Goal: Obtain resource: Download file/media

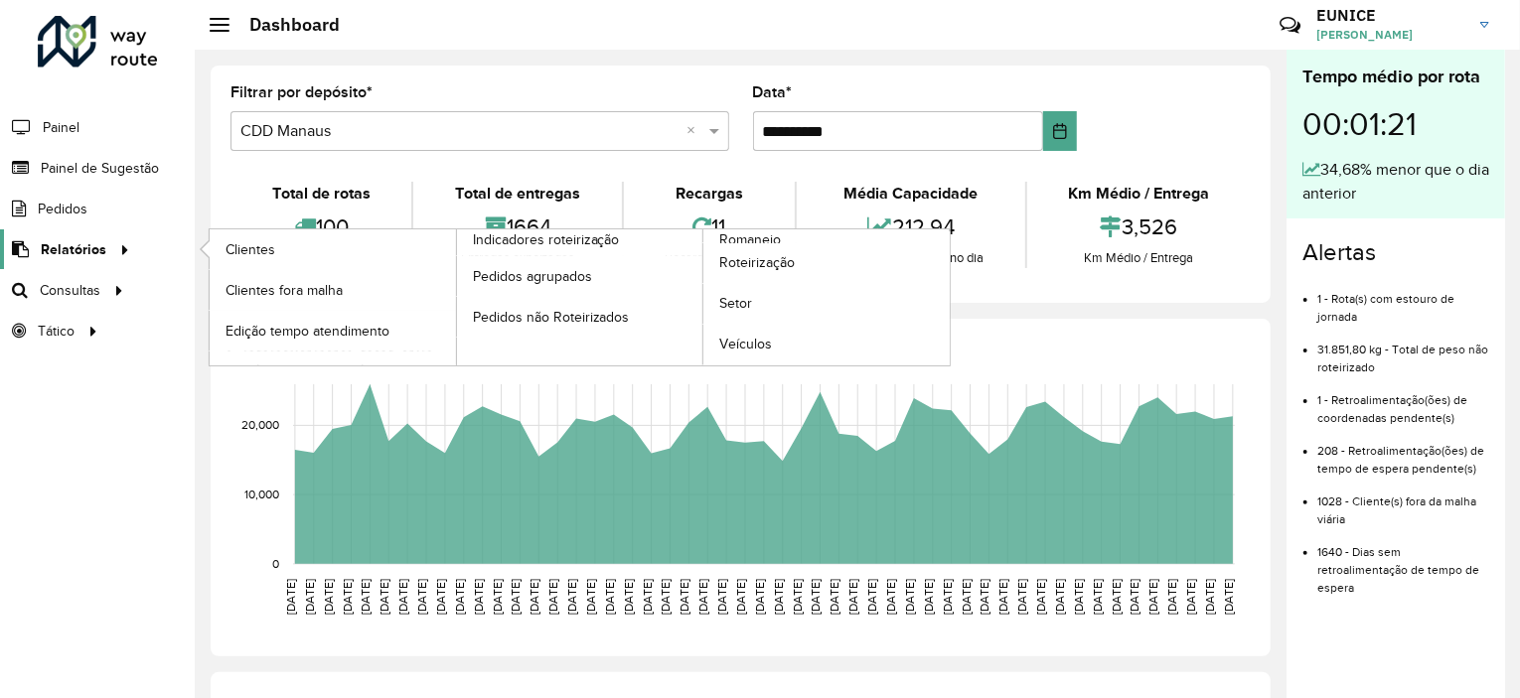
click at [99, 255] on span "Relatórios" at bounding box center [74, 249] width 66 height 21
click at [742, 234] on span "Romaneio" at bounding box center [751, 240] width 65 height 21
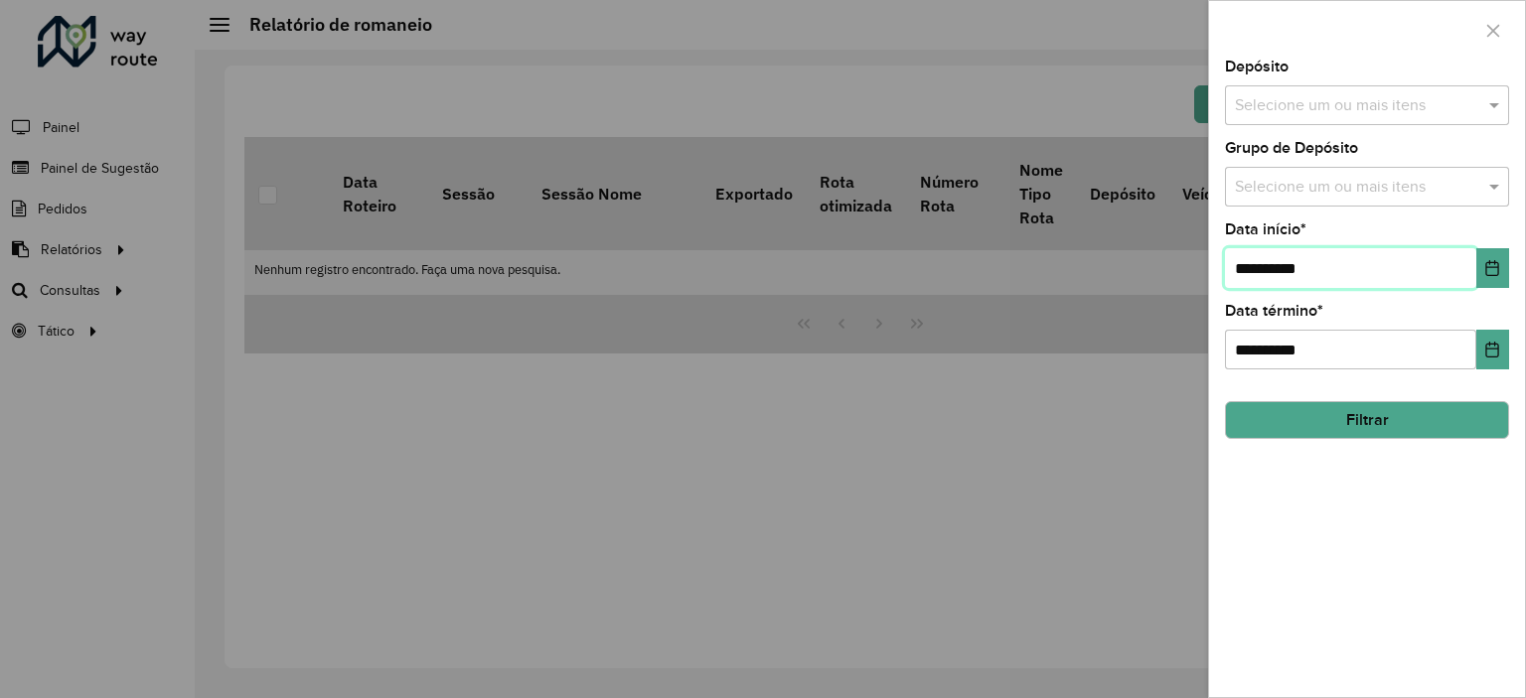
click at [1271, 259] on input "**********" at bounding box center [1350, 268] width 251 height 40
click at [1252, 256] on input "**********" at bounding box center [1350, 268] width 251 height 40
type input "**********"
click at [1354, 412] on button "Filtrar" at bounding box center [1367, 420] width 284 height 38
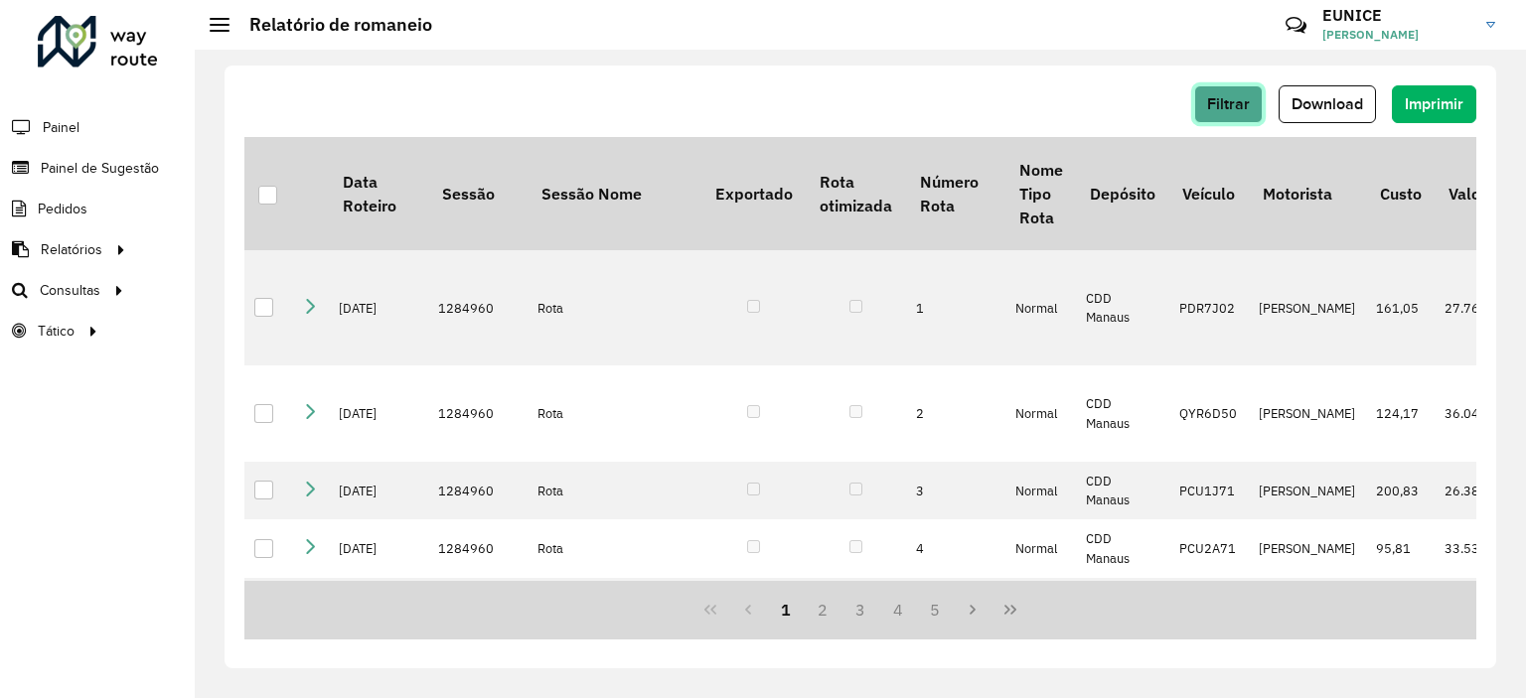
click at [1236, 108] on span "Filtrar" at bounding box center [1228, 103] width 43 height 17
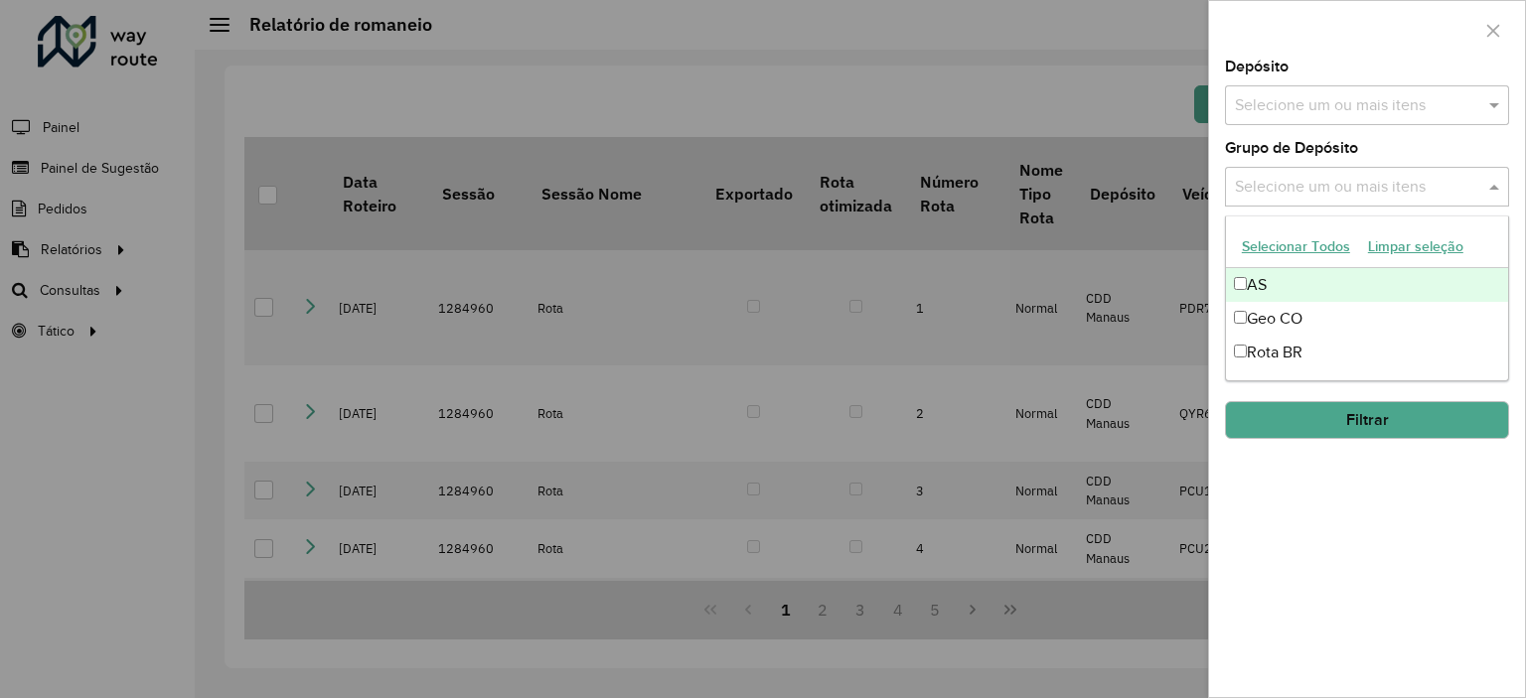
click at [1290, 188] on input "text" at bounding box center [1357, 188] width 254 height 24
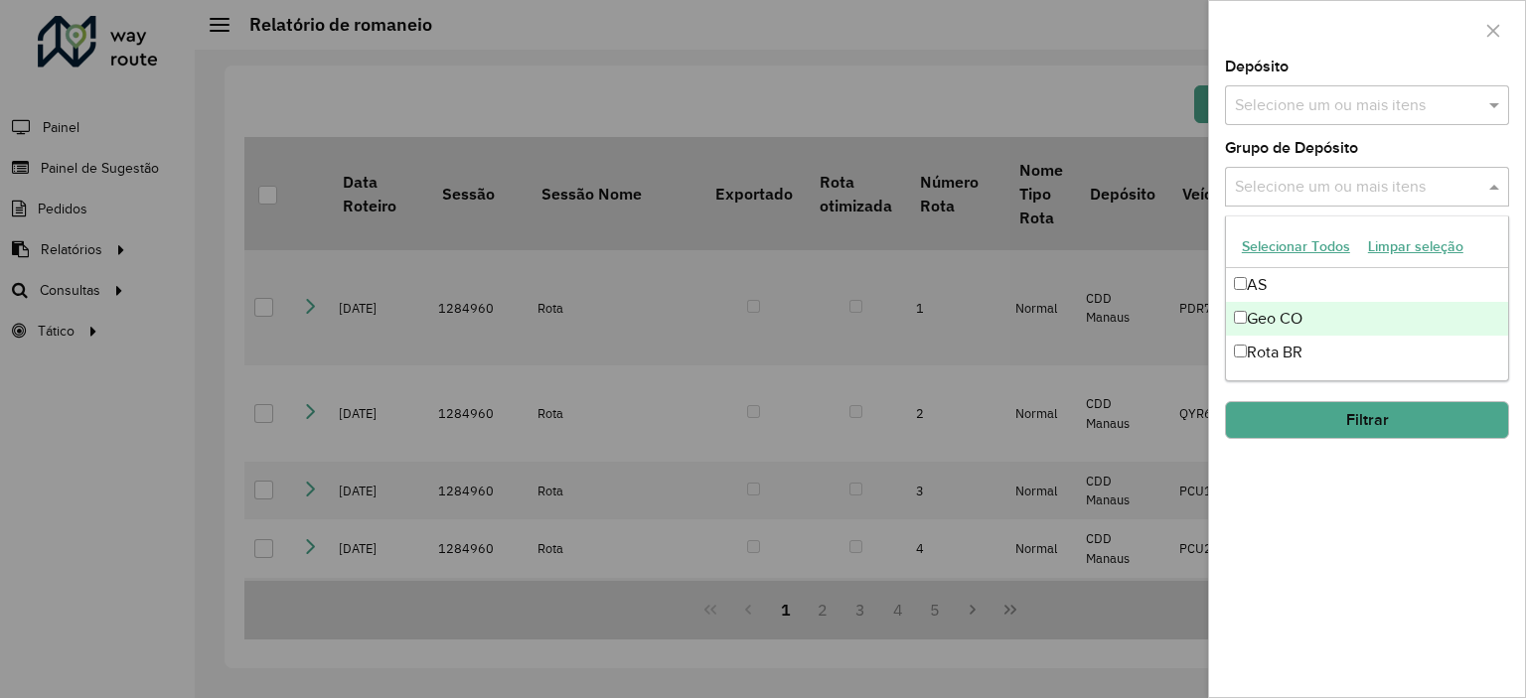
click at [1264, 321] on div "Geo CO" at bounding box center [1367, 319] width 282 height 34
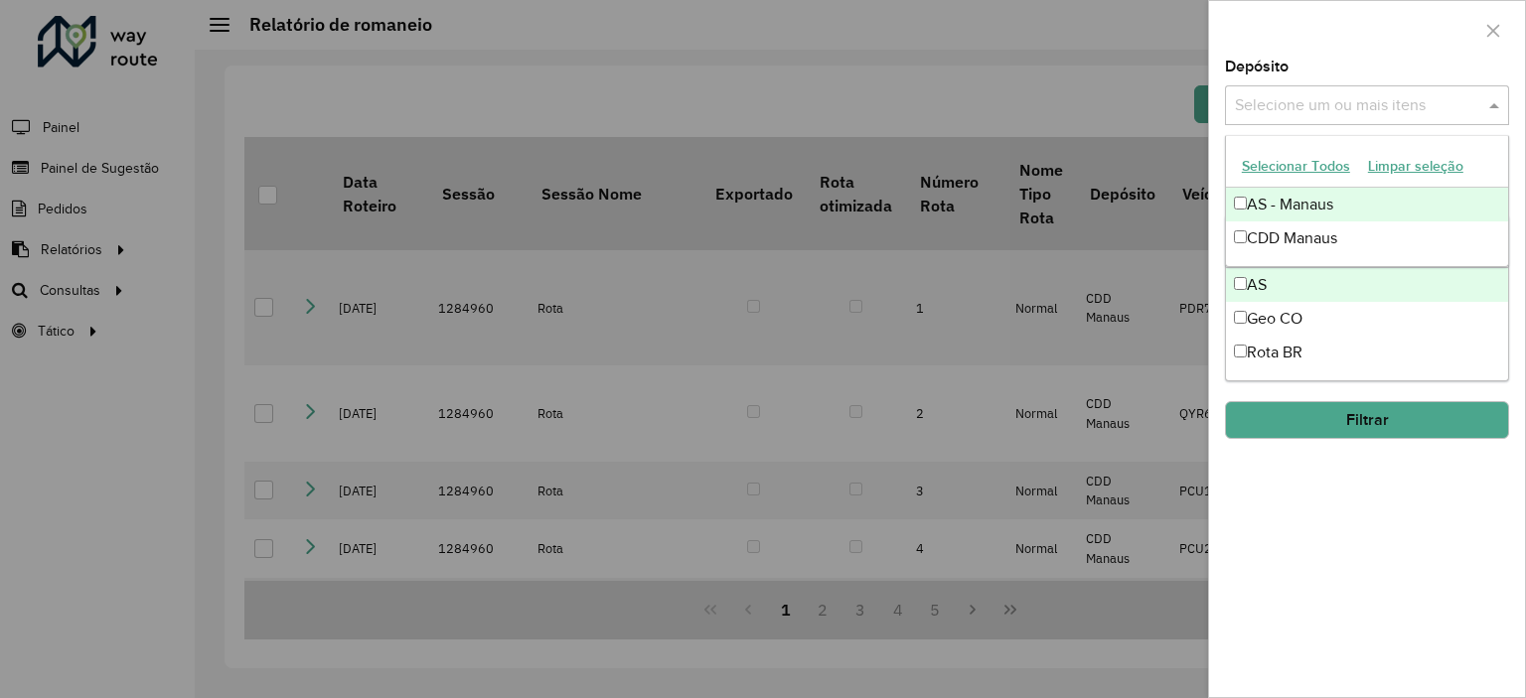
click at [1277, 112] on input "text" at bounding box center [1357, 106] width 254 height 24
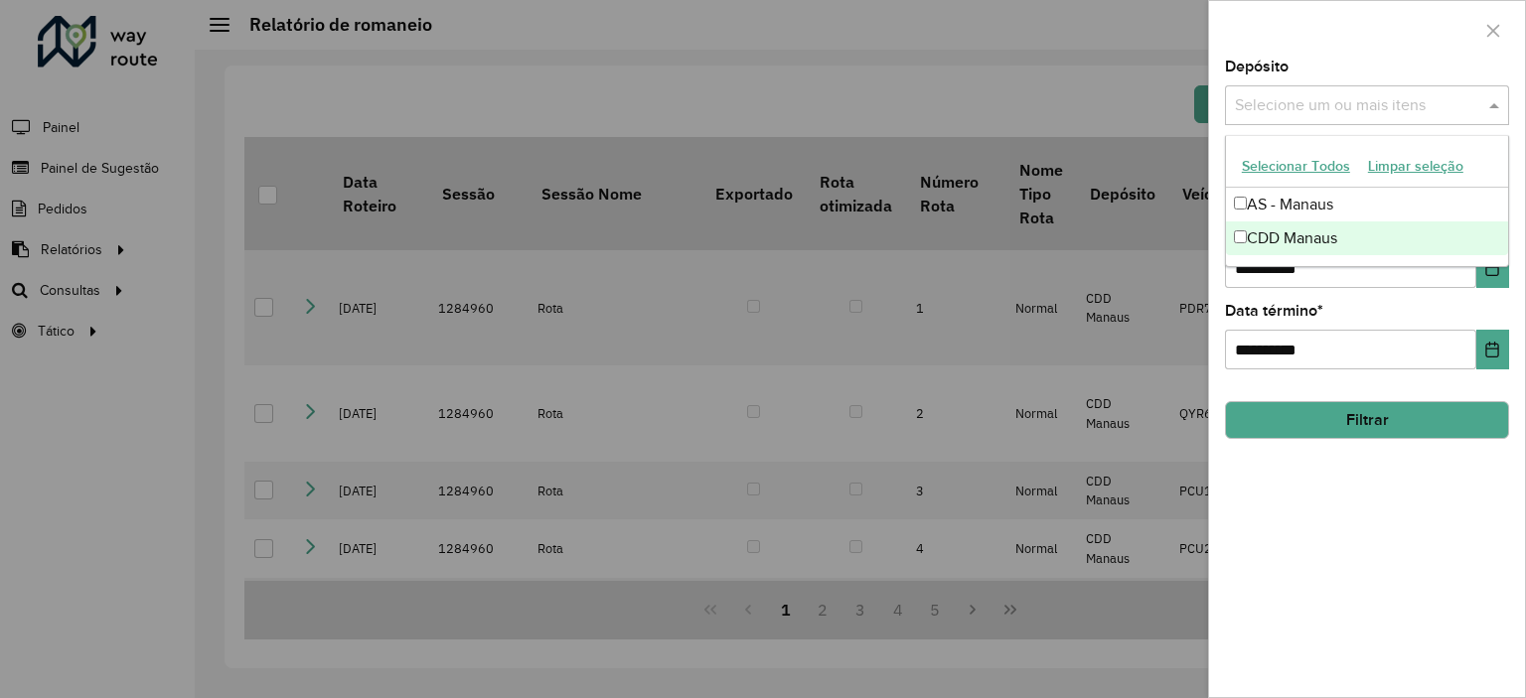
click at [1276, 240] on div "CDD Manaus" at bounding box center [1367, 239] width 282 height 34
click at [1359, 412] on button "Filtrar" at bounding box center [1367, 420] width 284 height 38
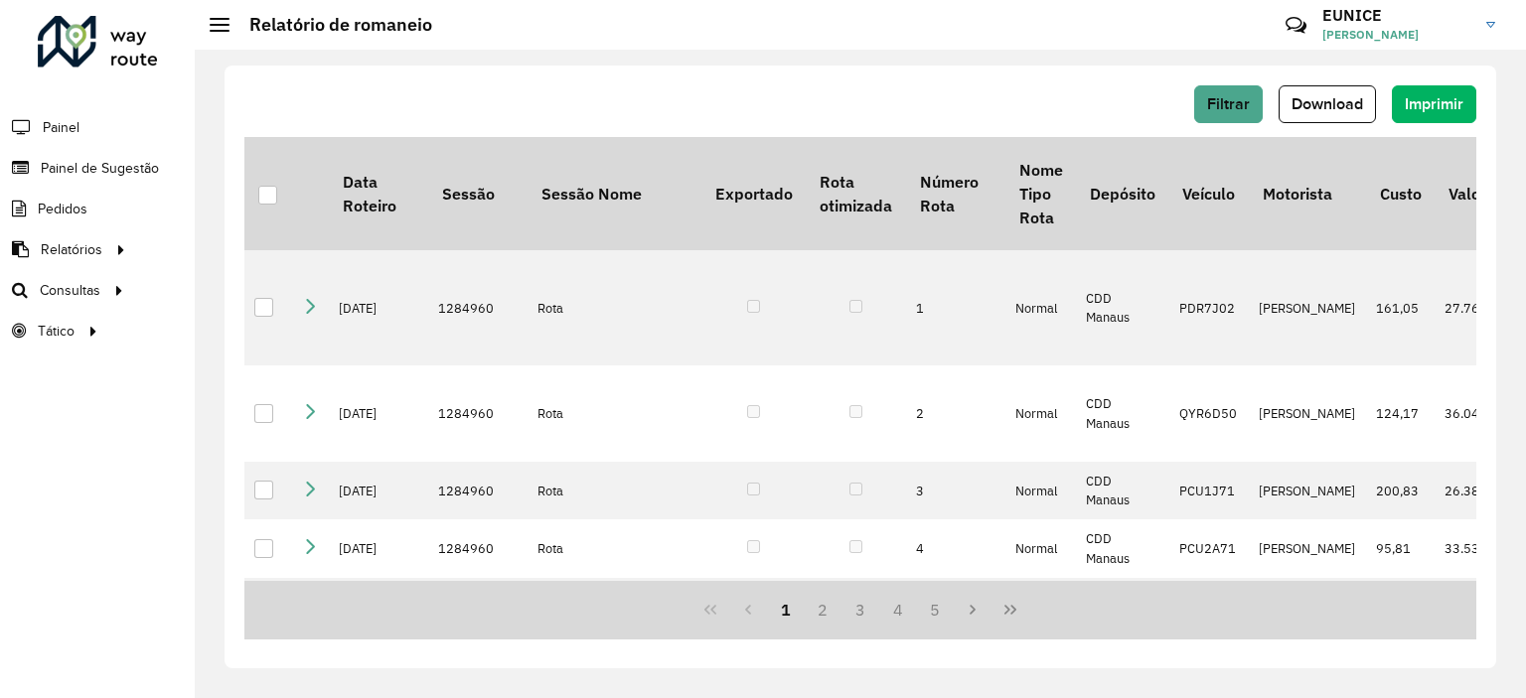
drag, startPoint x: 1460, startPoint y: 0, endPoint x: 1498, endPoint y: 296, distance: 298.5
click at [1498, 296] on div "Filtrar Download Imprimir Data Roteiro Sessão Sessão Nome Exportado Rota otimiz…" at bounding box center [860, 374] width 1331 height 649
click at [1327, 103] on span "Download" at bounding box center [1328, 103] width 72 height 17
click at [473, 695] on div "Filtrar Download Imprimir Data Roteiro Sessão Sessão Nome Exportado Rota otimiz…" at bounding box center [860, 374] width 1331 height 649
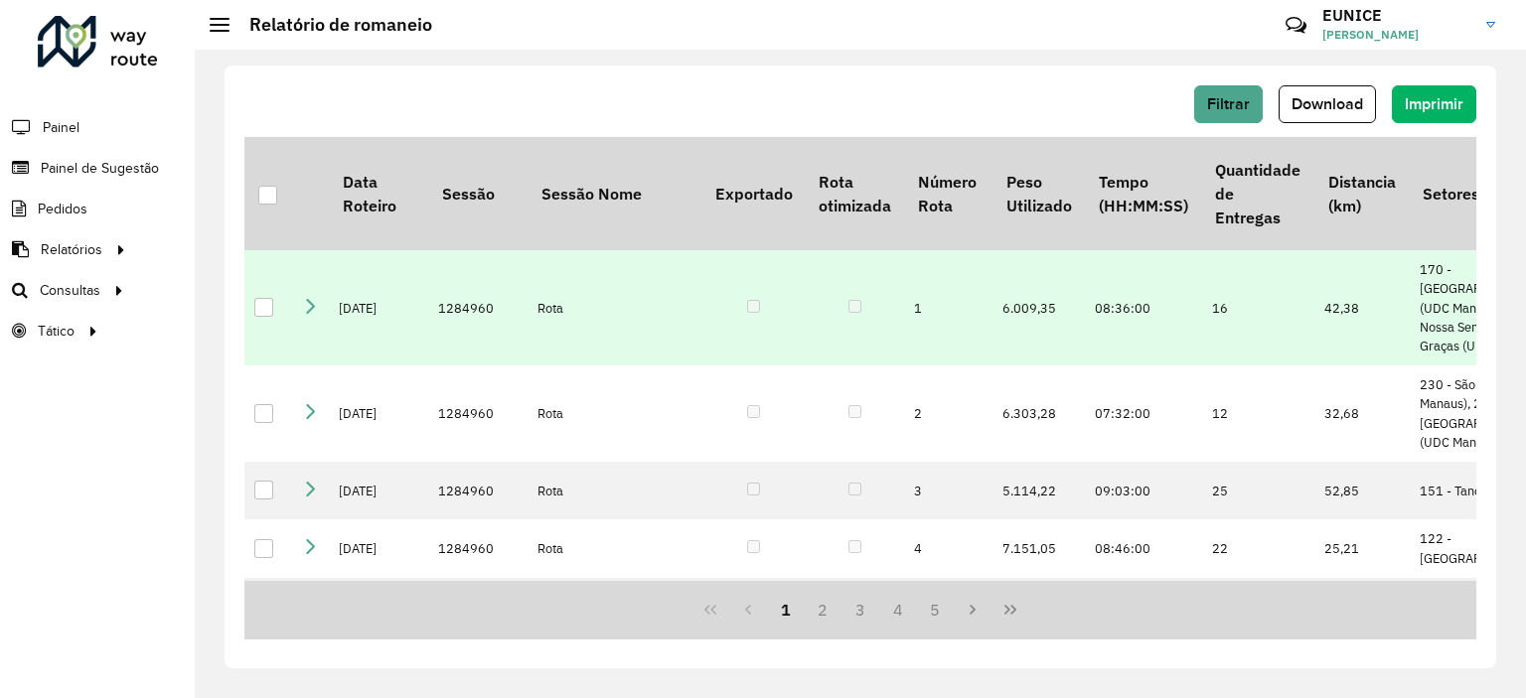
scroll to position [0, 1709]
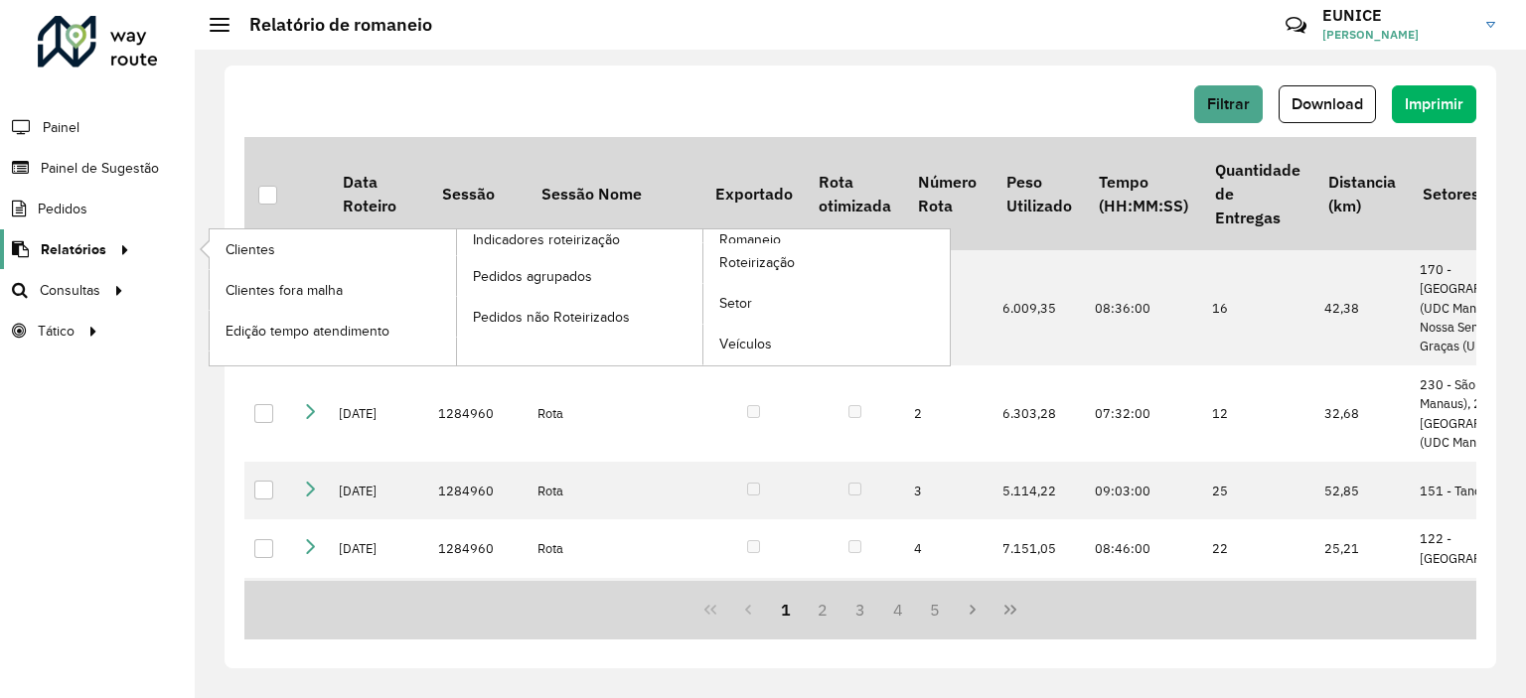
click at [128, 251] on div at bounding box center [121, 249] width 30 height 21
click at [240, 256] on span "Clientes" at bounding box center [253, 249] width 54 height 21
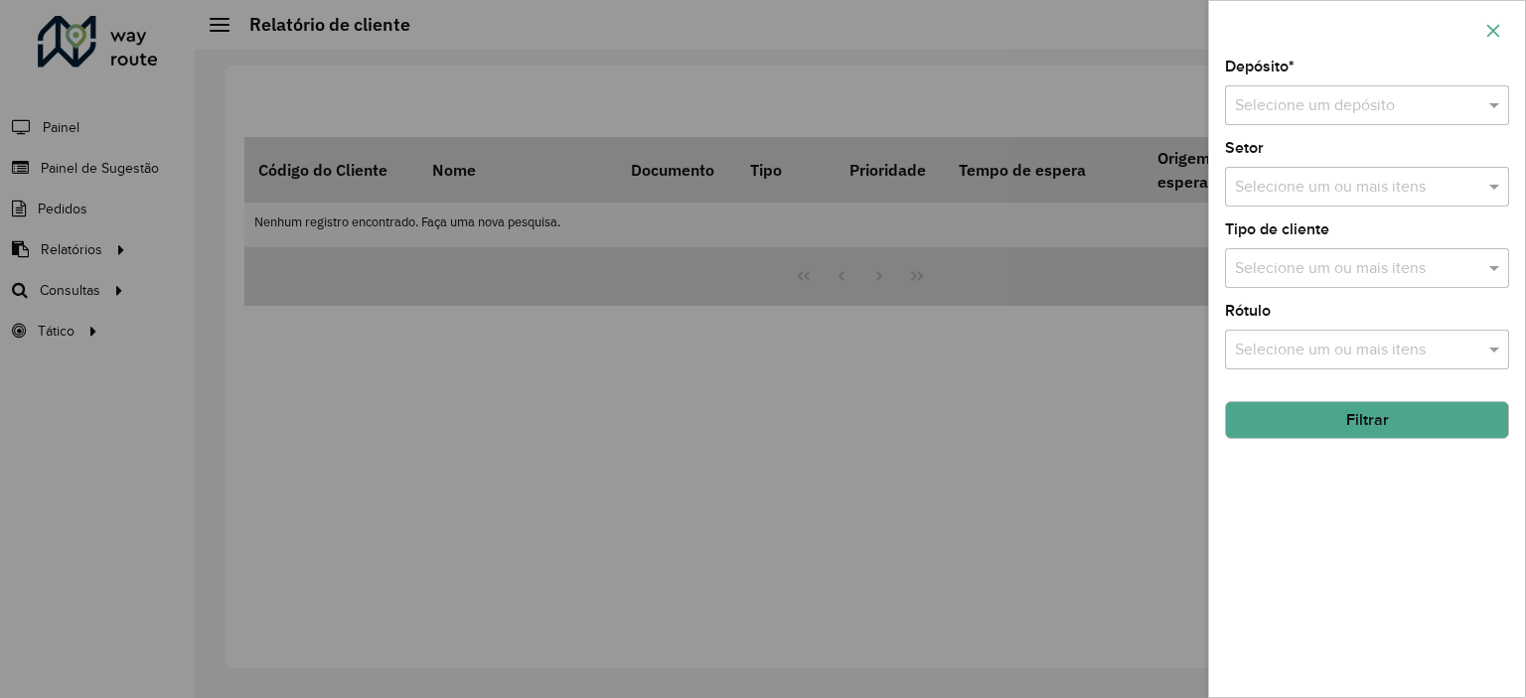
click at [1494, 27] on icon "button" at bounding box center [1493, 31] width 16 height 16
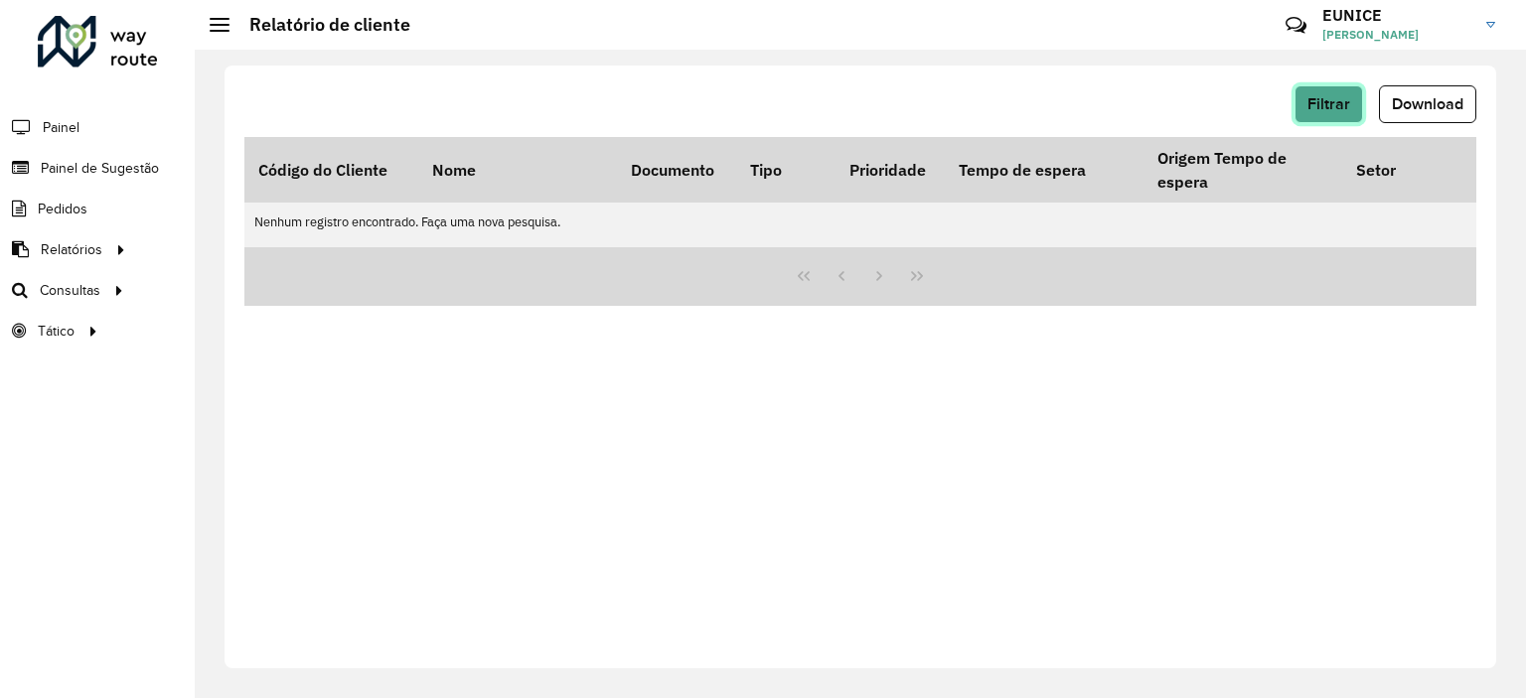
click at [1314, 107] on span "Filtrar" at bounding box center [1328, 103] width 43 height 17
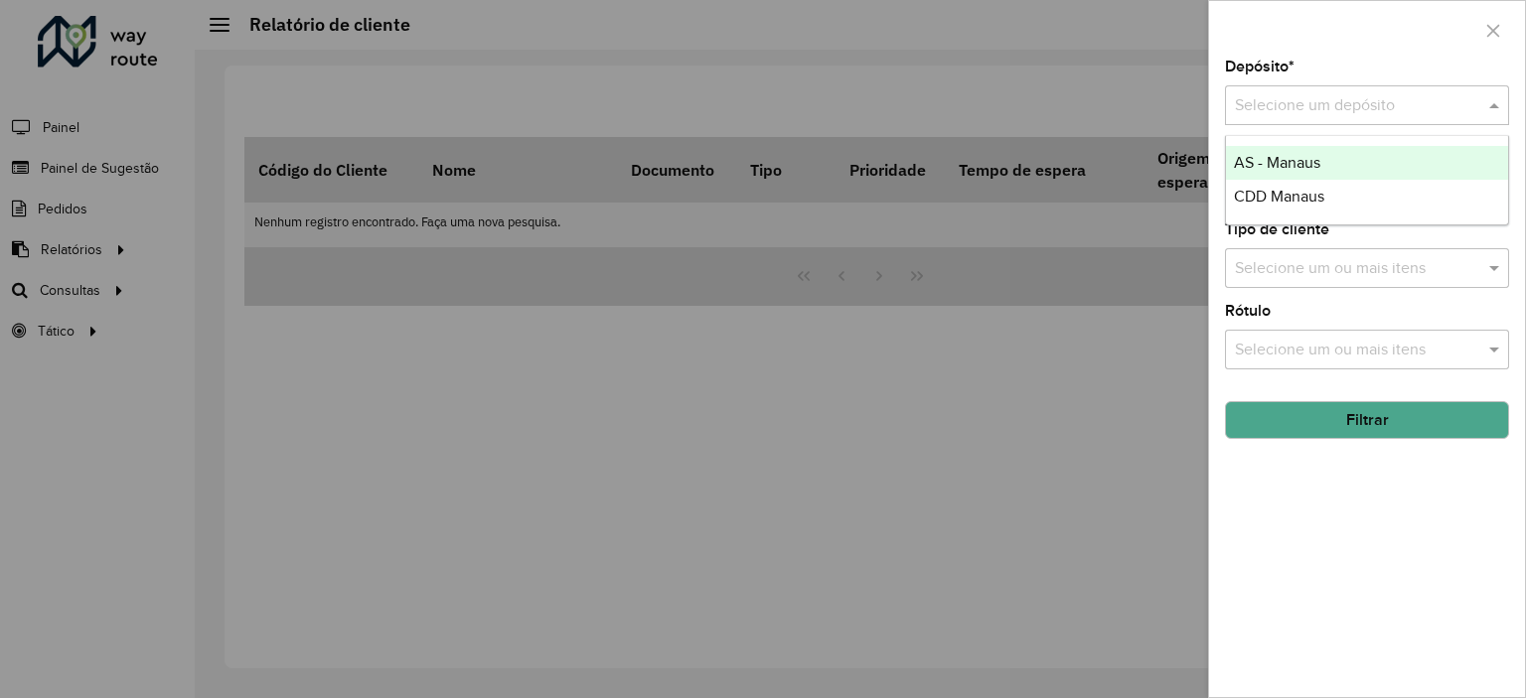
click at [1347, 103] on input "text" at bounding box center [1347, 106] width 225 height 24
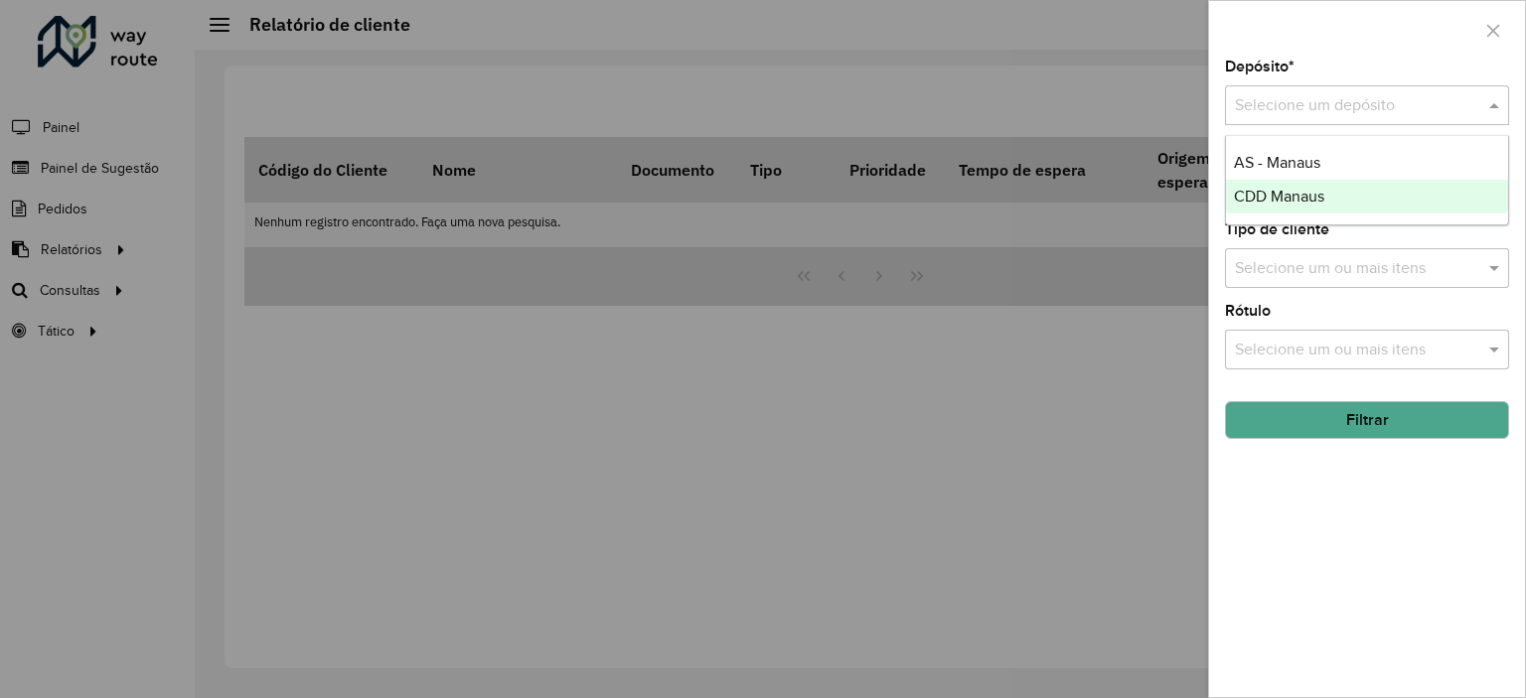
click at [1330, 202] on div "CDD Manaus" at bounding box center [1367, 197] width 282 height 34
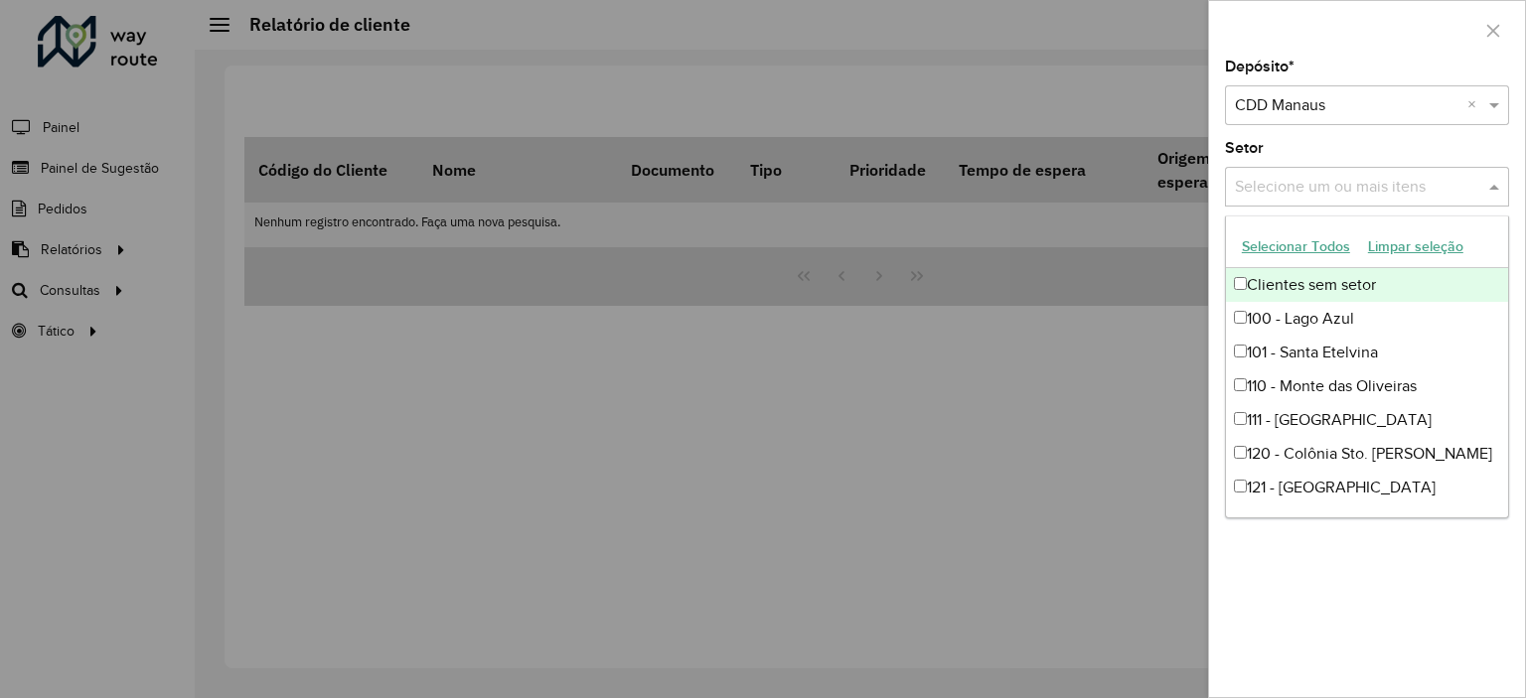
click at [1368, 182] on input "text" at bounding box center [1357, 188] width 254 height 24
click at [1267, 247] on button "Selecionar Todos" at bounding box center [1296, 246] width 126 height 31
click at [1381, 141] on div "Setor Selecione um ou mais itens 64 itens selecionados ×" at bounding box center [1367, 174] width 284 height 66
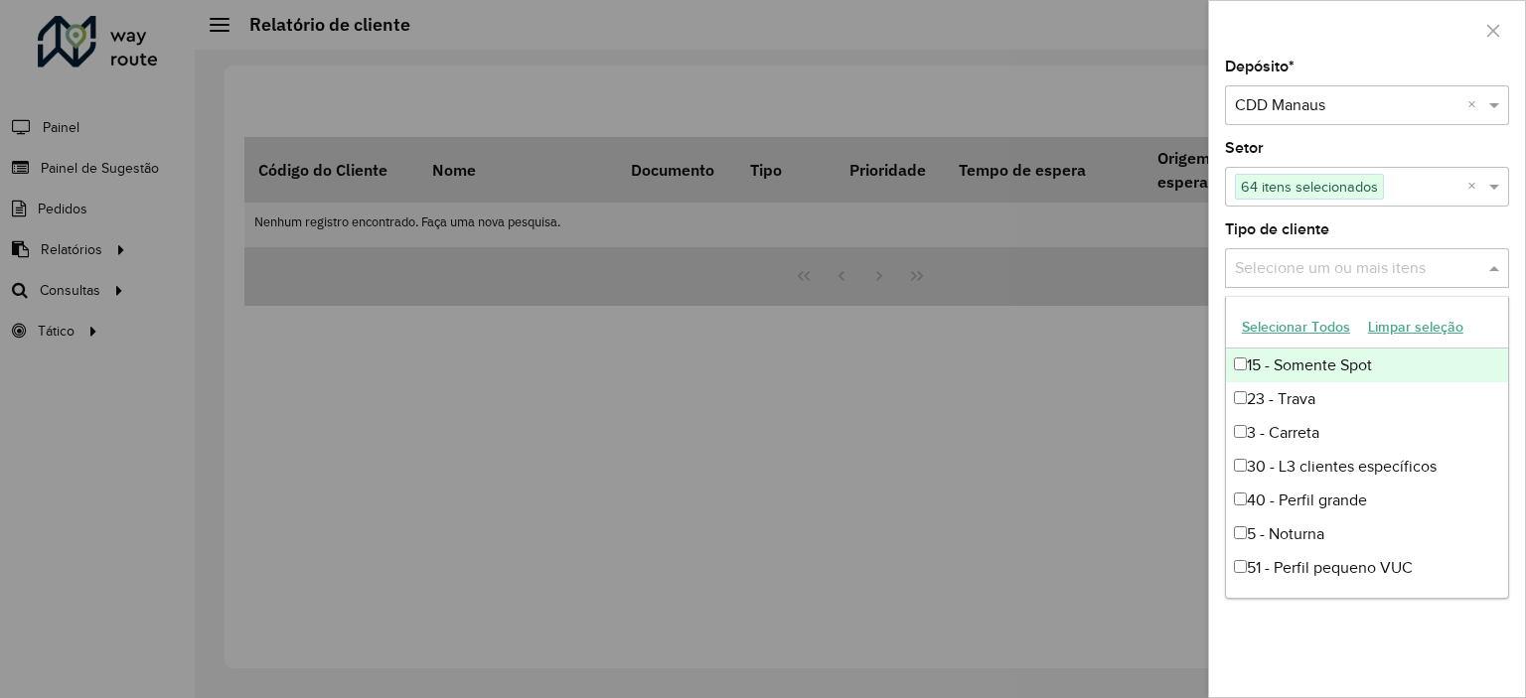
click at [1465, 280] on div "Selecione um ou mais itens" at bounding box center [1367, 268] width 284 height 40
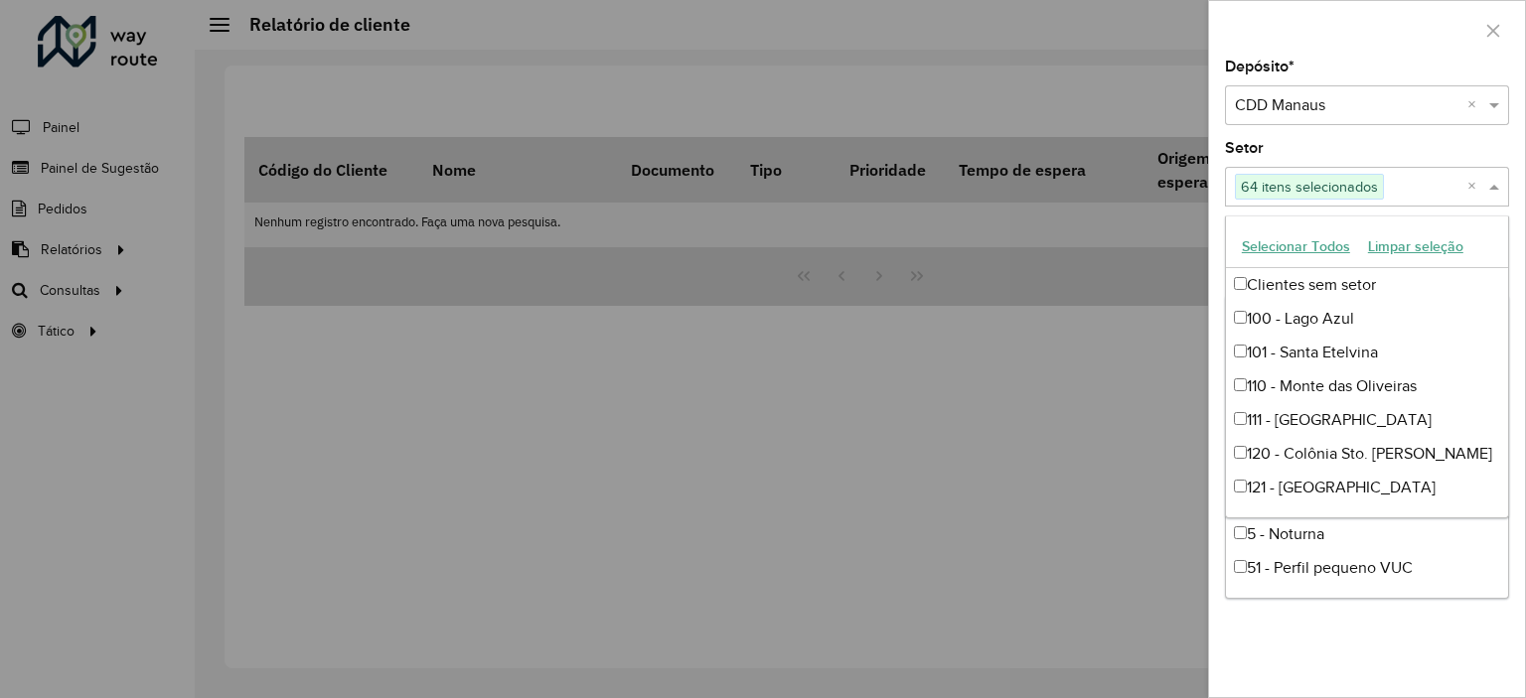
click at [1466, 187] on input "text" at bounding box center [1425, 188] width 83 height 24
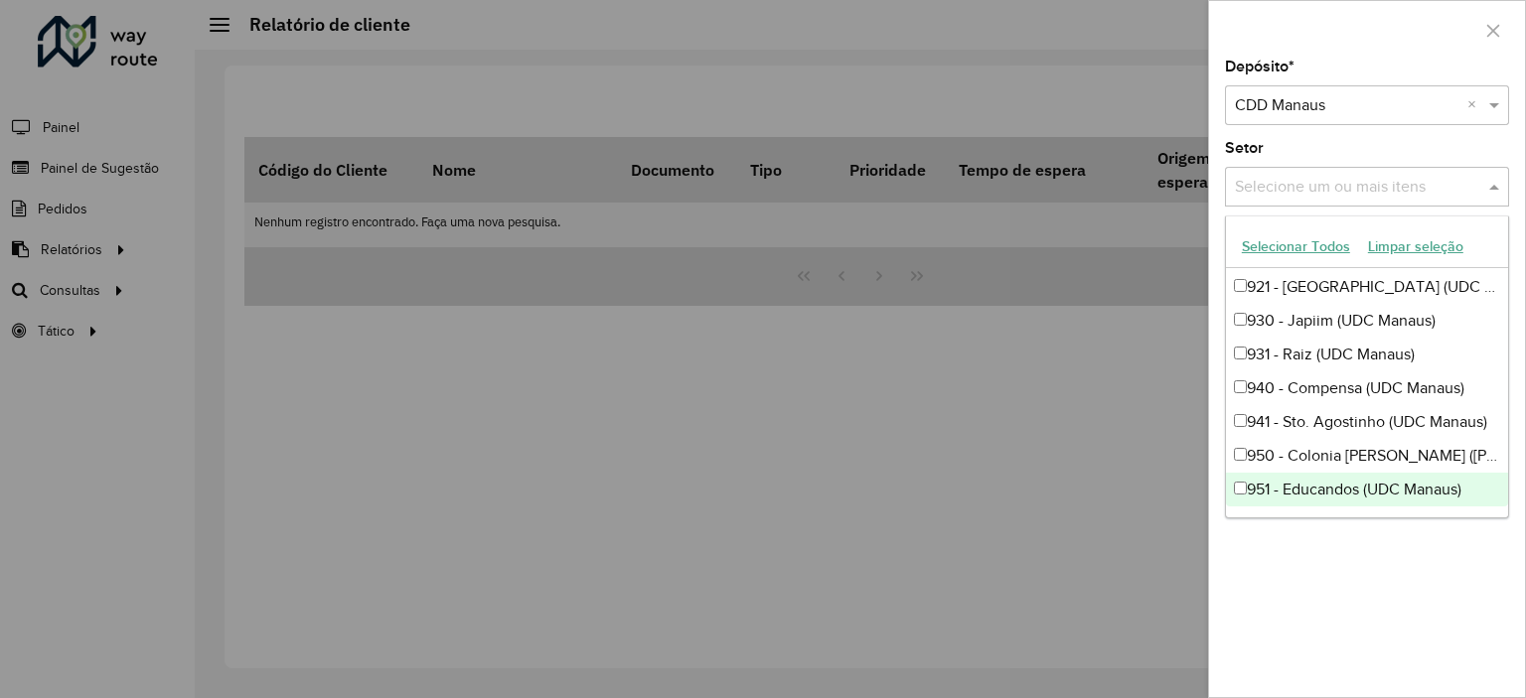
click at [1409, 183] on input "text" at bounding box center [1357, 188] width 254 height 24
click at [1385, 124] on div "Selecione um depósito × CDD Manaus ×" at bounding box center [1367, 105] width 284 height 40
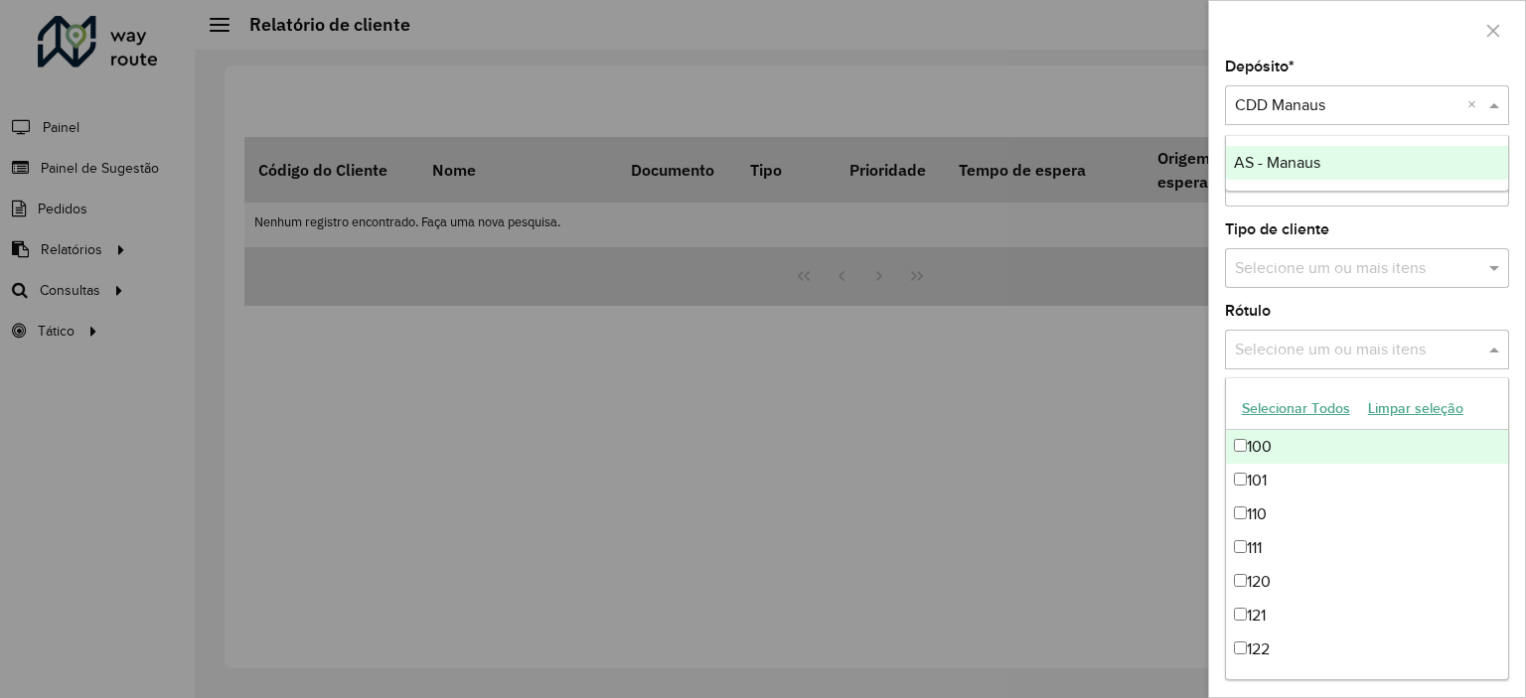
click at [1419, 341] on input "text" at bounding box center [1357, 351] width 254 height 24
click at [1411, 293] on div "Depósito * Selecione um depósito × CDD Manaus × Setor Selecione um ou mais iten…" at bounding box center [1367, 379] width 316 height 638
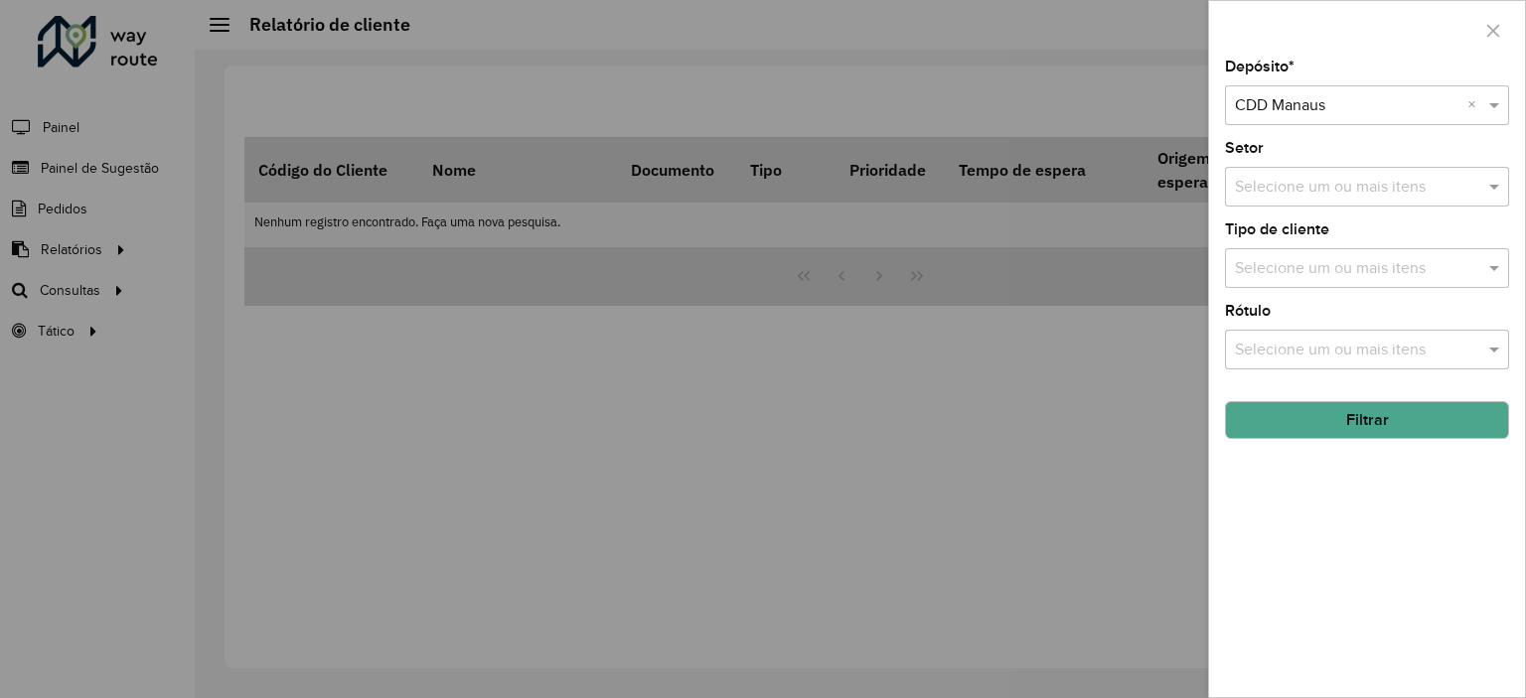
click at [1362, 428] on button "Filtrar" at bounding box center [1367, 420] width 284 height 38
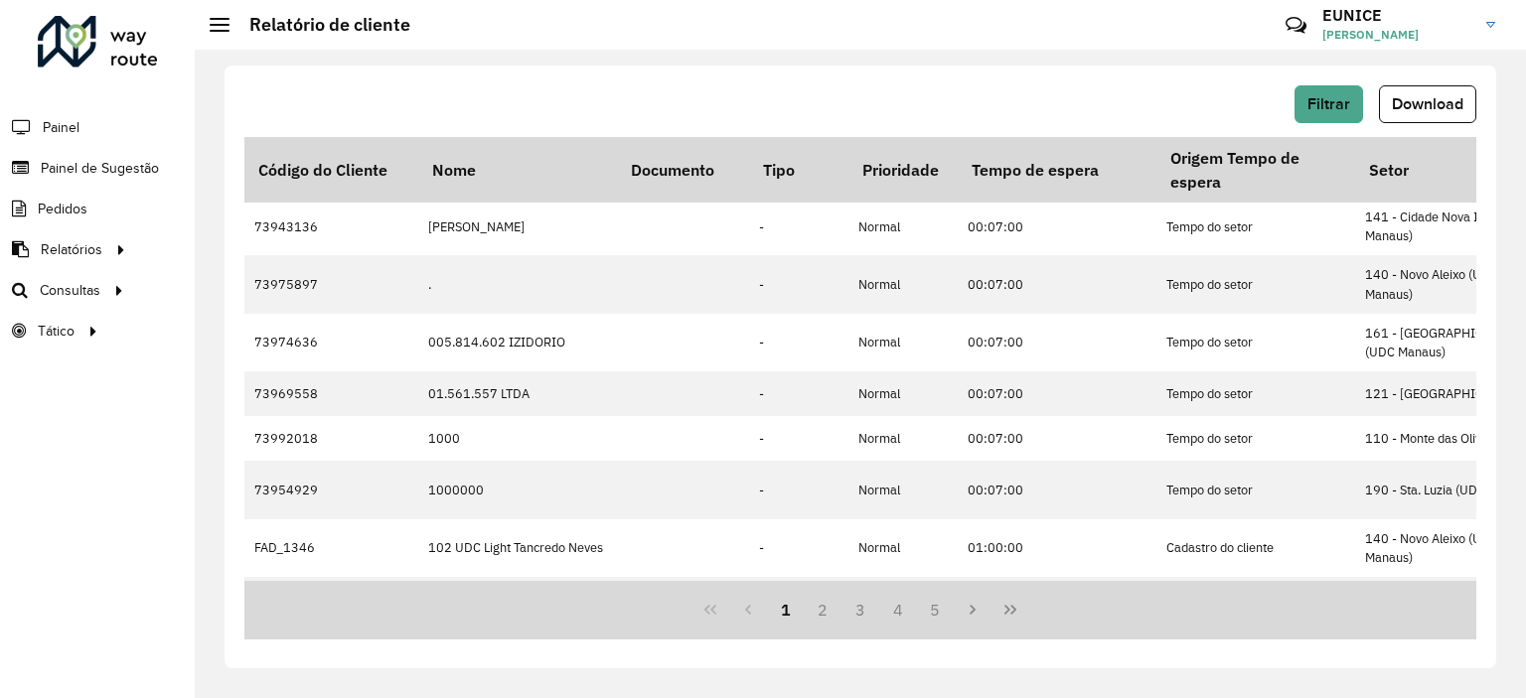
scroll to position [0, 0]
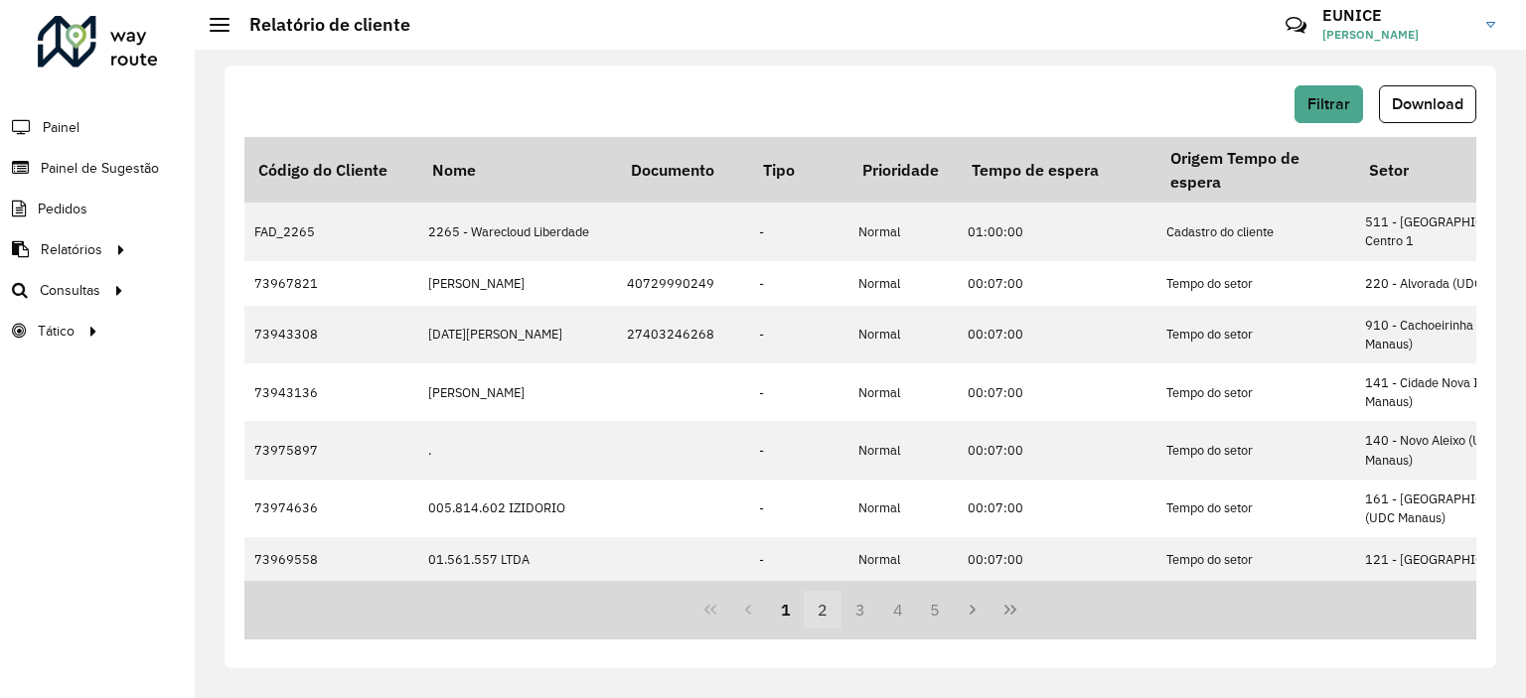
click at [817, 608] on button "2" at bounding box center [823, 610] width 38 height 38
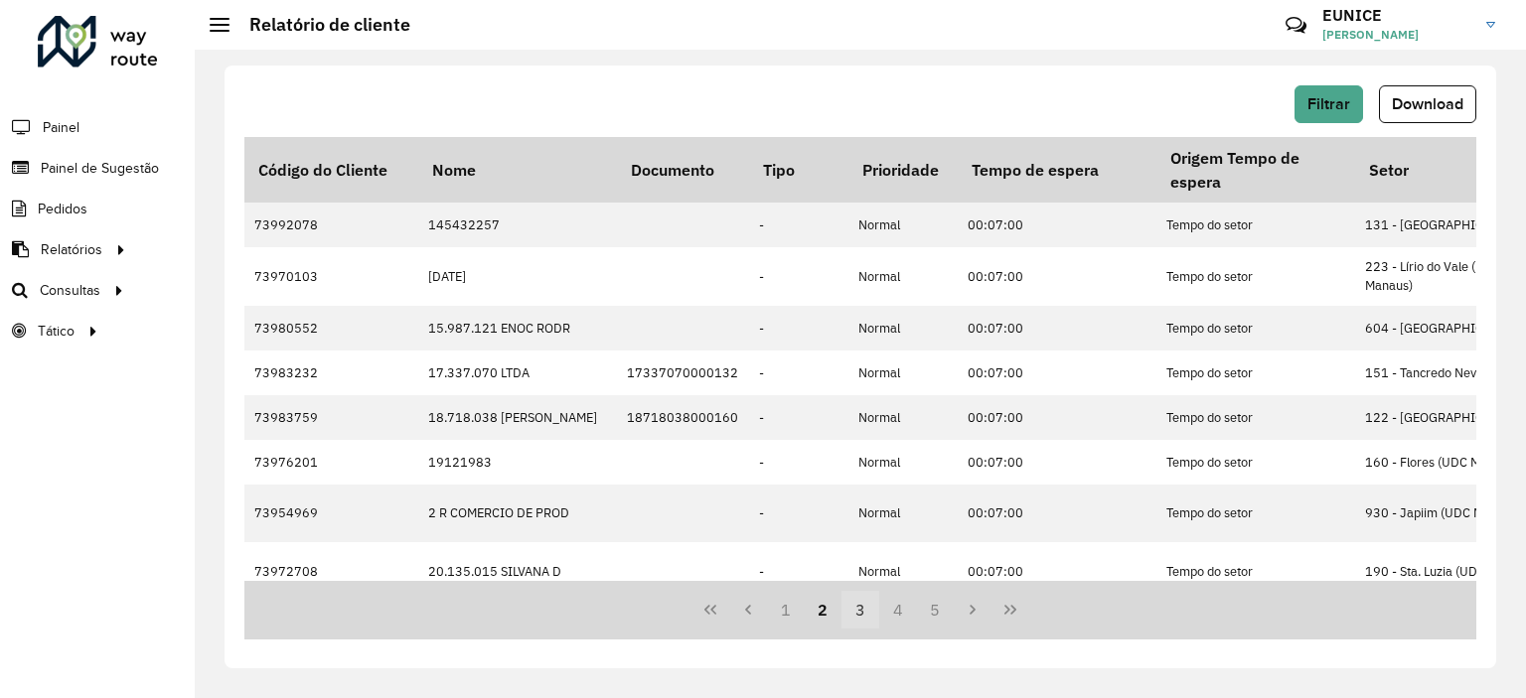
click at [850, 611] on button "3" at bounding box center [861, 610] width 38 height 38
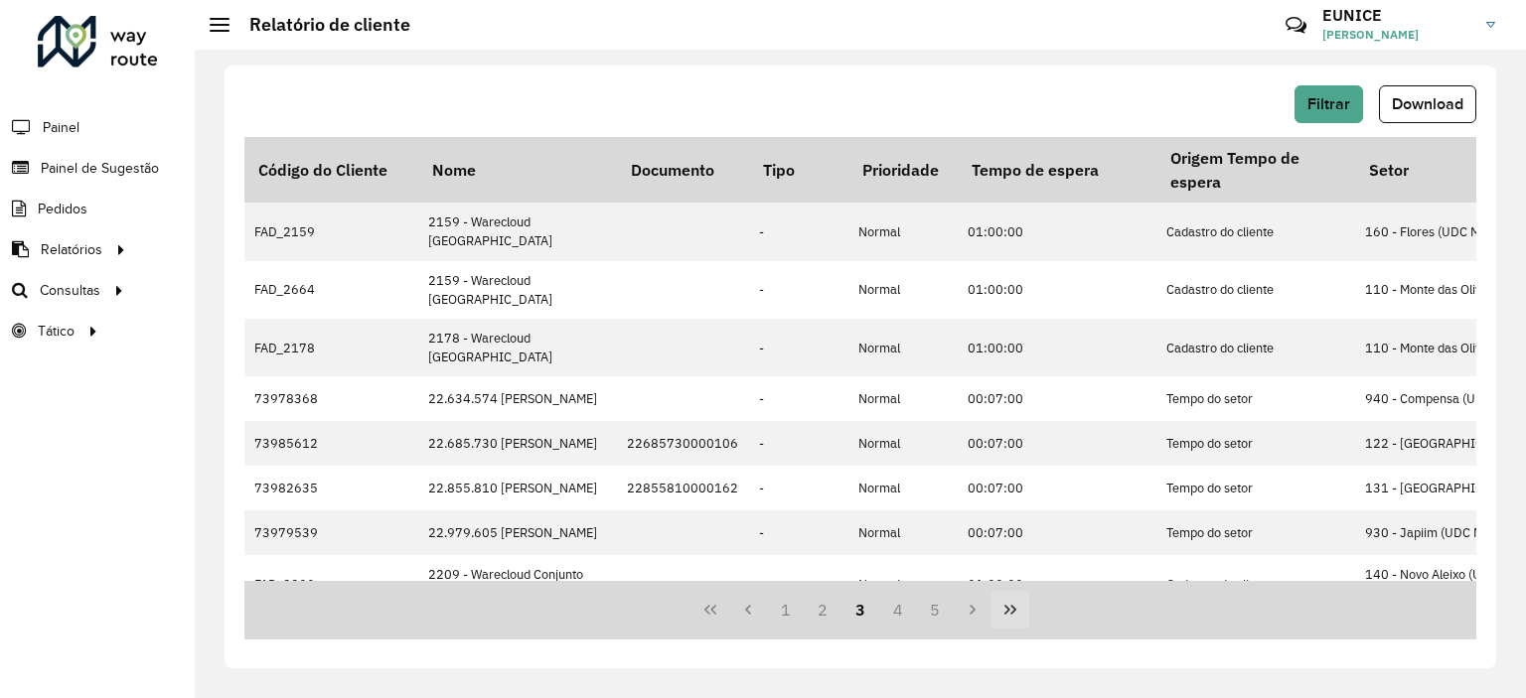
click at [1021, 615] on button "Last Page" at bounding box center [1011, 610] width 38 height 38
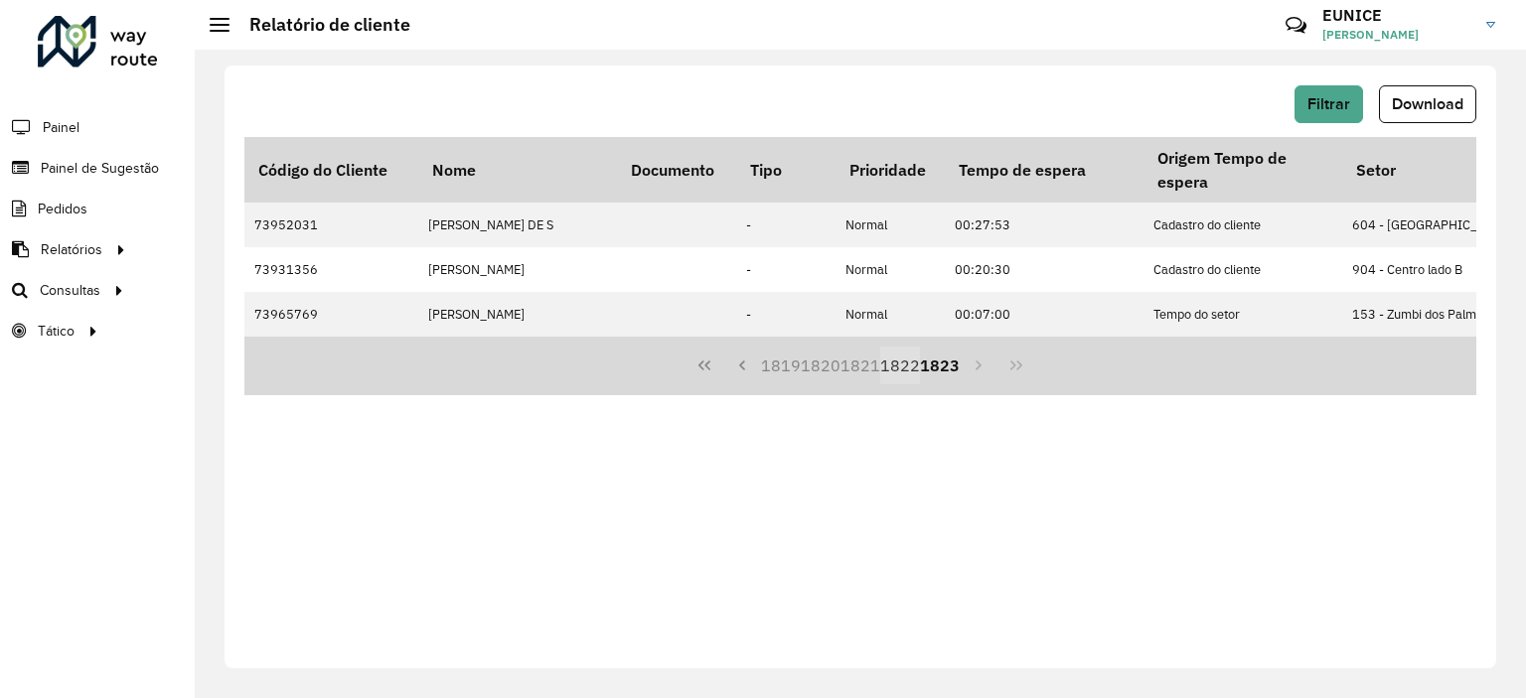
click at [882, 384] on button "1822" at bounding box center [900, 366] width 40 height 38
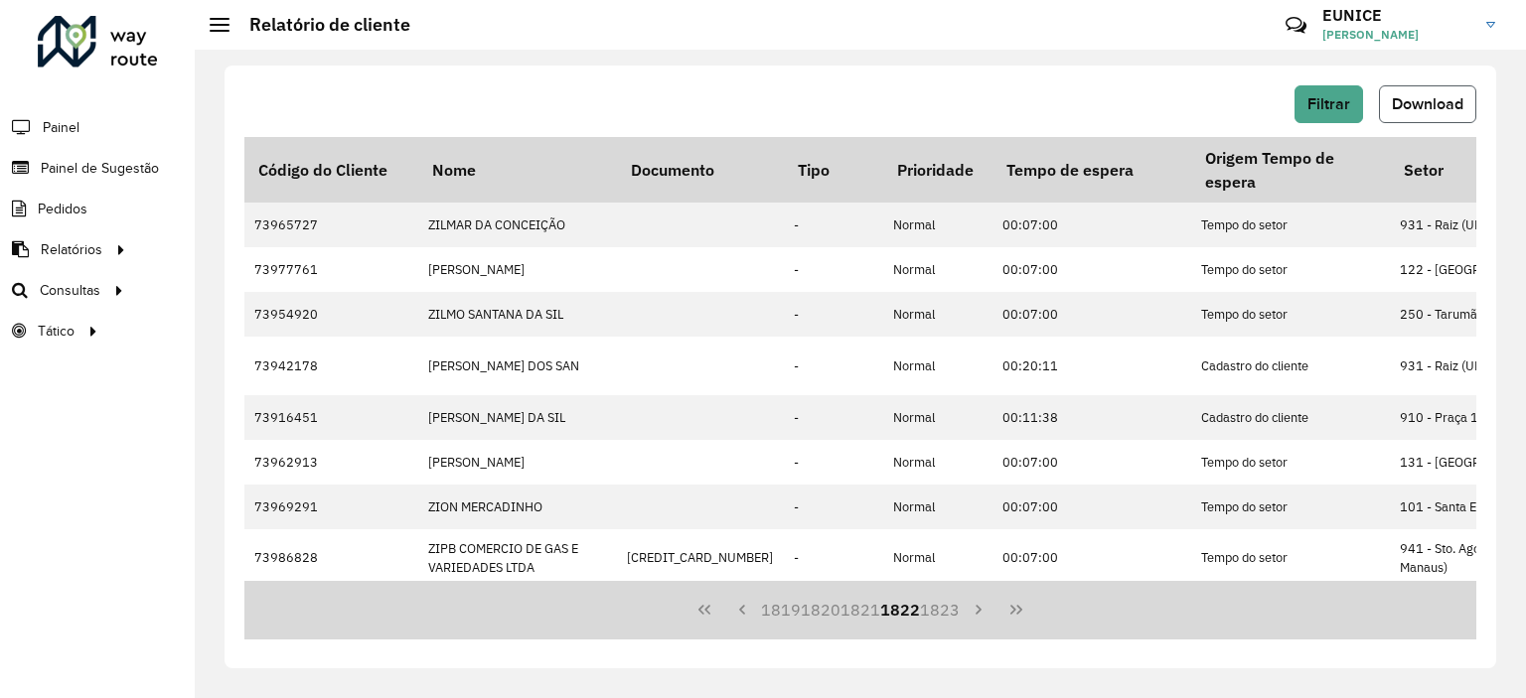
click at [1393, 106] on span "Download" at bounding box center [1428, 103] width 72 height 17
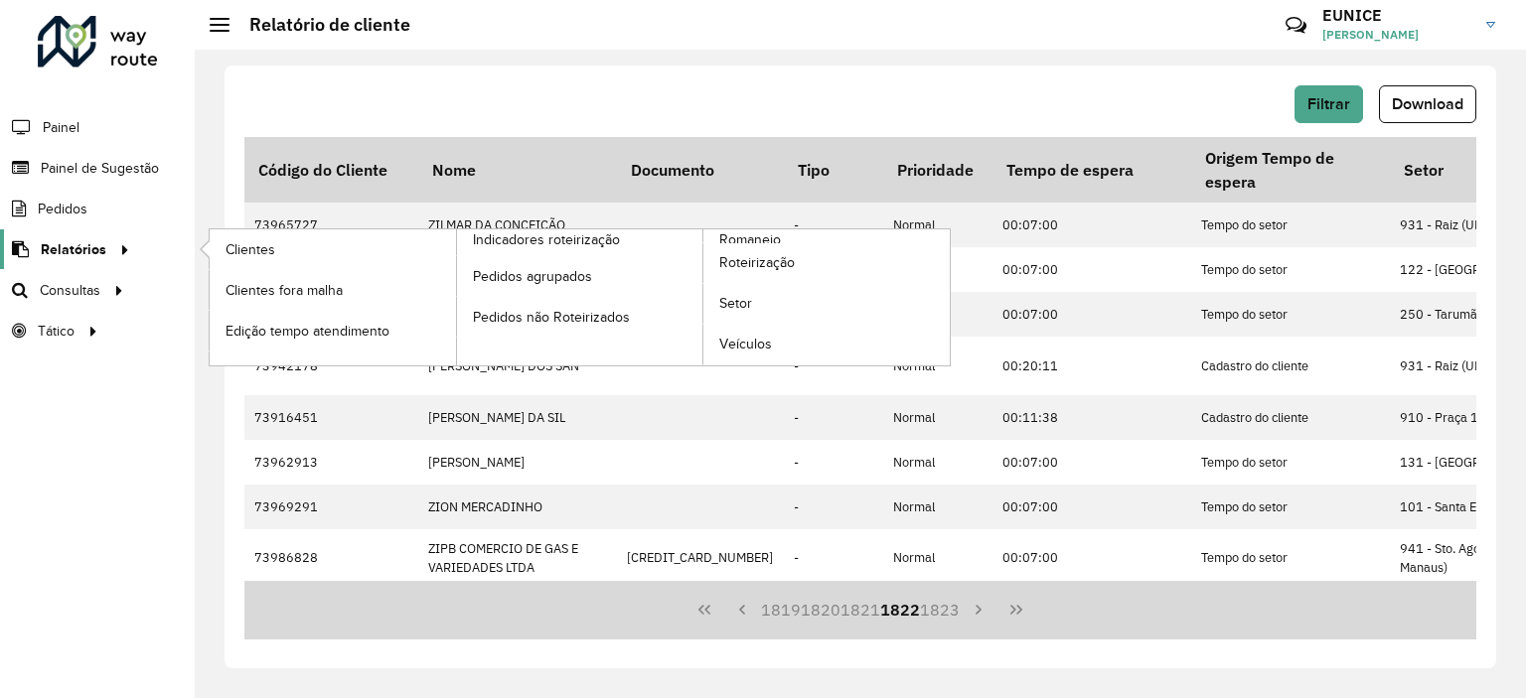
click at [82, 246] on span "Relatórios" at bounding box center [74, 249] width 66 height 21
click at [515, 243] on span "Indicadores roteirização" at bounding box center [550, 240] width 155 height 21
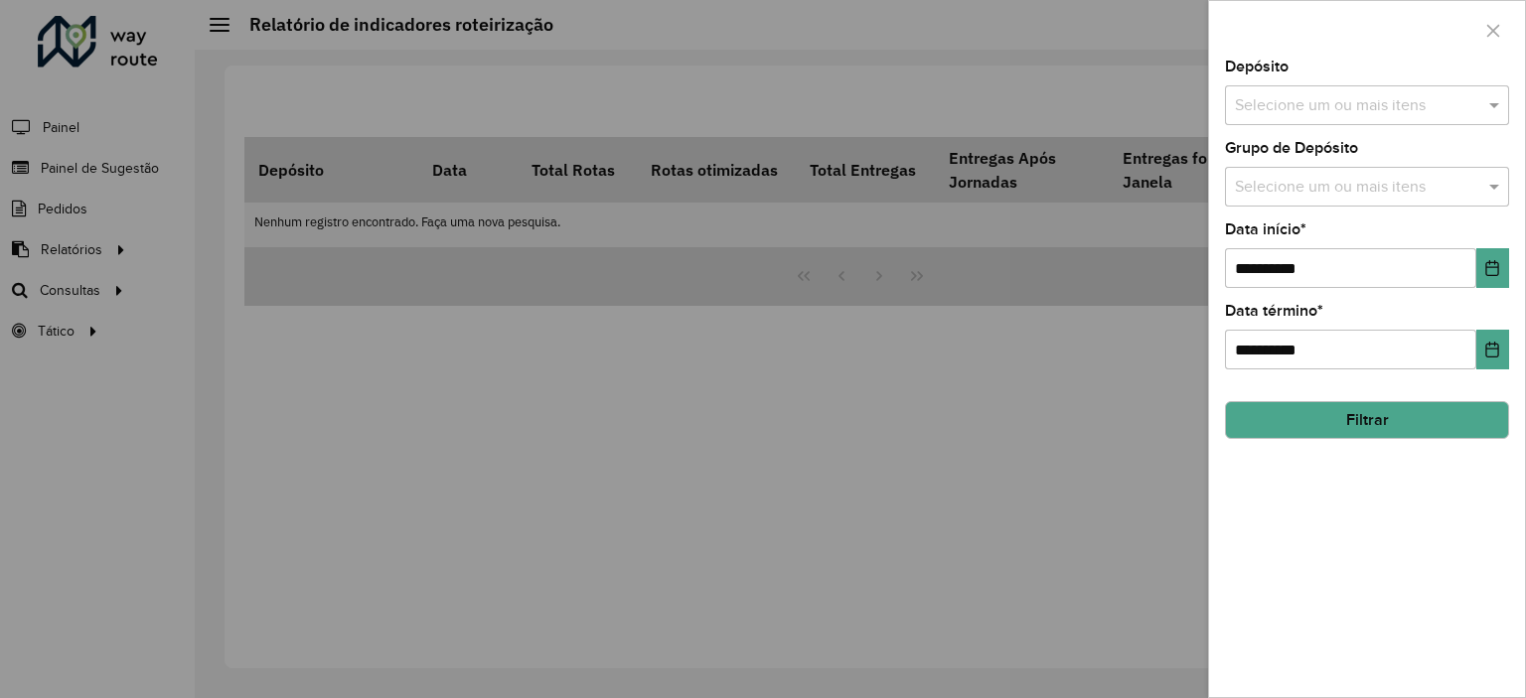
click at [711, 305] on div at bounding box center [763, 349] width 1526 height 698
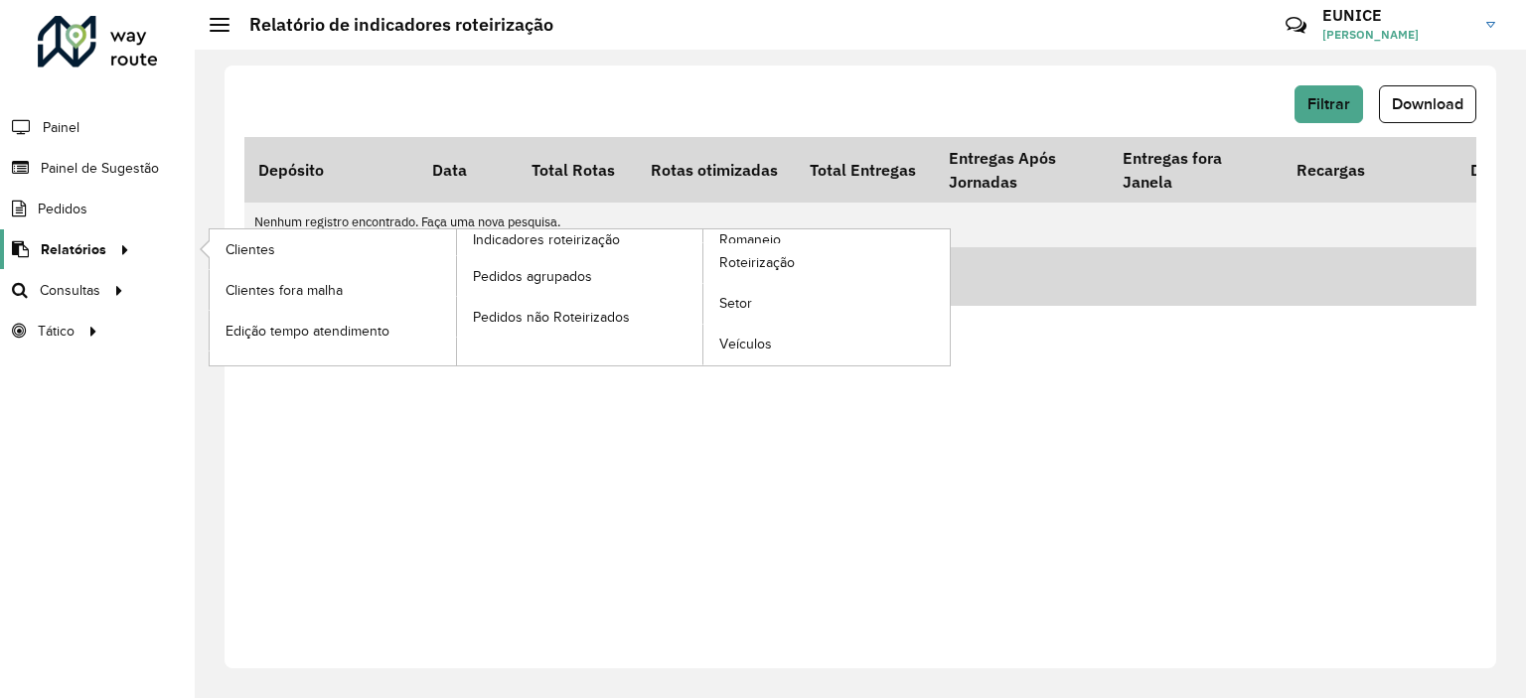
click at [102, 242] on span "Relatórios" at bounding box center [74, 249] width 66 height 21
click at [723, 264] on span "Roteirização" at bounding box center [759, 262] width 80 height 21
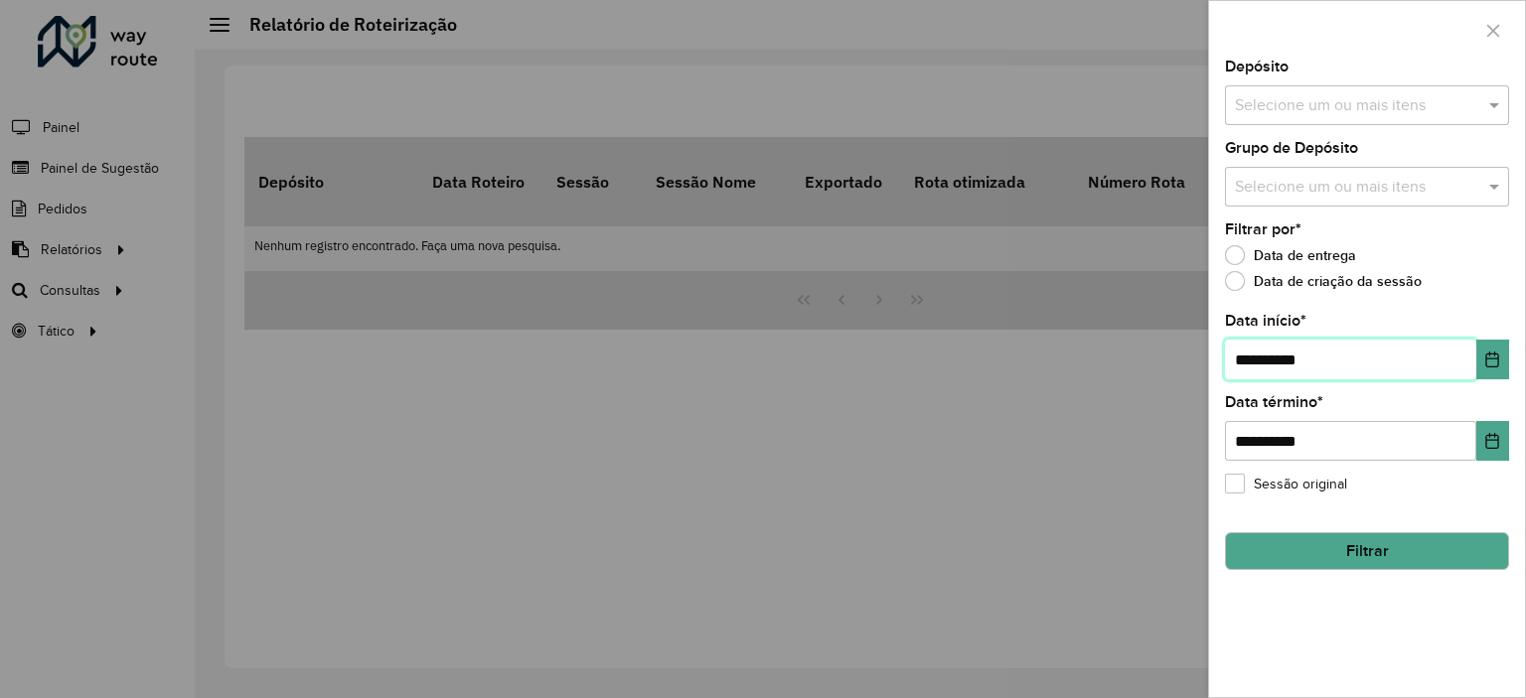
click at [1444, 361] on input "**********" at bounding box center [1350, 360] width 251 height 40
click at [1480, 364] on button "Choose Date" at bounding box center [1492, 360] width 33 height 40
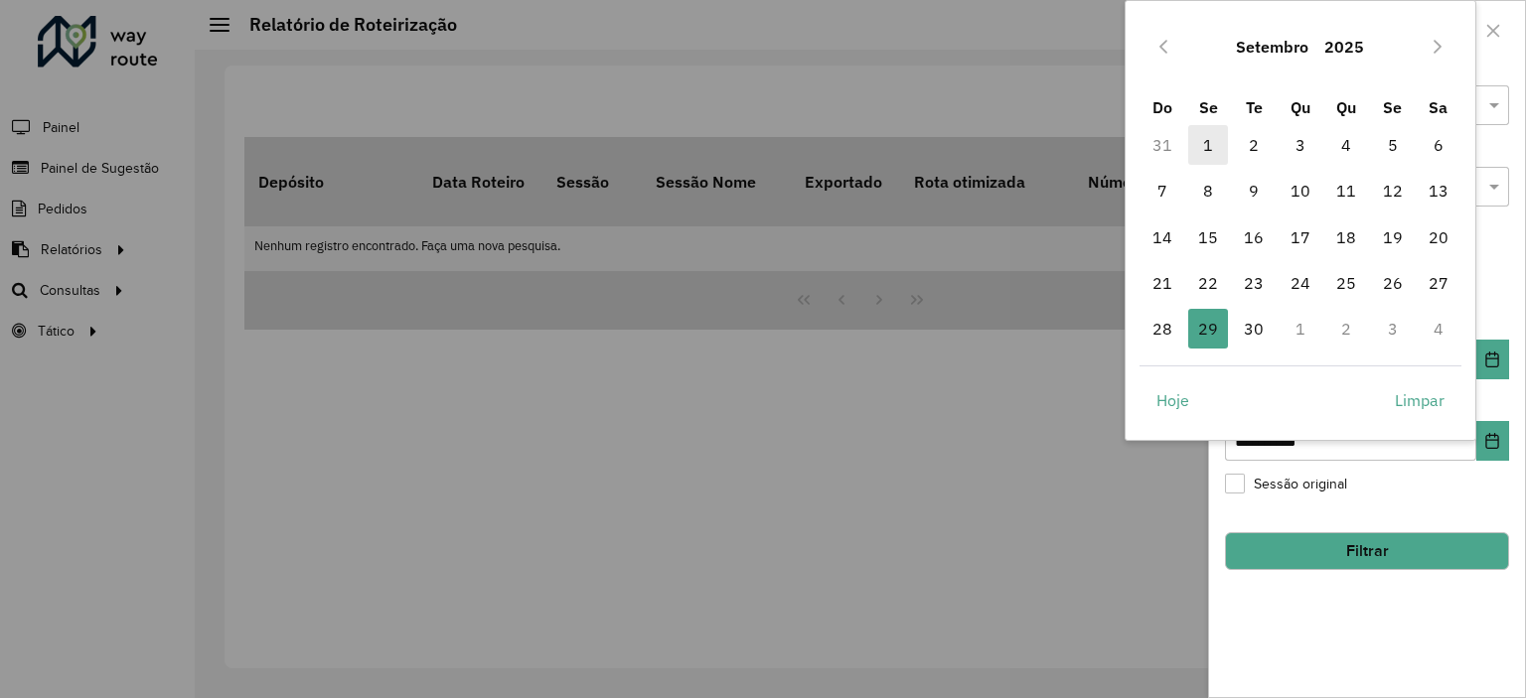
click at [1202, 133] on span "1" at bounding box center [1208, 145] width 40 height 40
type input "**********"
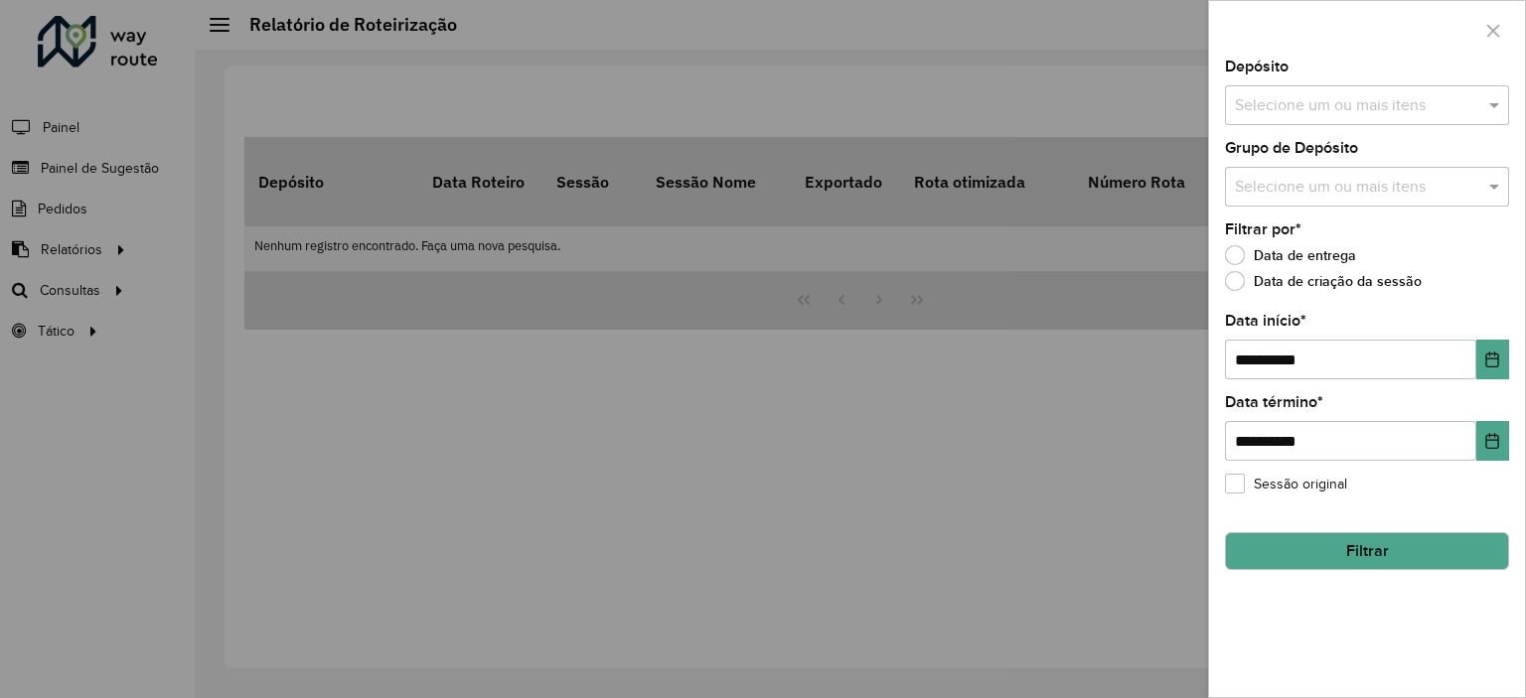
click at [1288, 110] on input "text" at bounding box center [1357, 106] width 254 height 24
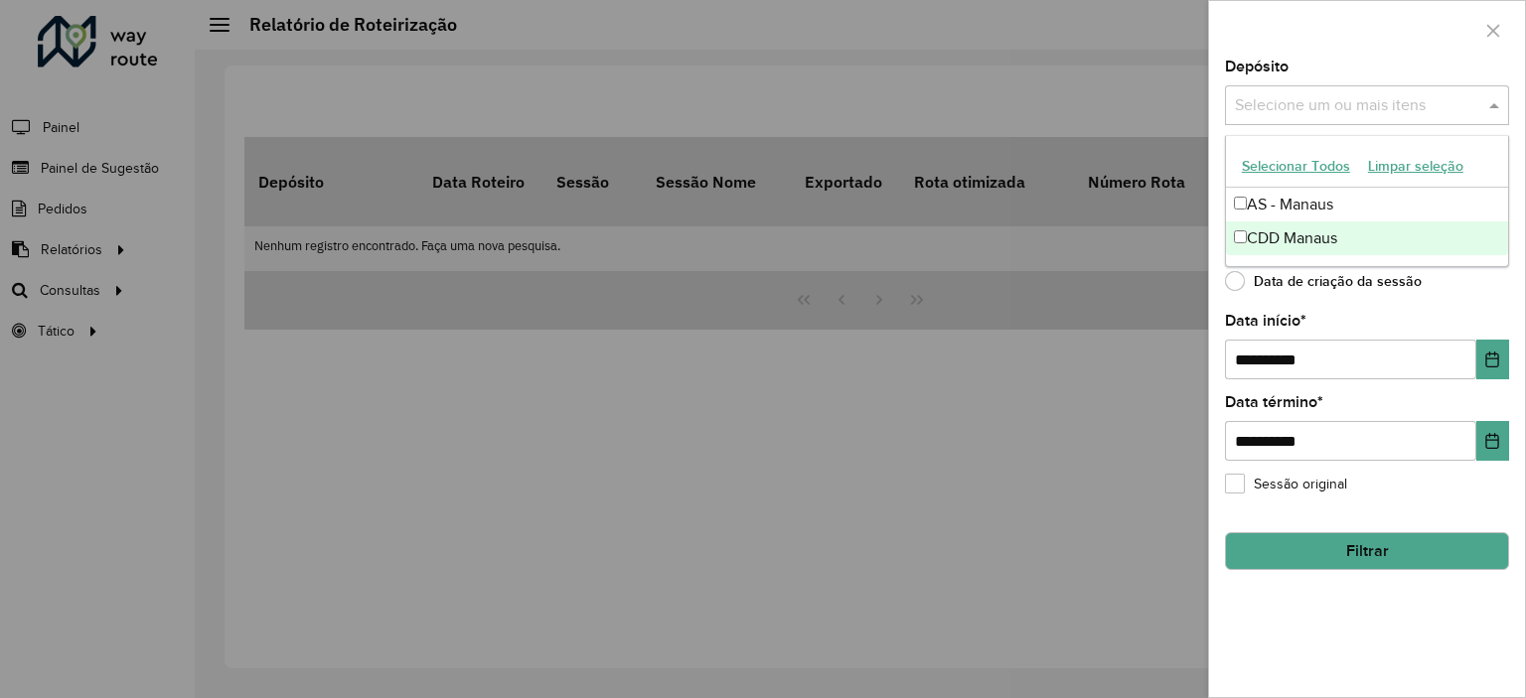
click at [1282, 233] on div "CDD Manaus" at bounding box center [1367, 239] width 282 height 34
click at [1287, 549] on button "Filtrar" at bounding box center [1367, 552] width 284 height 38
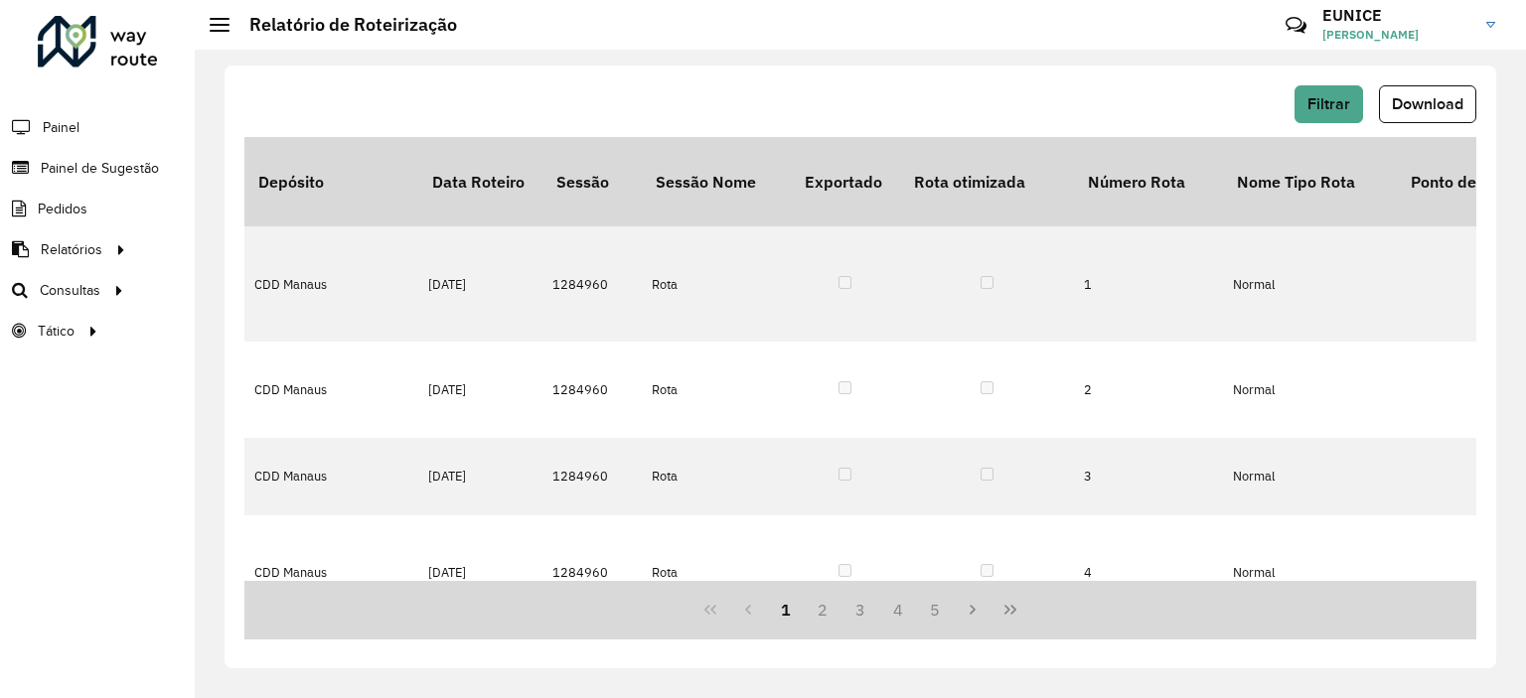
click at [1287, 630] on td "Normal" at bounding box center [1310, 678] width 174 height 96
click at [815, 607] on button "2" at bounding box center [823, 610] width 38 height 38
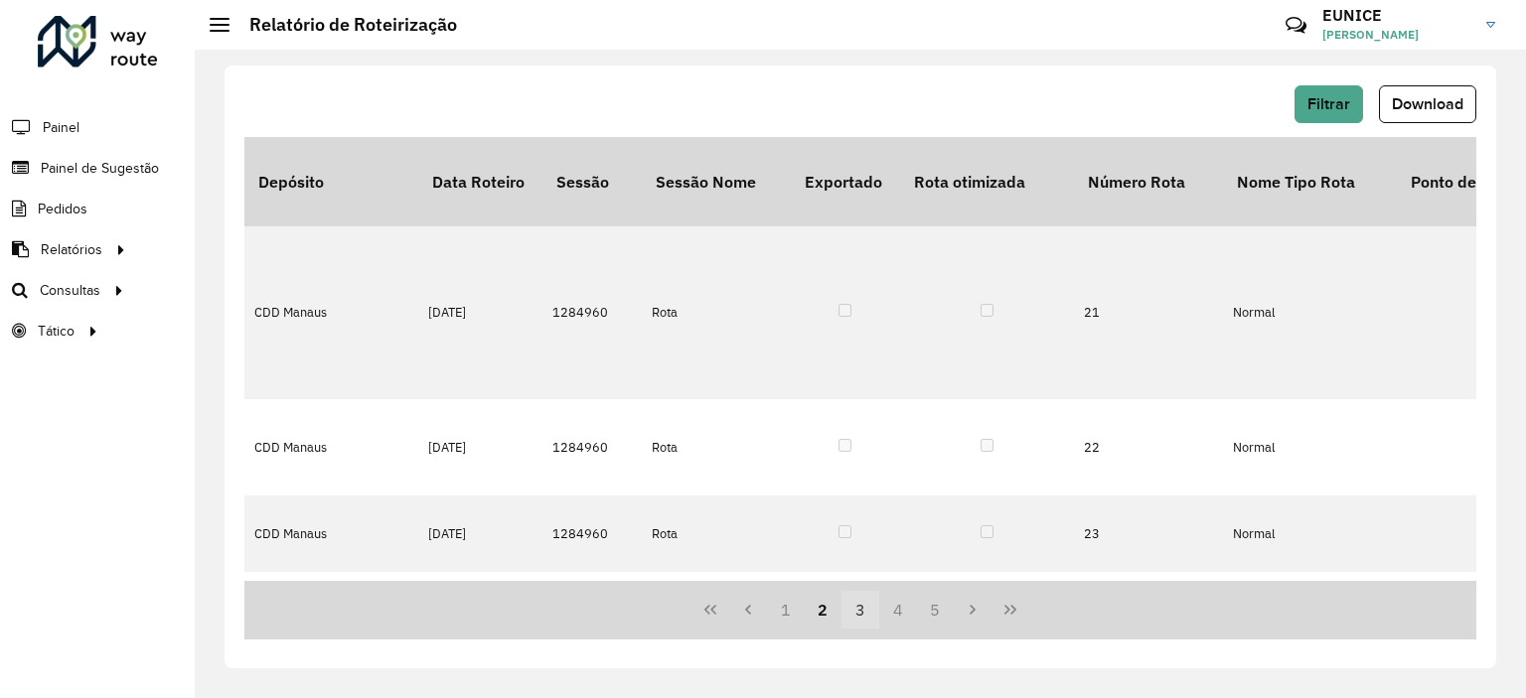
click at [857, 613] on button "3" at bounding box center [861, 610] width 38 height 38
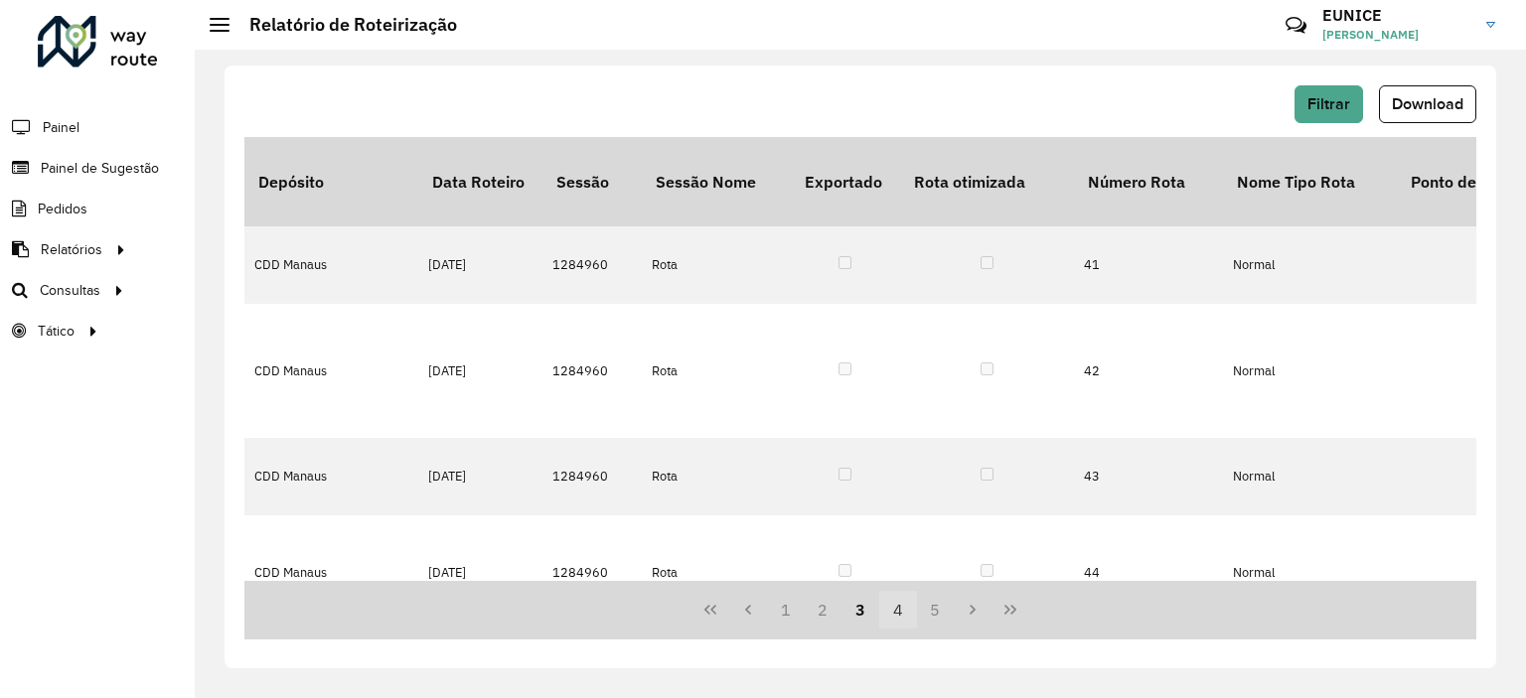
click at [901, 613] on button "4" at bounding box center [898, 610] width 38 height 38
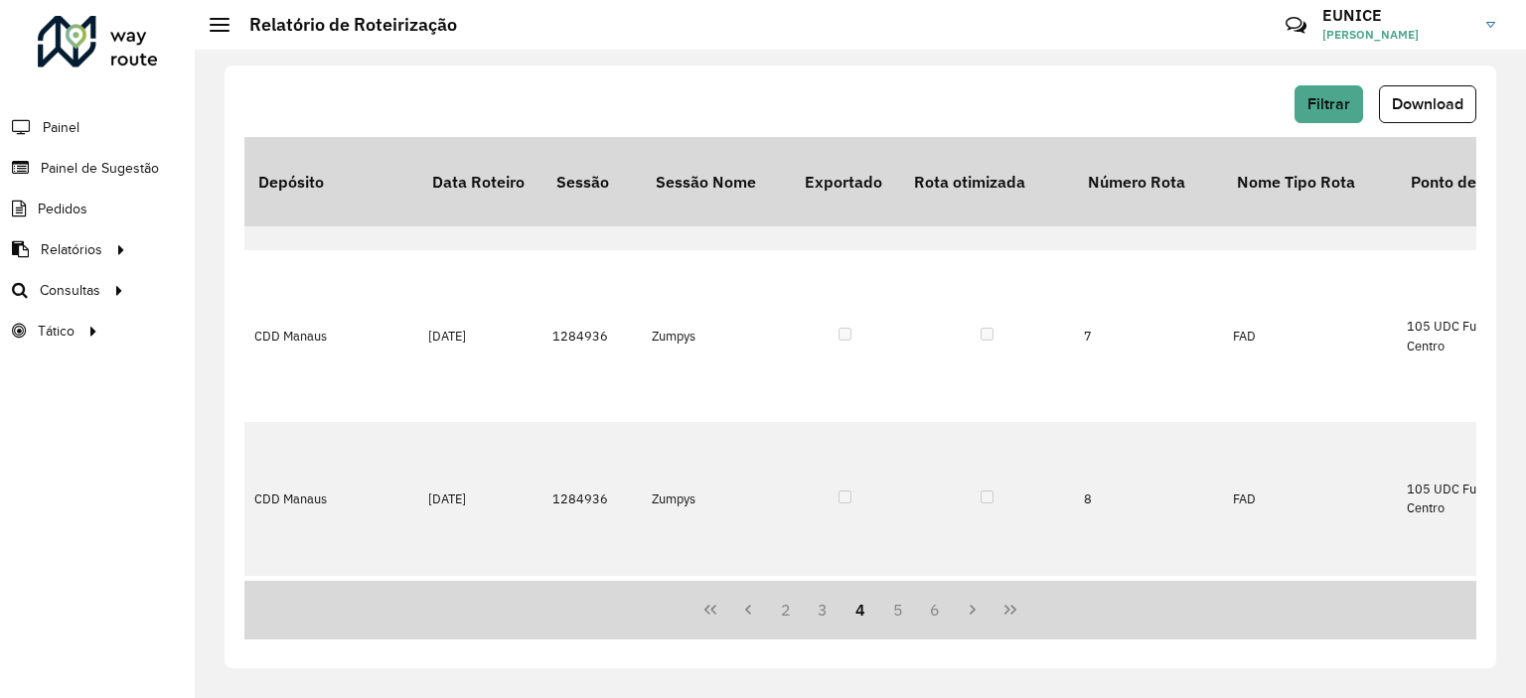
scroll to position [1816, 0]
click at [895, 610] on button "5" at bounding box center [898, 610] width 38 height 38
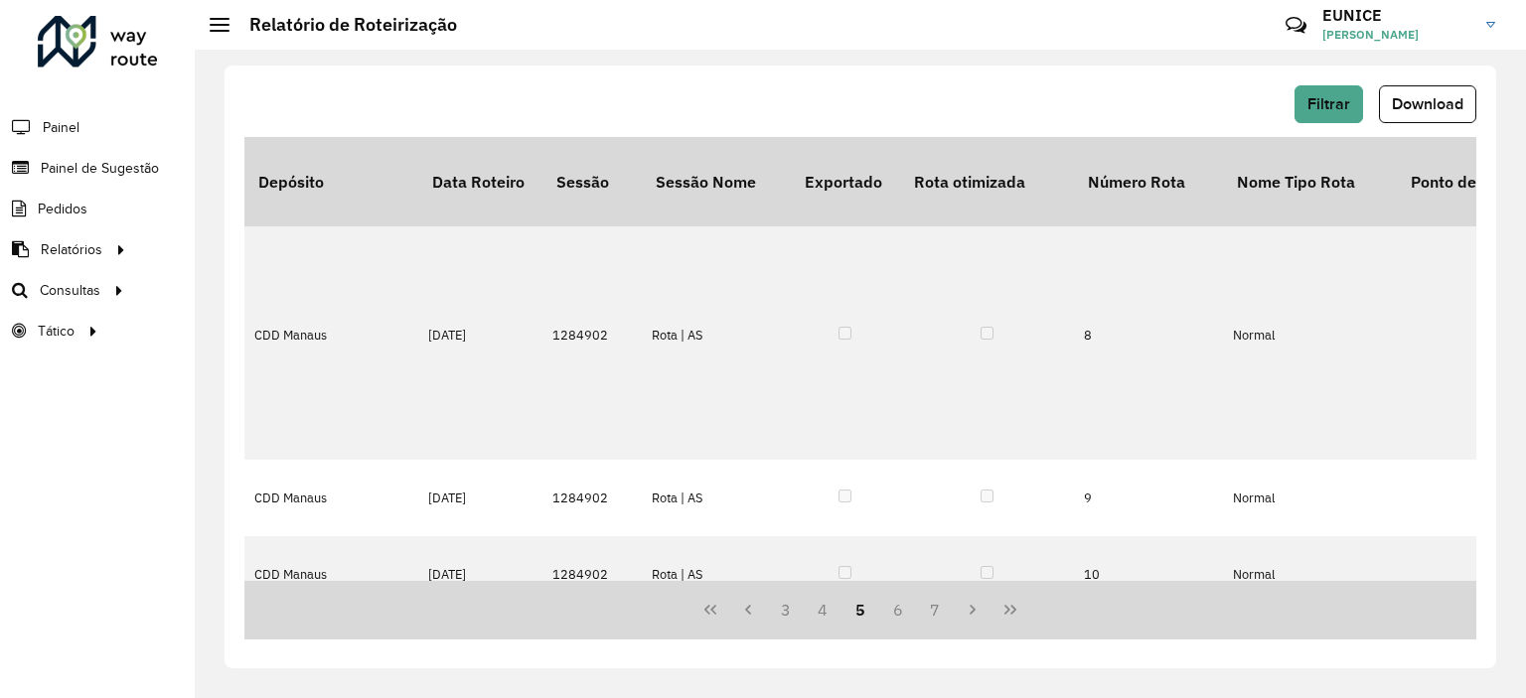
scroll to position [0, 0]
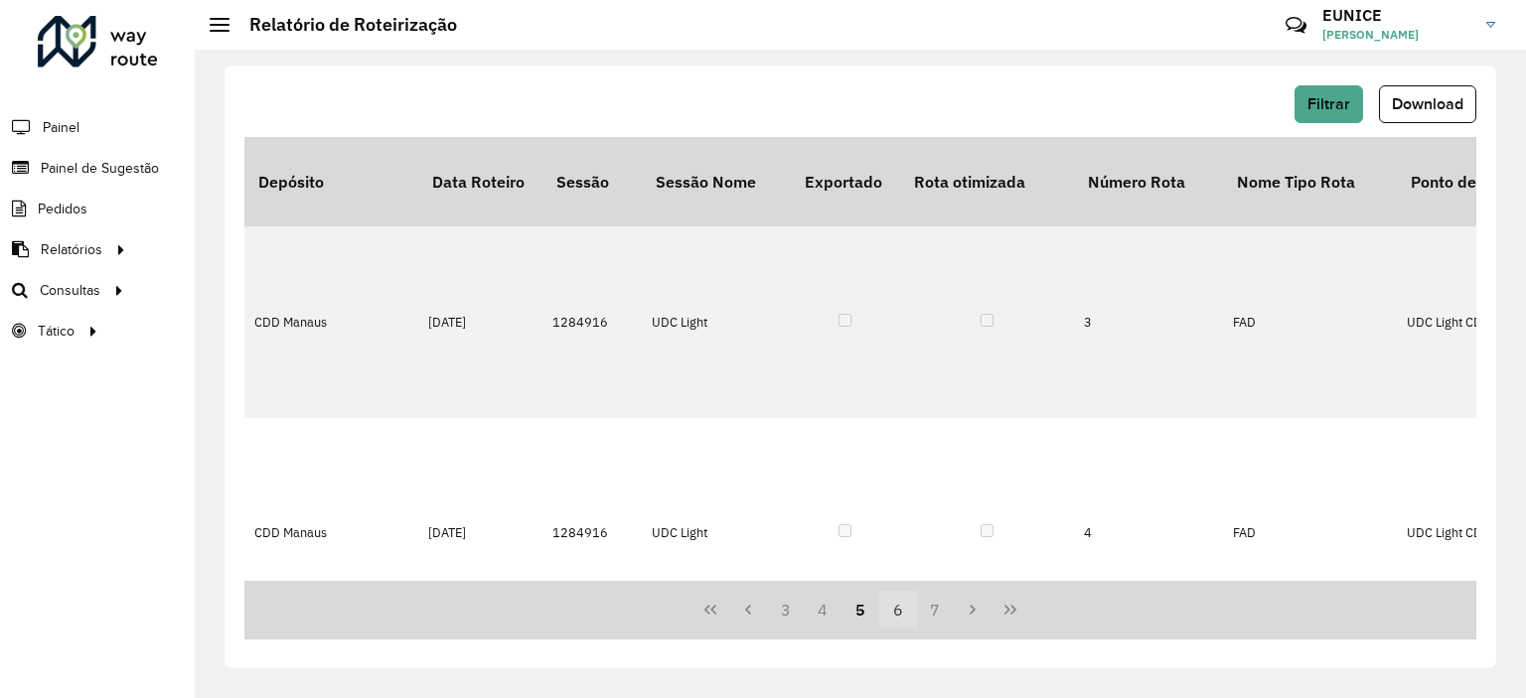
click at [894, 607] on button "6" at bounding box center [898, 610] width 38 height 38
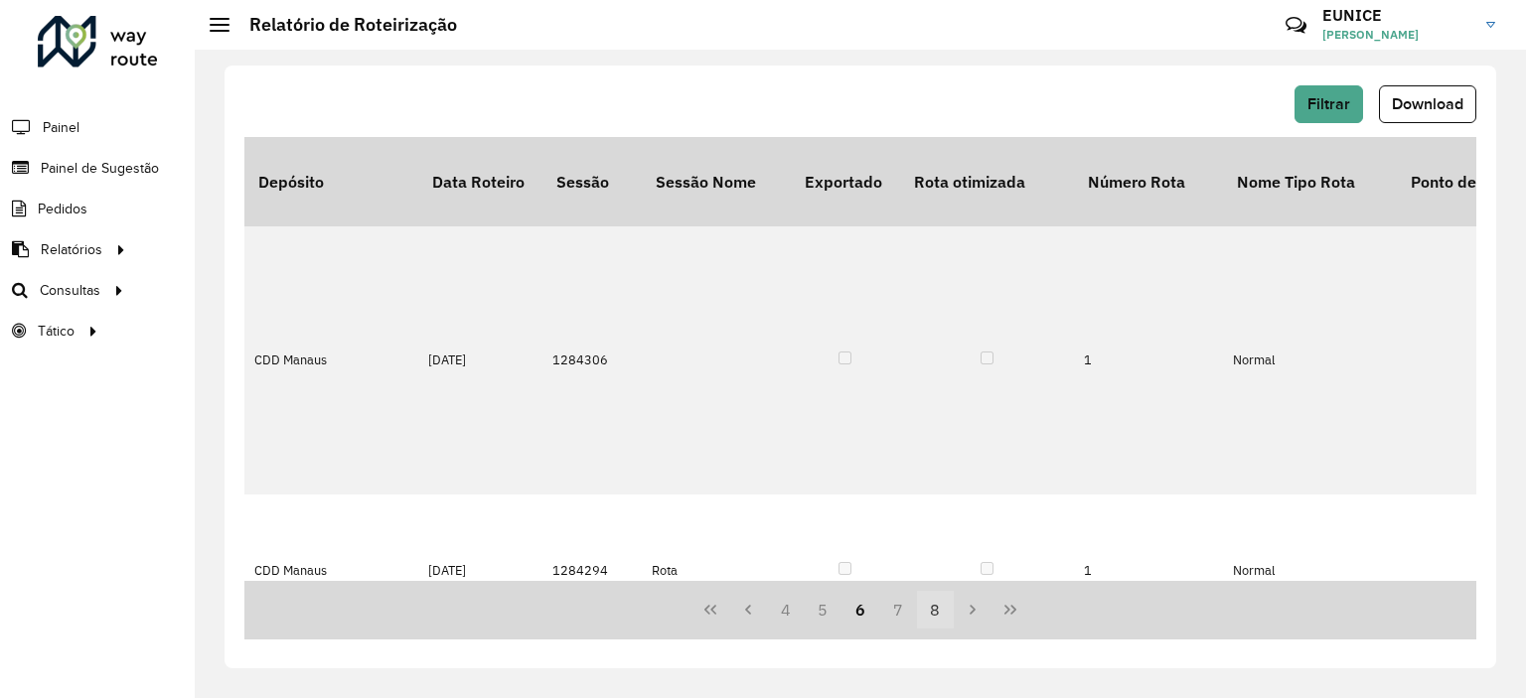
click at [929, 608] on button "8" at bounding box center [936, 610] width 38 height 38
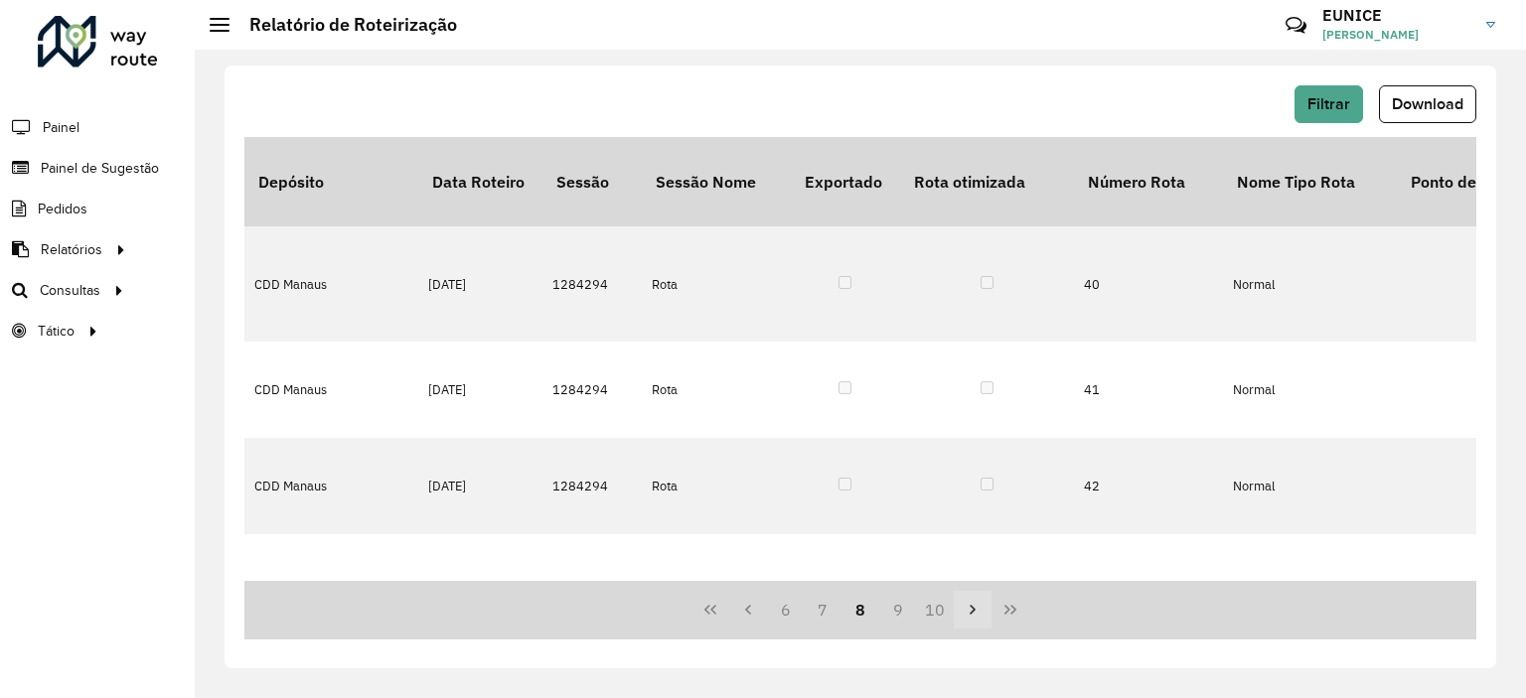
click at [962, 611] on button "Next Page" at bounding box center [973, 610] width 38 height 38
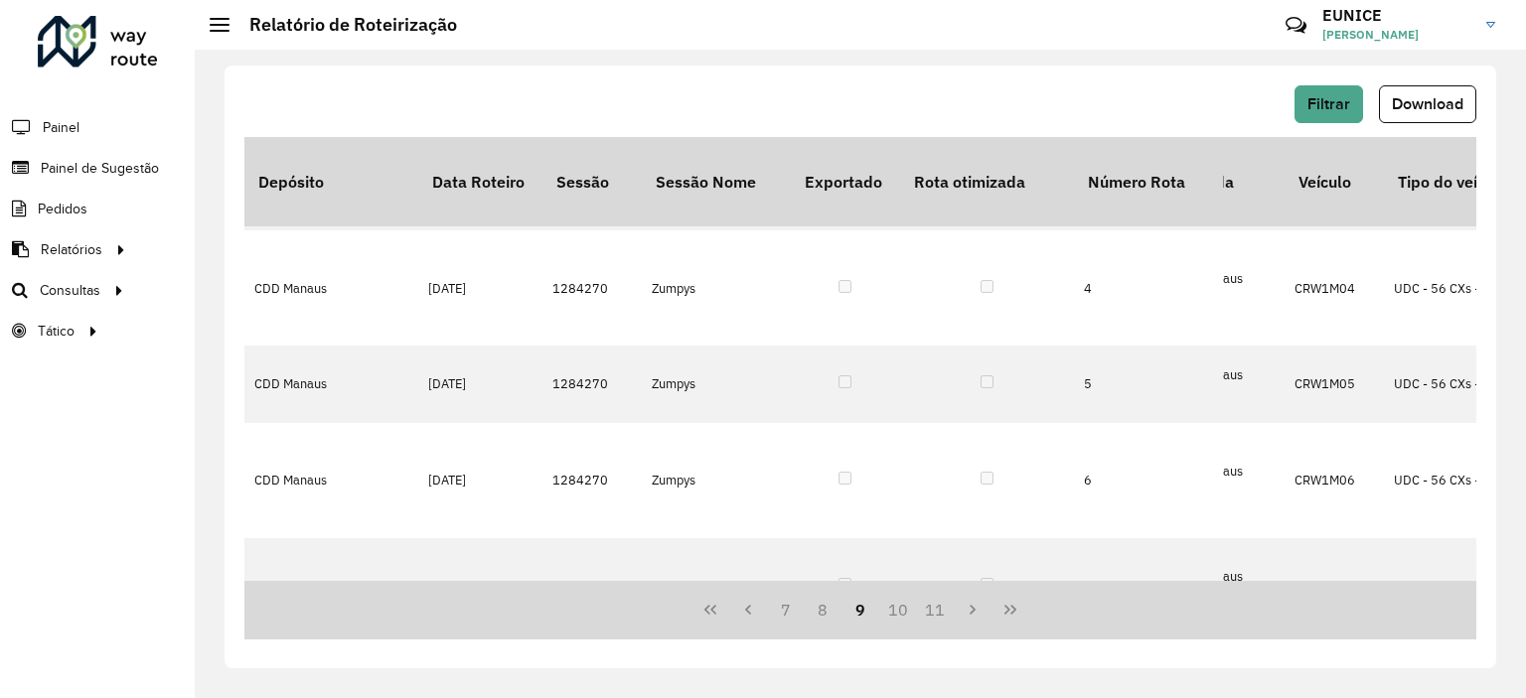
scroll to position [1684, 284]
click at [115, 286] on icon at bounding box center [119, 289] width 17 height 30
click at [1407, 96] on span "Download" at bounding box center [1428, 103] width 72 height 17
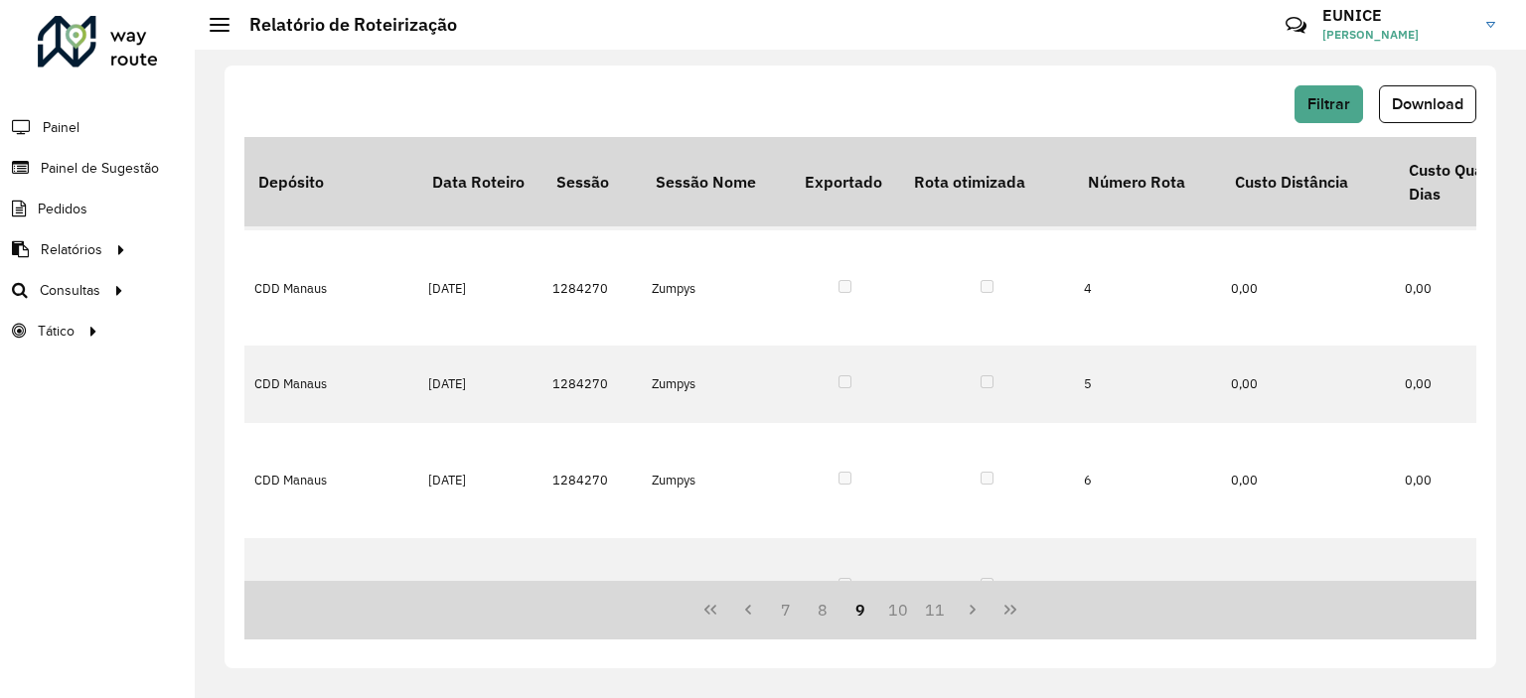
scroll to position [1684, 1146]
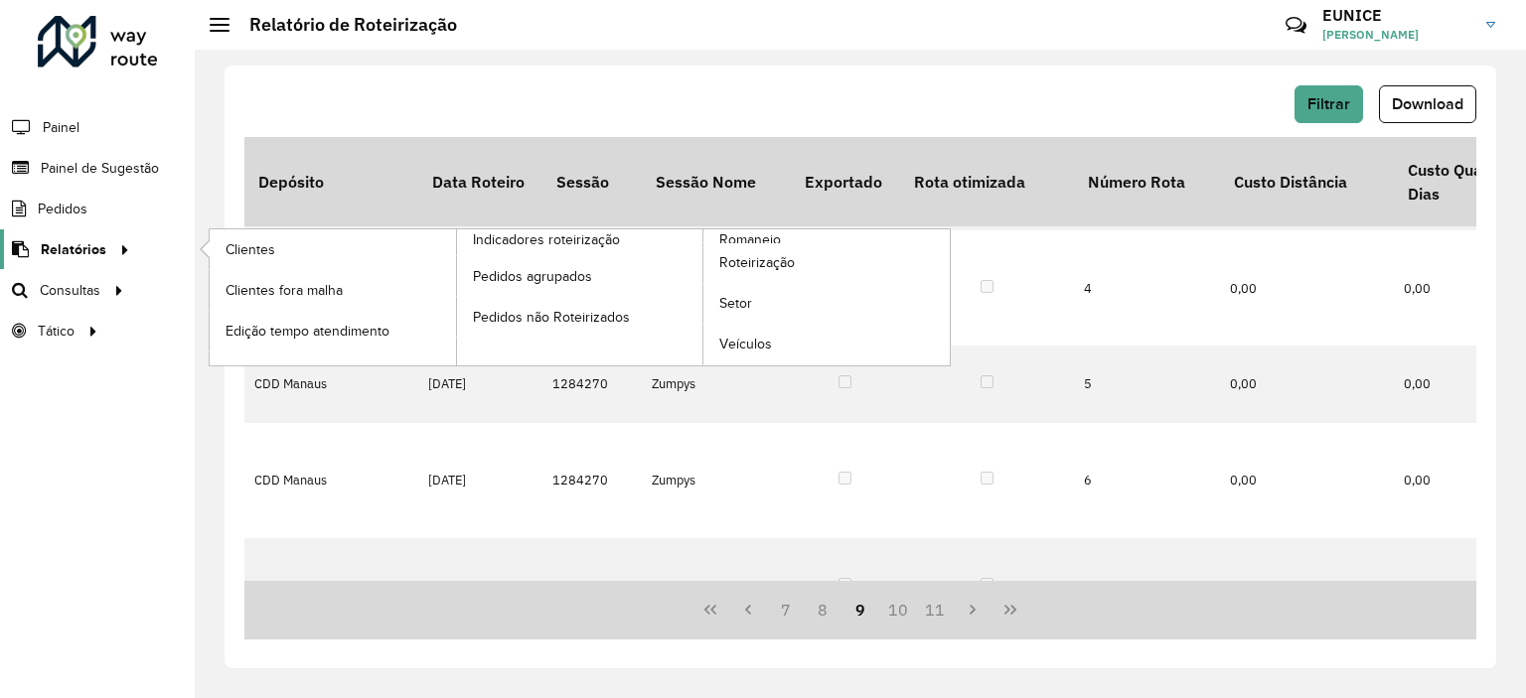
click at [87, 246] on span "Relatórios" at bounding box center [74, 249] width 66 height 21
click at [98, 244] on span "Relatórios" at bounding box center [74, 249] width 66 height 21
click at [241, 247] on span "Clientes" at bounding box center [253, 249] width 54 height 21
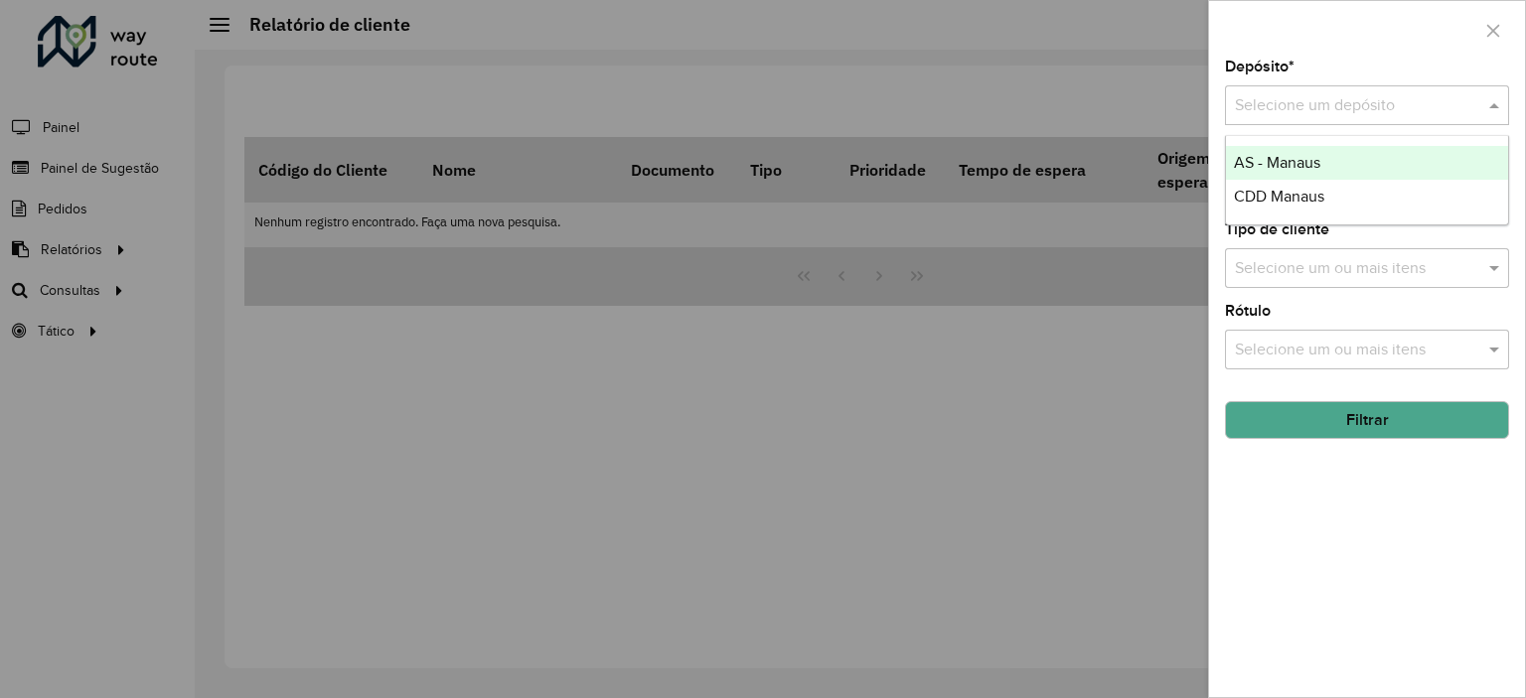
click at [1343, 94] on input "text" at bounding box center [1347, 106] width 225 height 24
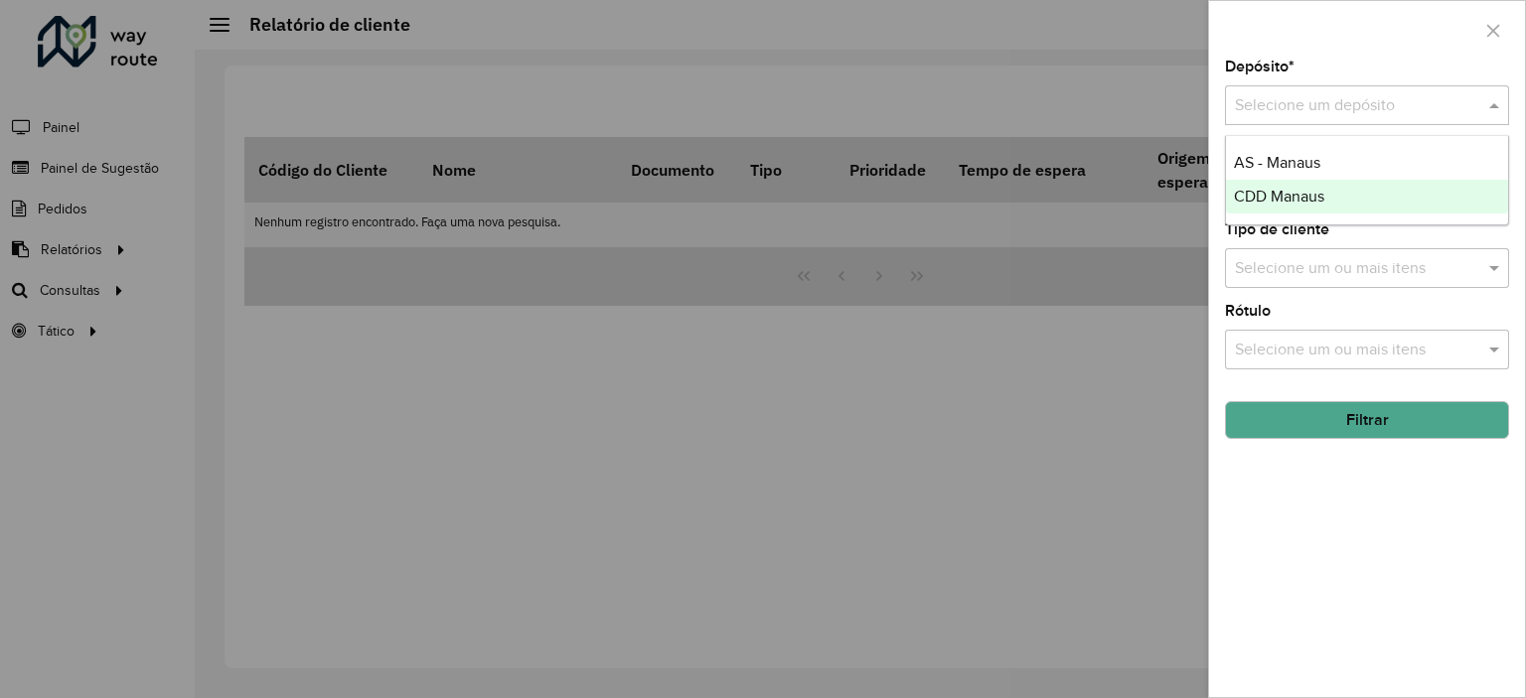
click at [1331, 198] on div "CDD Manaus" at bounding box center [1367, 197] width 282 height 34
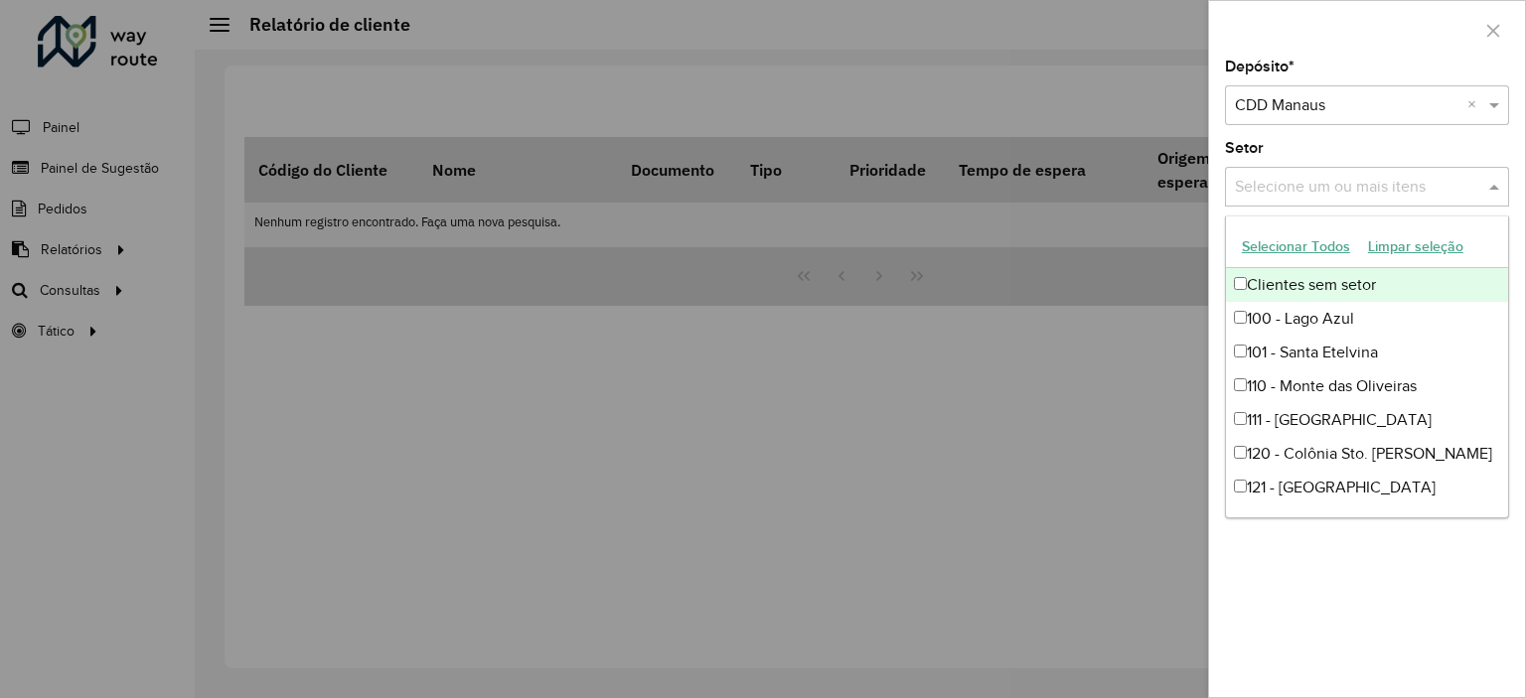
click at [1288, 192] on input "text" at bounding box center [1357, 188] width 254 height 24
click at [1402, 136] on div "Depósito * Selecione um depósito × CDD Manaus × Setor Selecione um ou mais iten…" at bounding box center [1367, 379] width 316 height 638
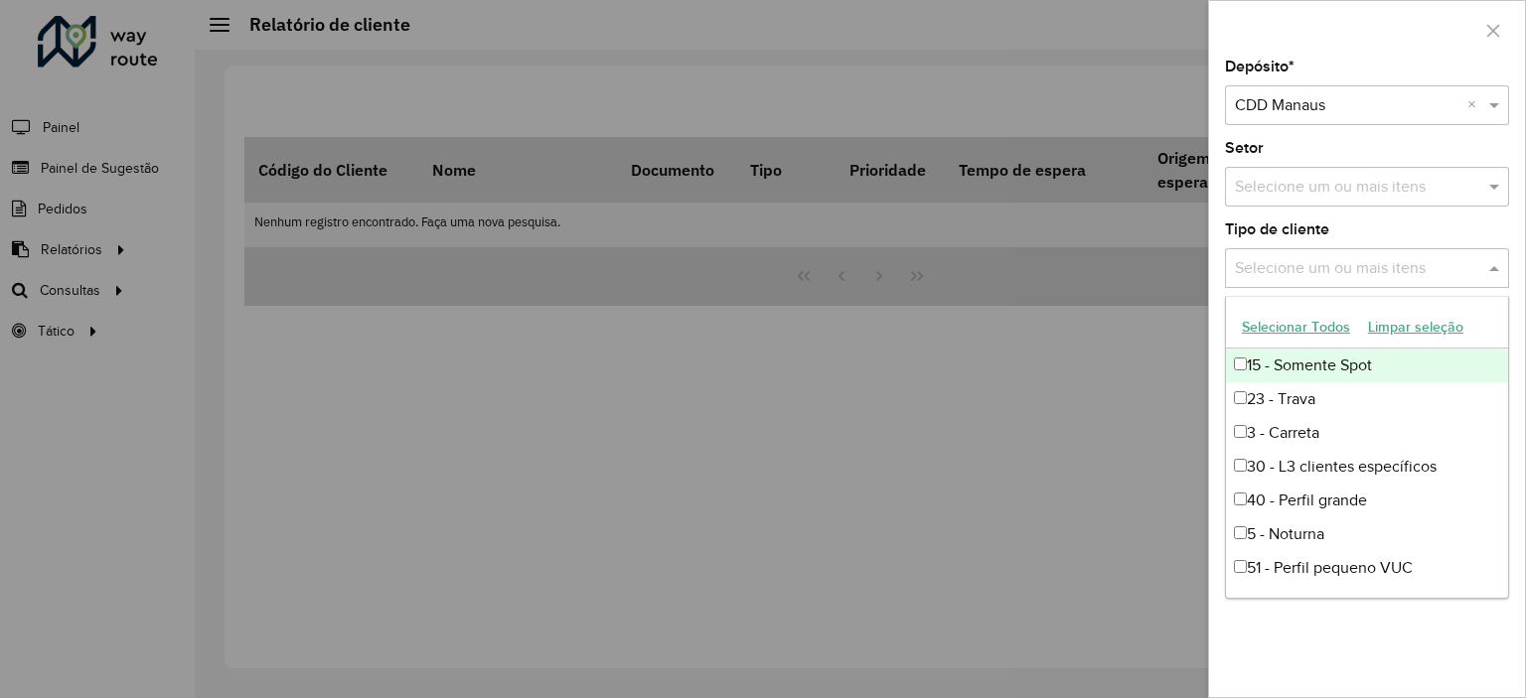
click at [1371, 260] on input "text" at bounding box center [1357, 269] width 254 height 24
click at [1320, 321] on button "Selecionar Todos" at bounding box center [1296, 327] width 126 height 31
click at [1385, 207] on div "Depósito * Selecione um depósito × CDD Manaus × Setor Selecione um ou mais iten…" at bounding box center [1367, 379] width 316 height 638
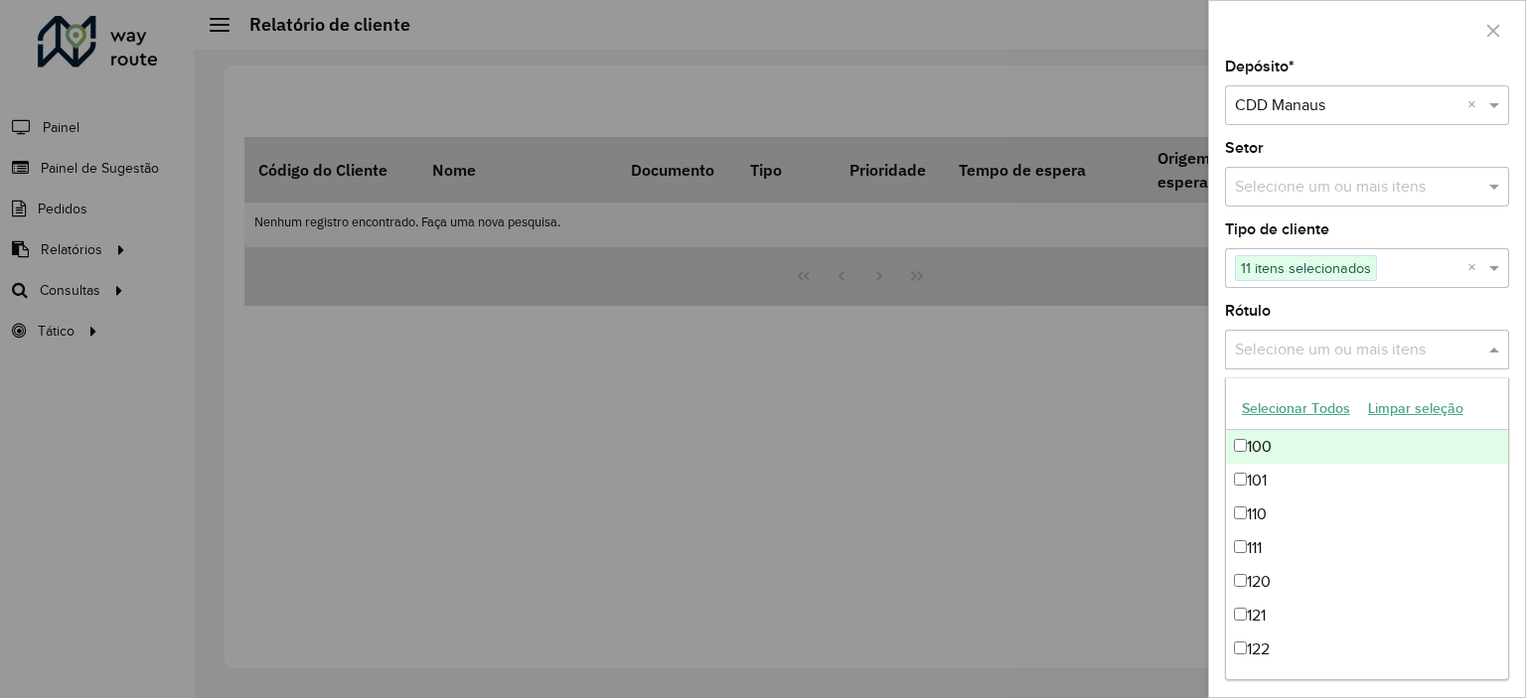
click at [1402, 348] on input "text" at bounding box center [1357, 351] width 254 height 24
click at [1421, 318] on div "Rótulo Selecione um ou mais itens" at bounding box center [1367, 337] width 284 height 66
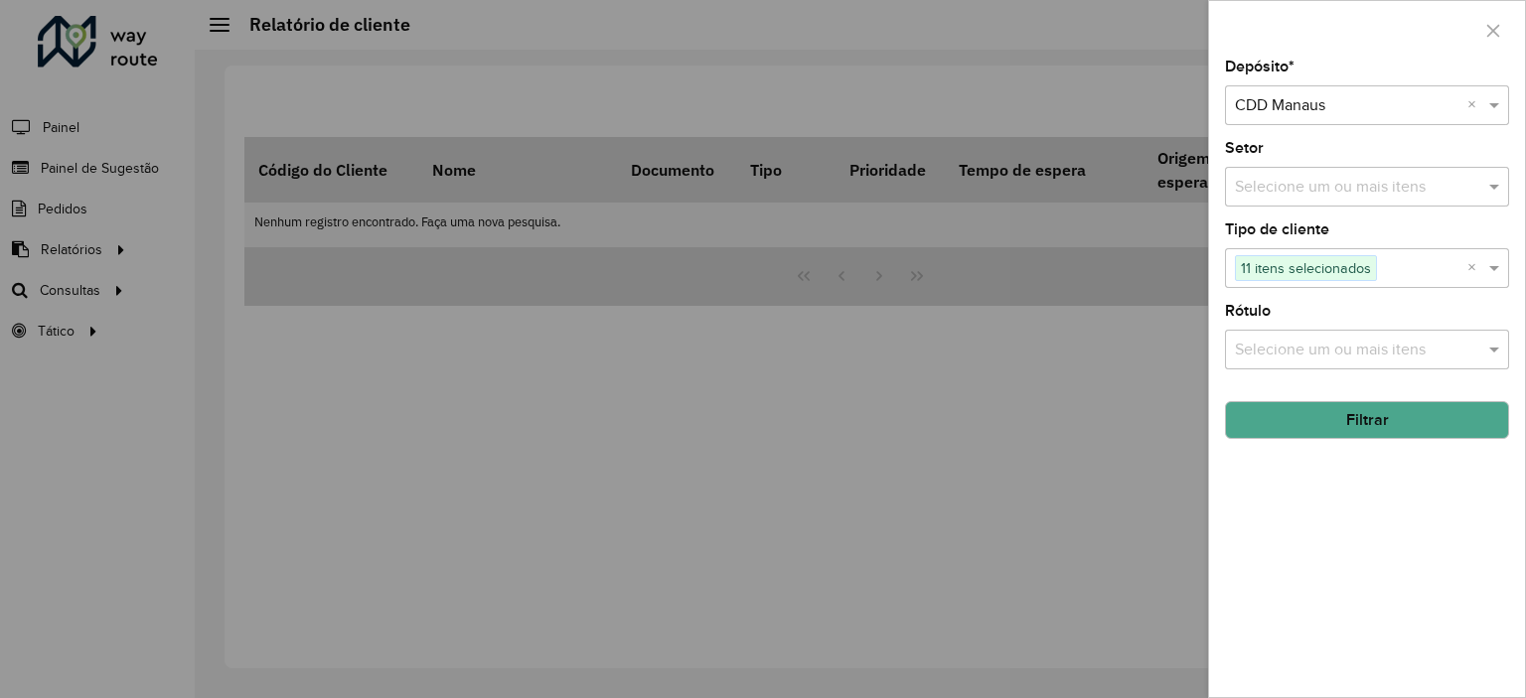
click at [1486, 418] on button "Filtrar" at bounding box center [1367, 420] width 284 height 38
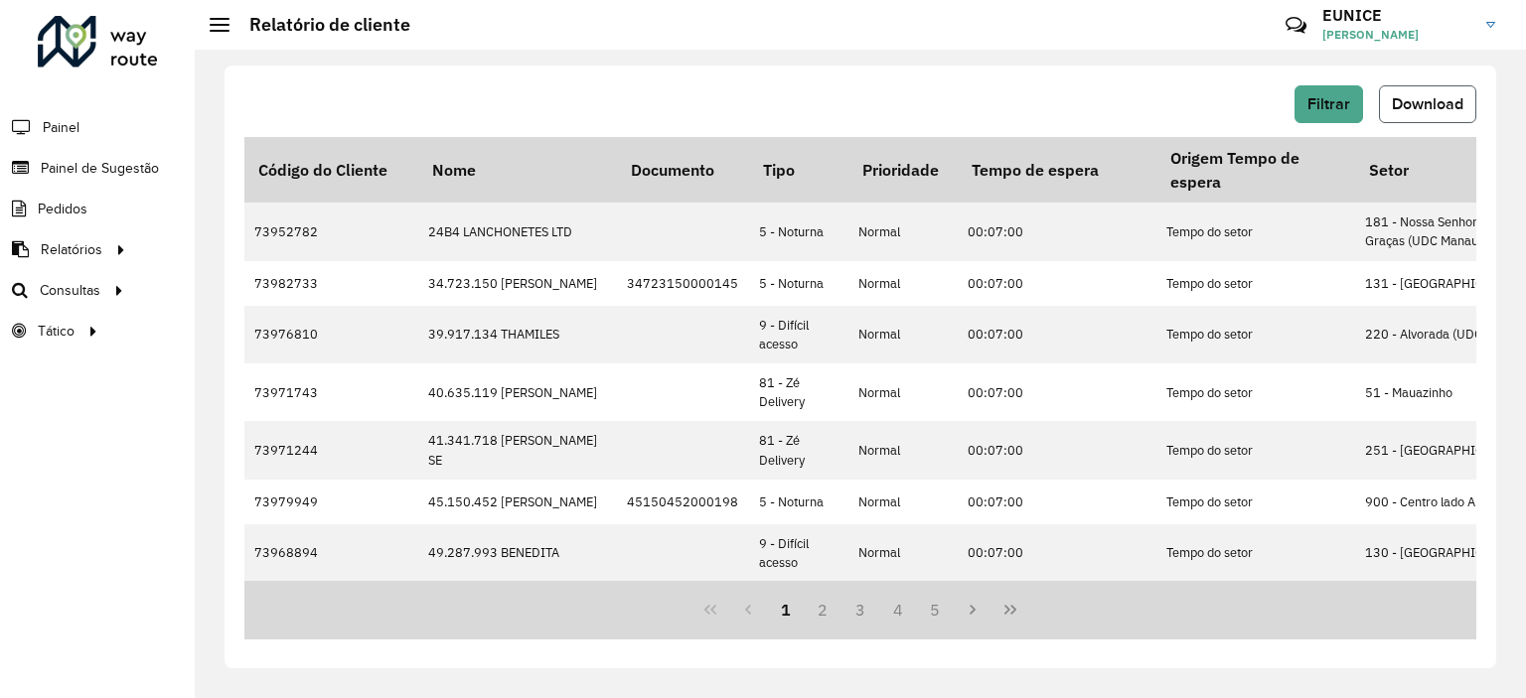
click at [1418, 111] on span "Download" at bounding box center [1428, 103] width 72 height 17
click at [1345, 104] on span "Filtrar" at bounding box center [1328, 103] width 43 height 17
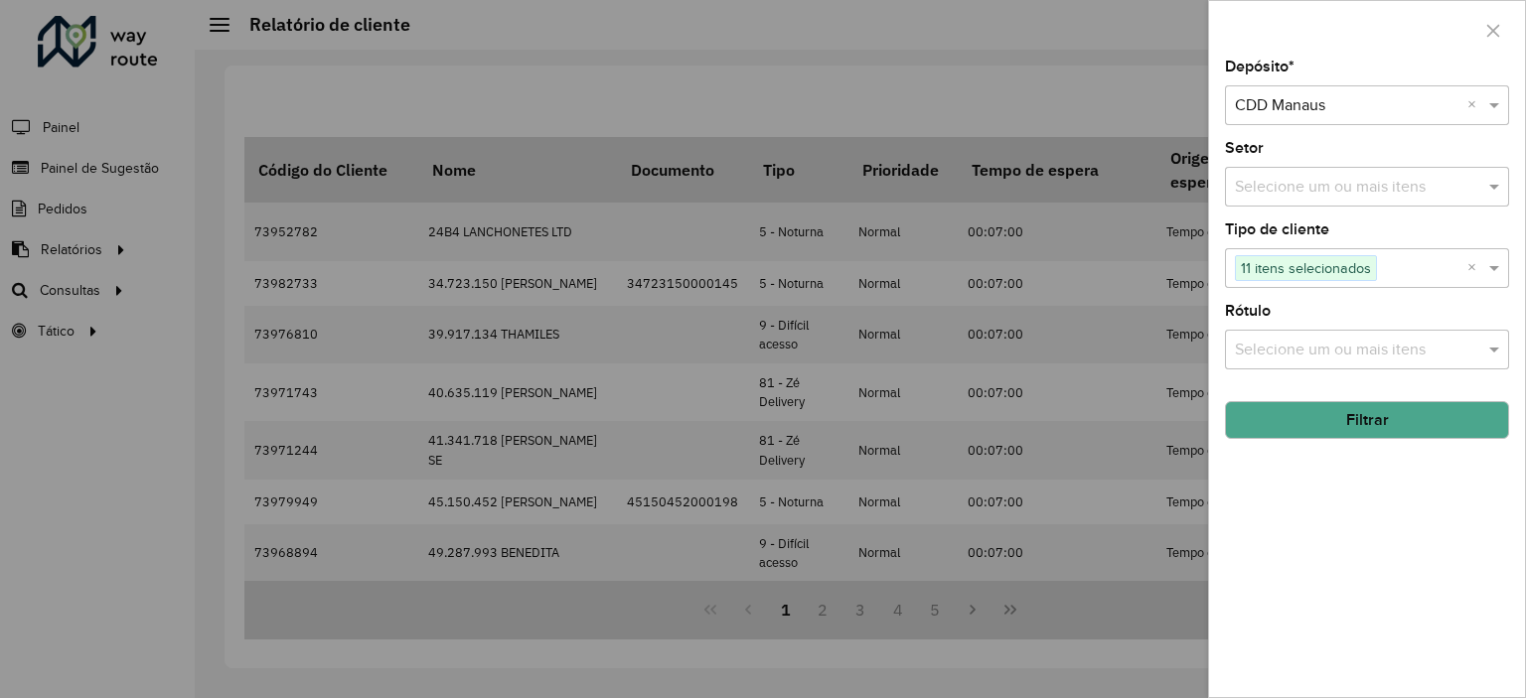
click at [972, 385] on div at bounding box center [763, 349] width 1526 height 698
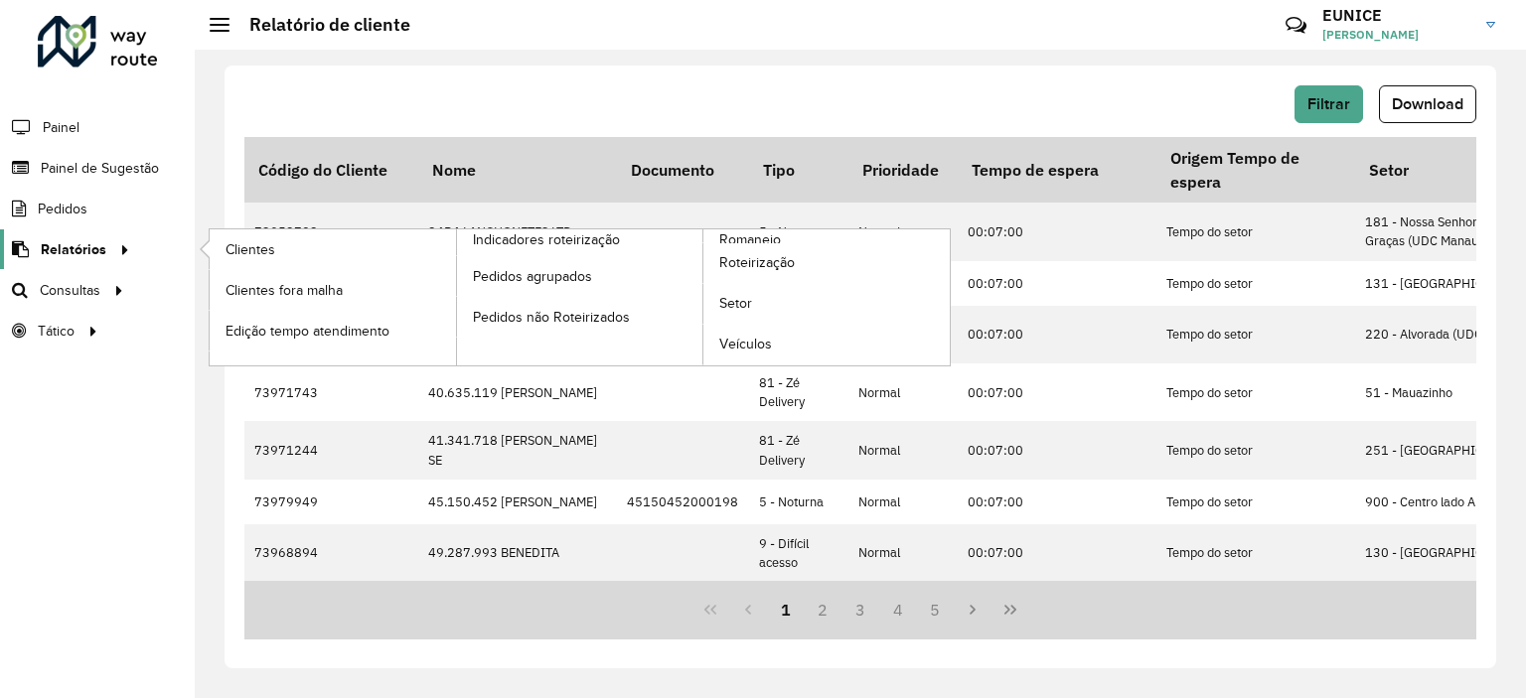
click at [120, 246] on icon at bounding box center [121, 248] width 17 height 30
click at [226, 243] on span "Clientes" at bounding box center [253, 249] width 54 height 21
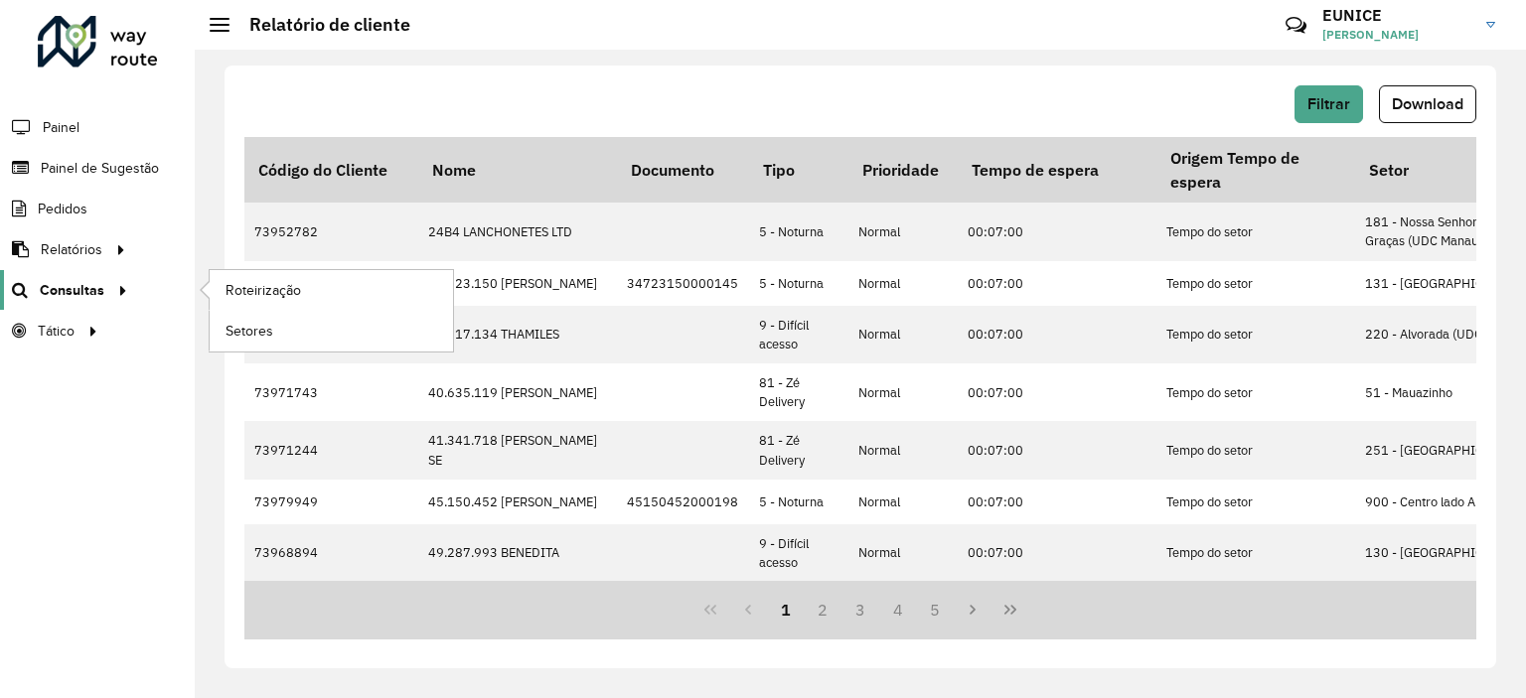
click at [80, 283] on span "Consultas" at bounding box center [72, 290] width 65 height 21
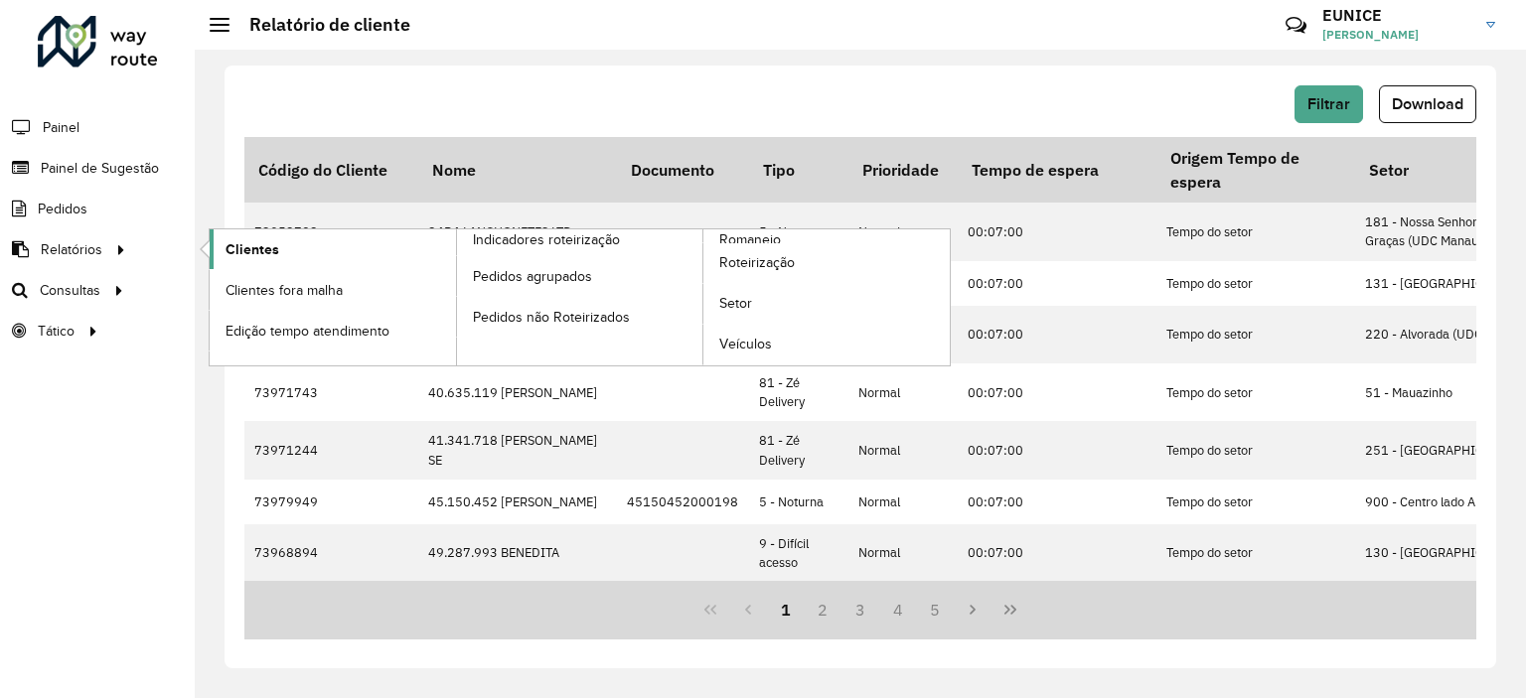
click at [261, 247] on span "Clientes" at bounding box center [253, 249] width 54 height 21
click at [242, 245] on span "Clientes" at bounding box center [253, 249] width 54 height 21
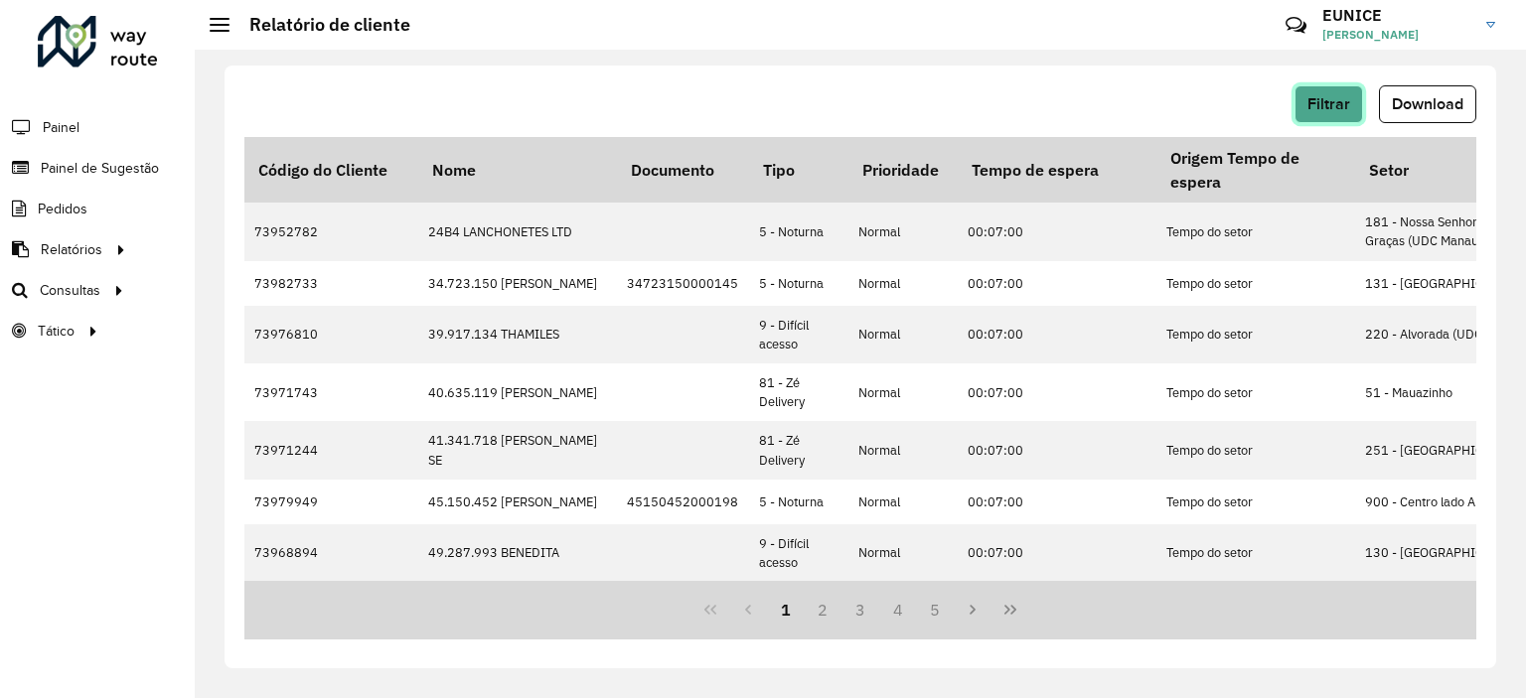
click at [1336, 104] on span "Filtrar" at bounding box center [1328, 103] width 43 height 17
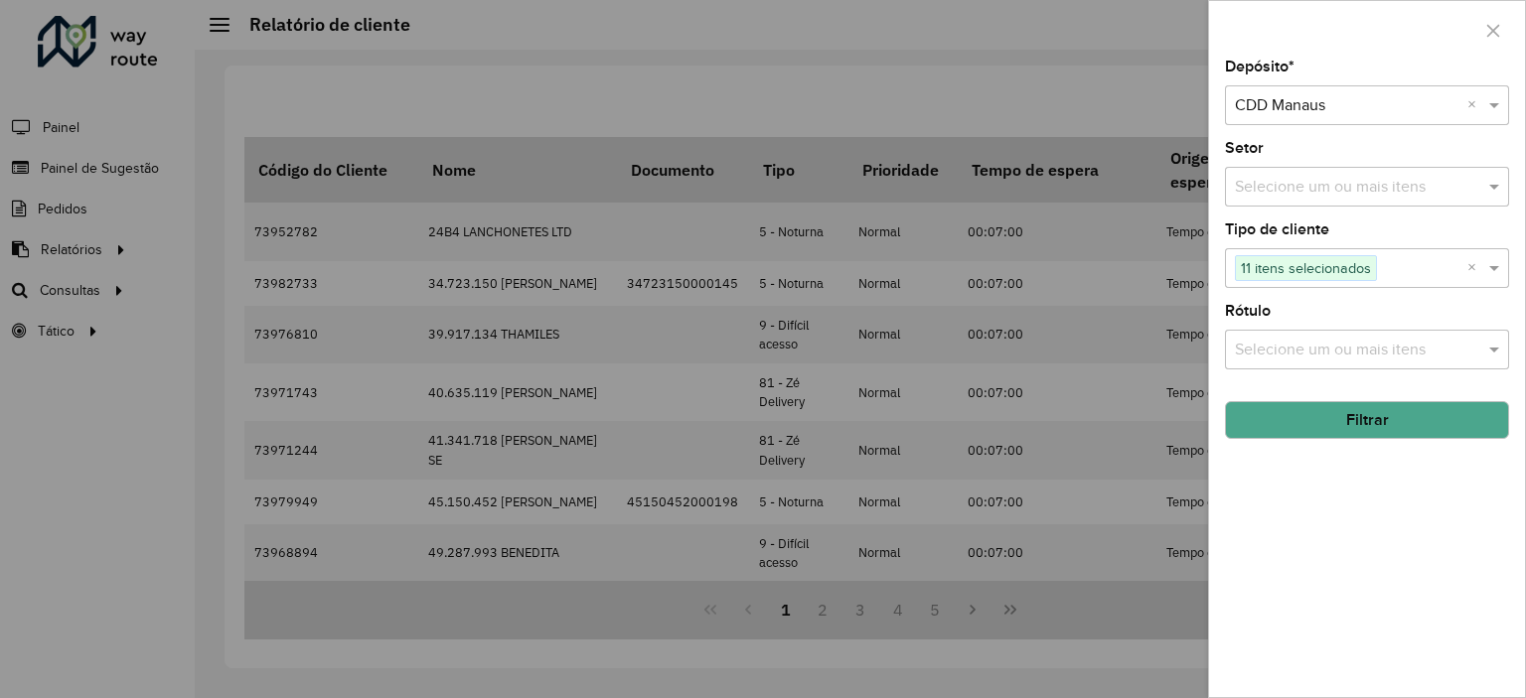
click at [1333, 169] on div "Selecione um ou mais itens" at bounding box center [1367, 187] width 284 height 40
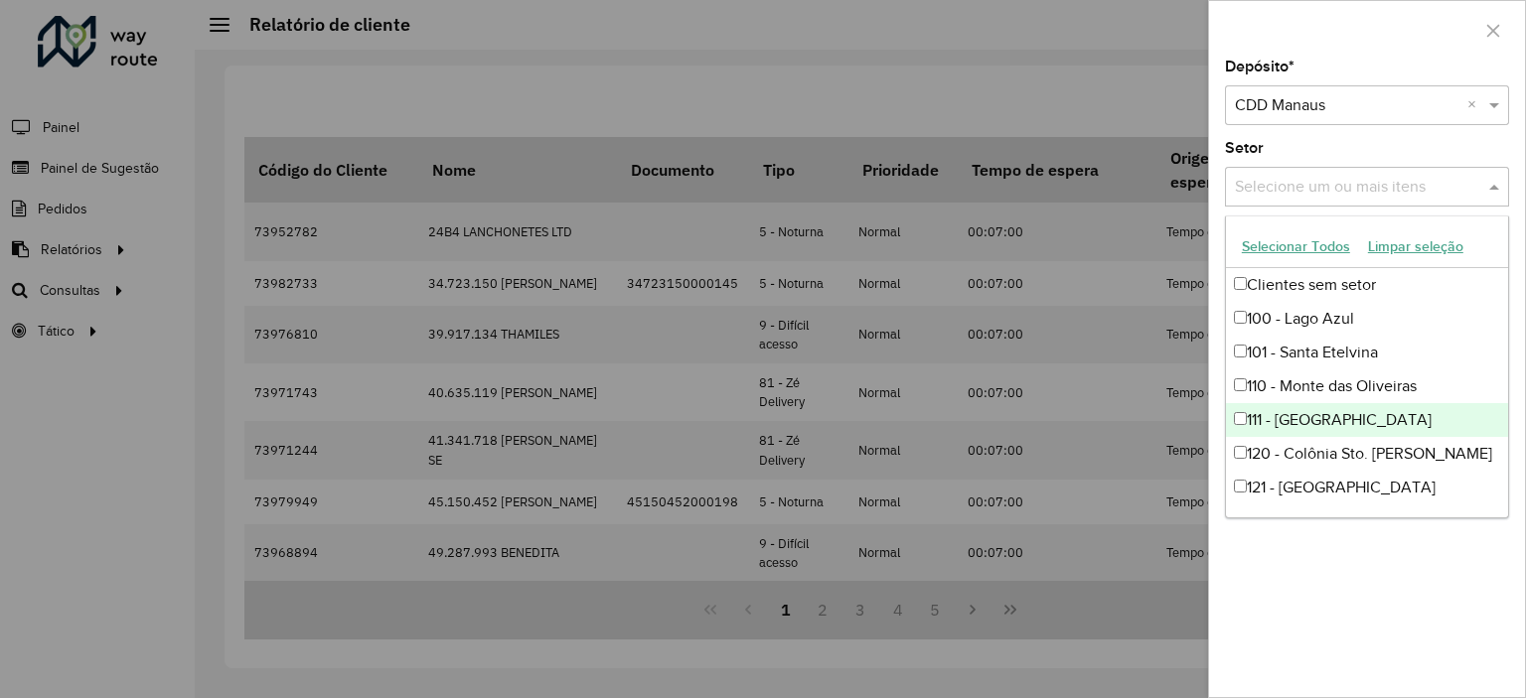
scroll to position [1923, 0]
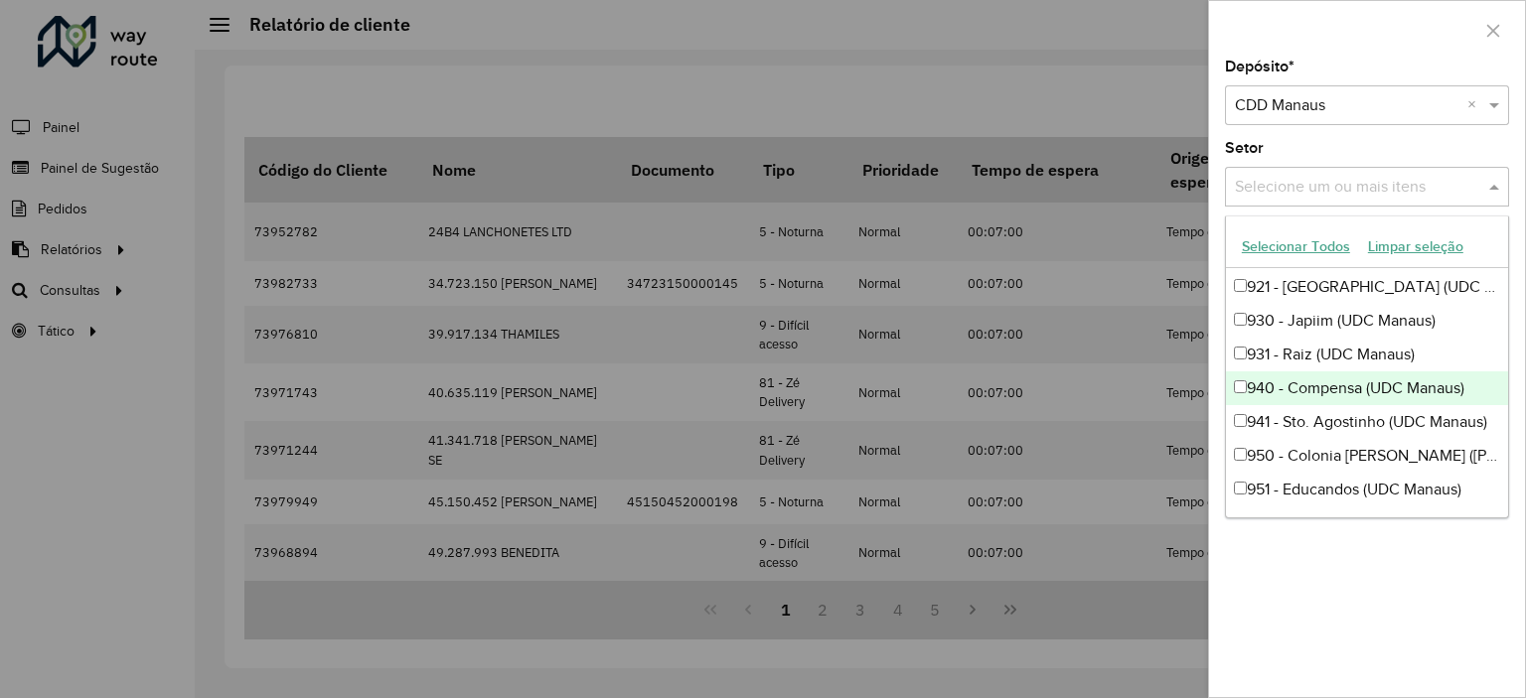
click at [1370, 134] on div "Depósito * Selecione um depósito × CDD Manaus × Setor Selecione um ou mais iten…" at bounding box center [1367, 379] width 316 height 638
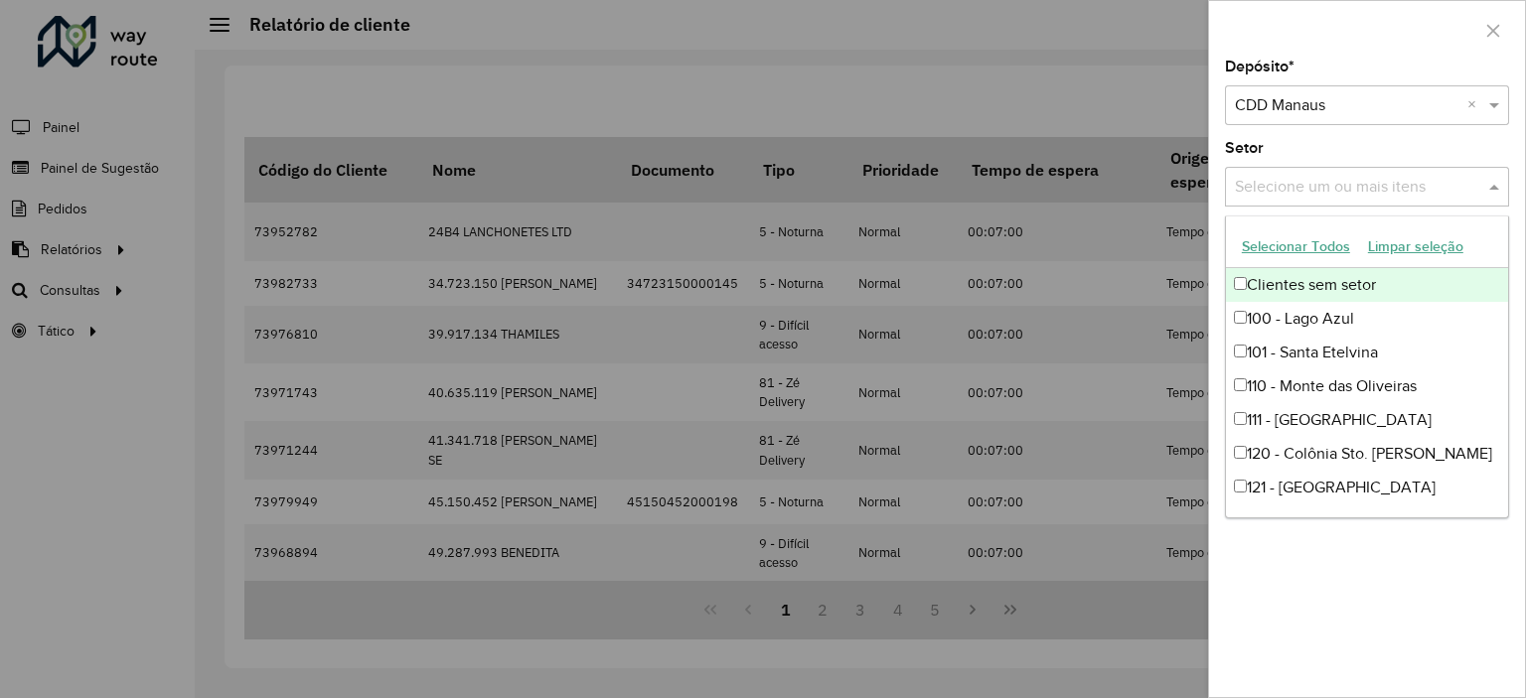
click at [1330, 186] on input "text" at bounding box center [1357, 188] width 254 height 24
click at [1253, 249] on button "Selecionar Todos" at bounding box center [1296, 246] width 126 height 31
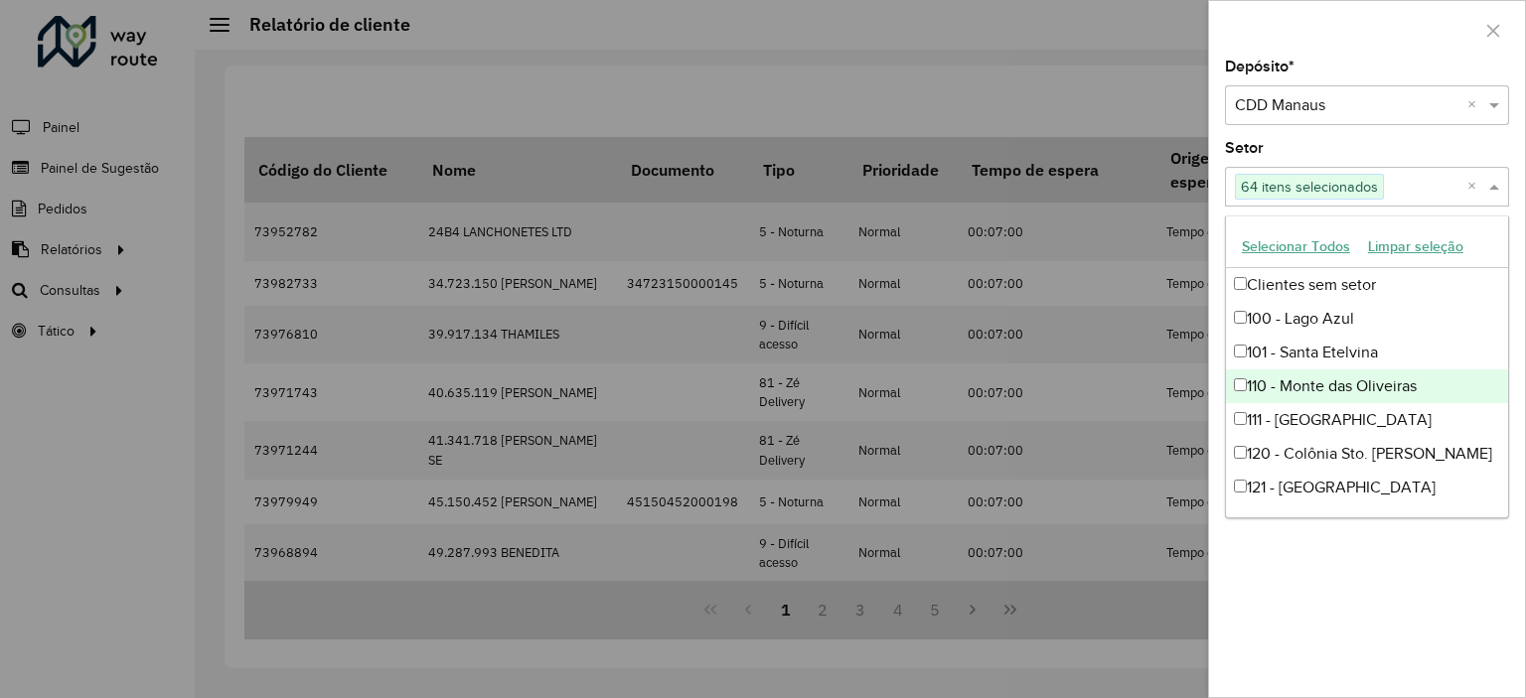
click at [1269, 578] on div "Depósito * Selecione um depósito × CDD Manaus × Setor Selecione um ou mais iten…" at bounding box center [1367, 379] width 316 height 638
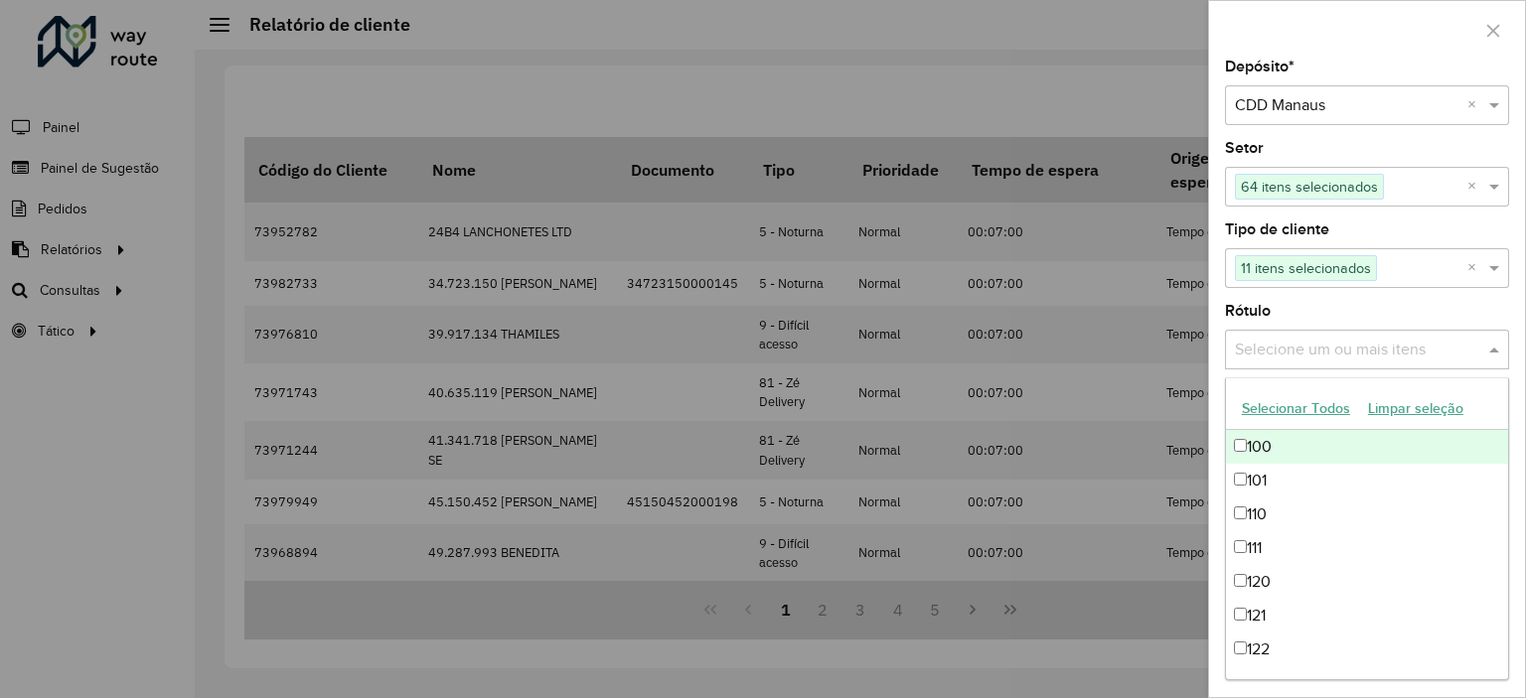
click at [1329, 341] on input "text" at bounding box center [1357, 351] width 254 height 24
click at [1311, 401] on button "Selecionar Todos" at bounding box center [1296, 408] width 126 height 31
click at [1388, 313] on div "Rótulo Selecione um ou mais itens 81 itens selecionados ×" at bounding box center [1367, 337] width 284 height 66
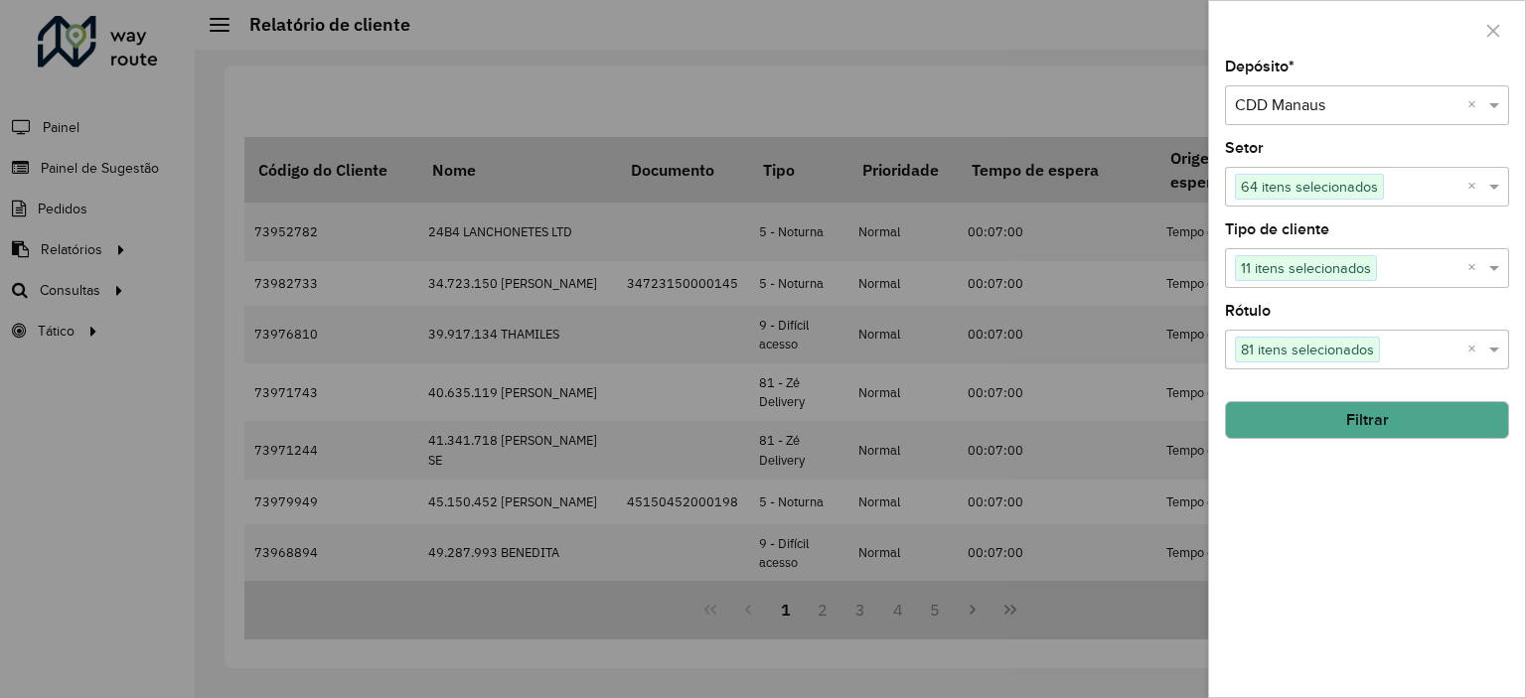
click at [1407, 426] on button "Filtrar" at bounding box center [1367, 420] width 284 height 38
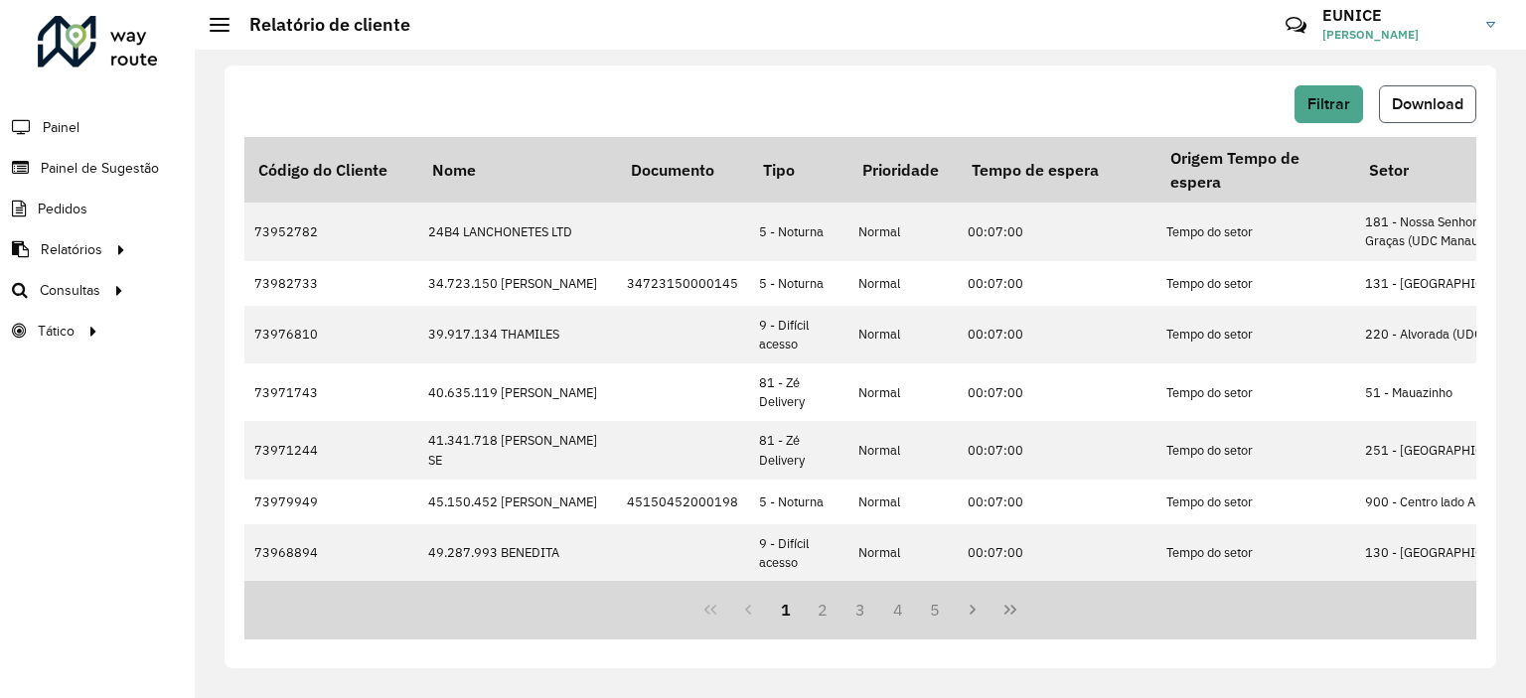
click at [1399, 106] on span "Download" at bounding box center [1428, 103] width 72 height 17
click at [1357, 111] on button "Filtrar" at bounding box center [1329, 104] width 69 height 38
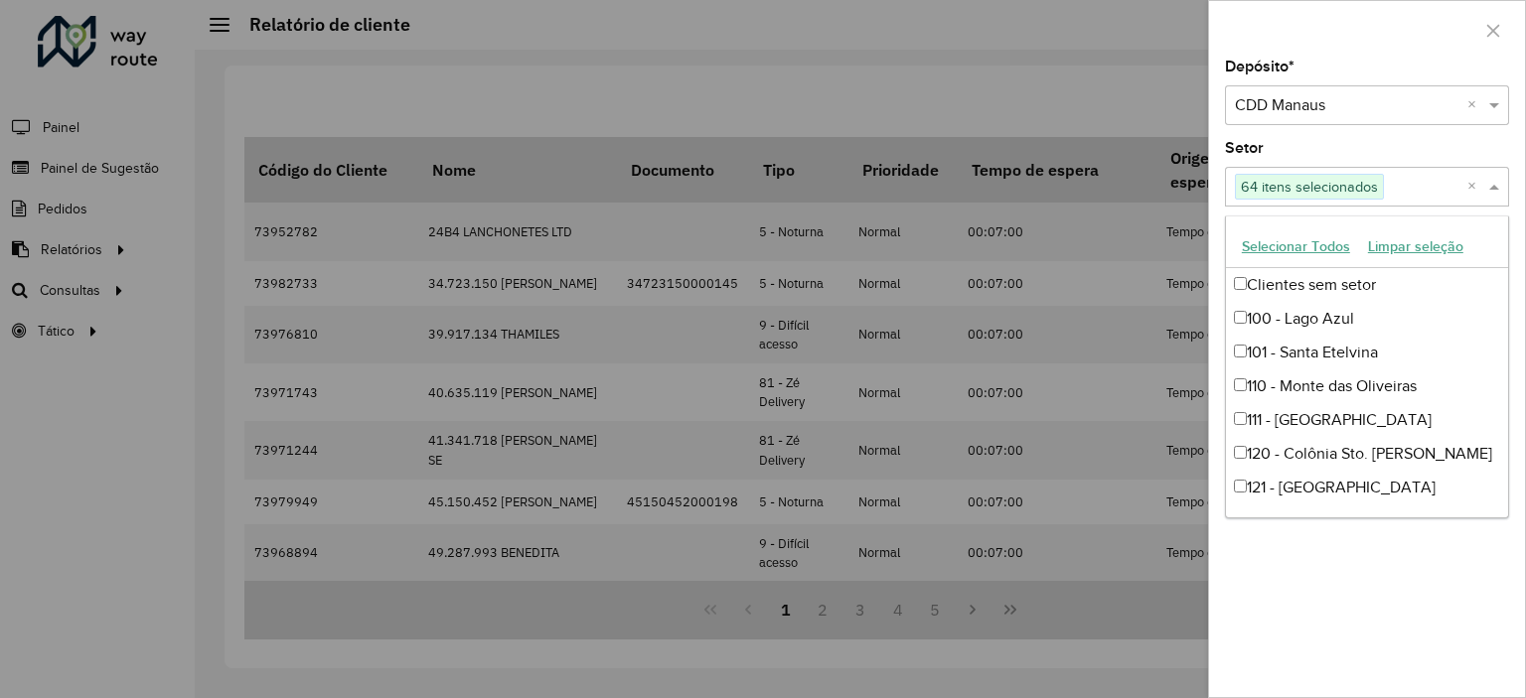
click at [1444, 193] on input "text" at bounding box center [1425, 188] width 83 height 24
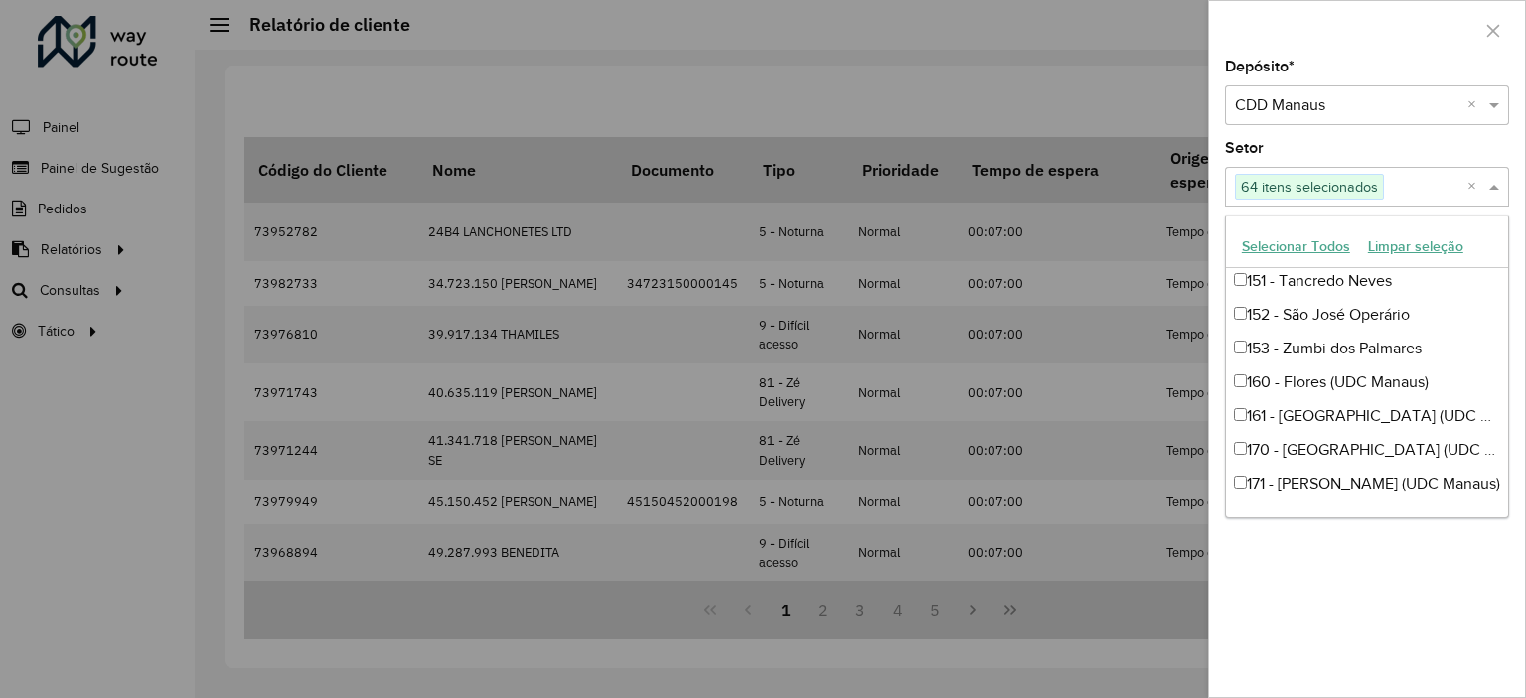
scroll to position [0, 0]
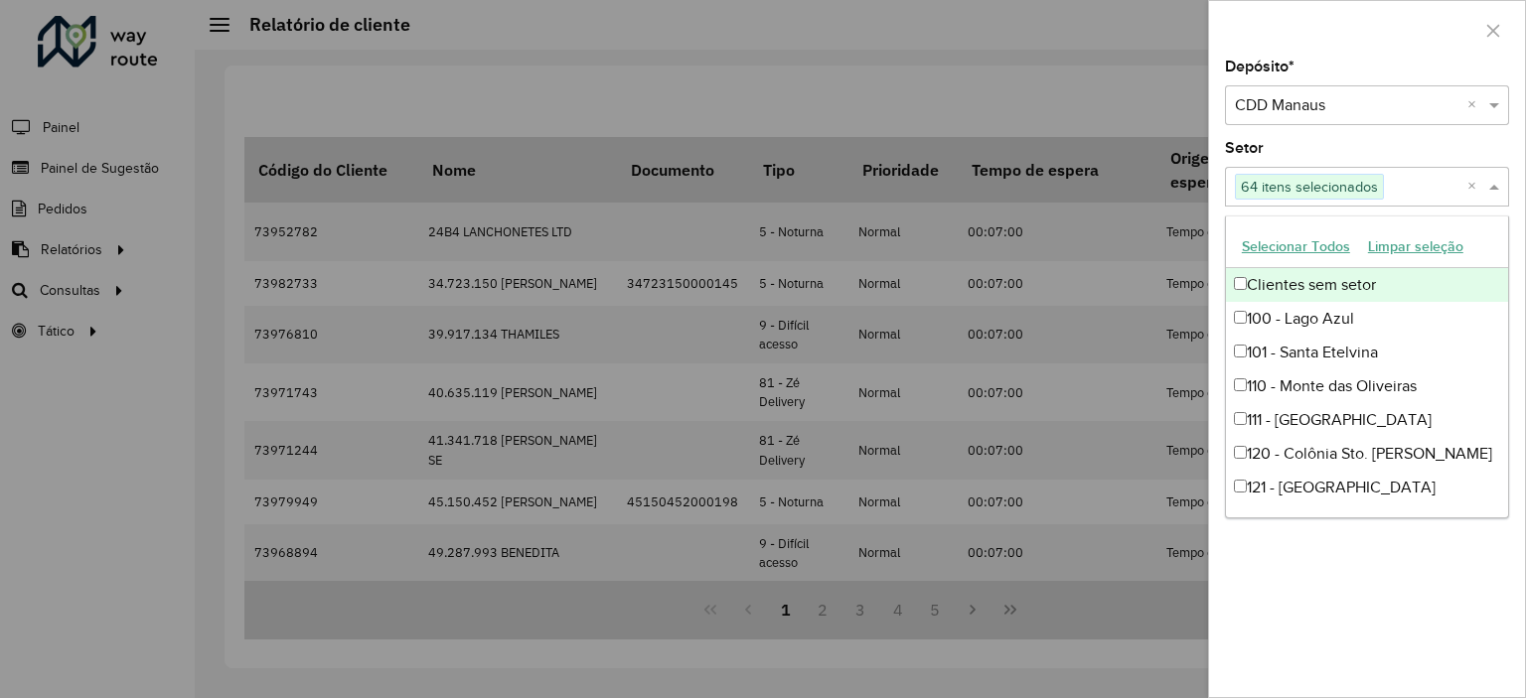
click at [1357, 143] on div "Setor Selecione um ou mais itens 64 itens selecionados ×" at bounding box center [1367, 174] width 284 height 66
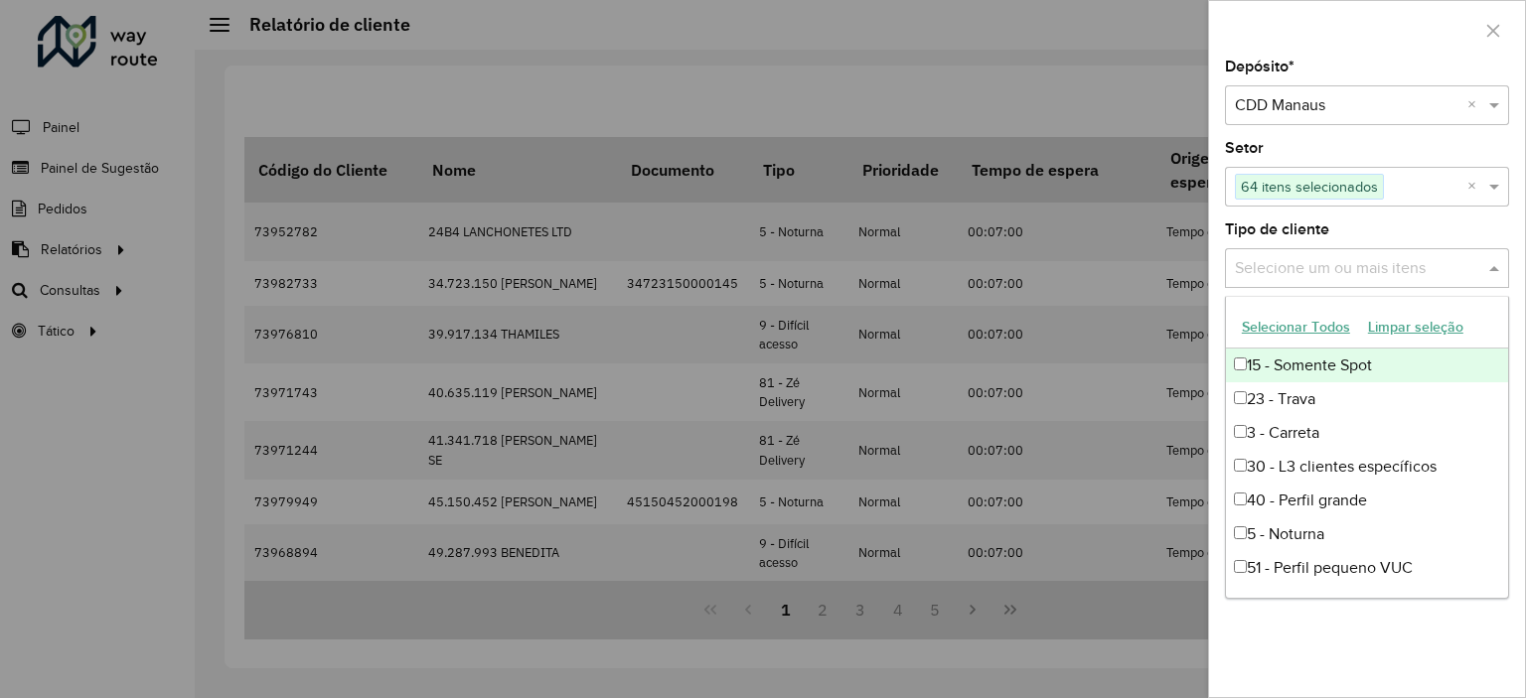
click at [1323, 262] on input "text" at bounding box center [1357, 269] width 254 height 24
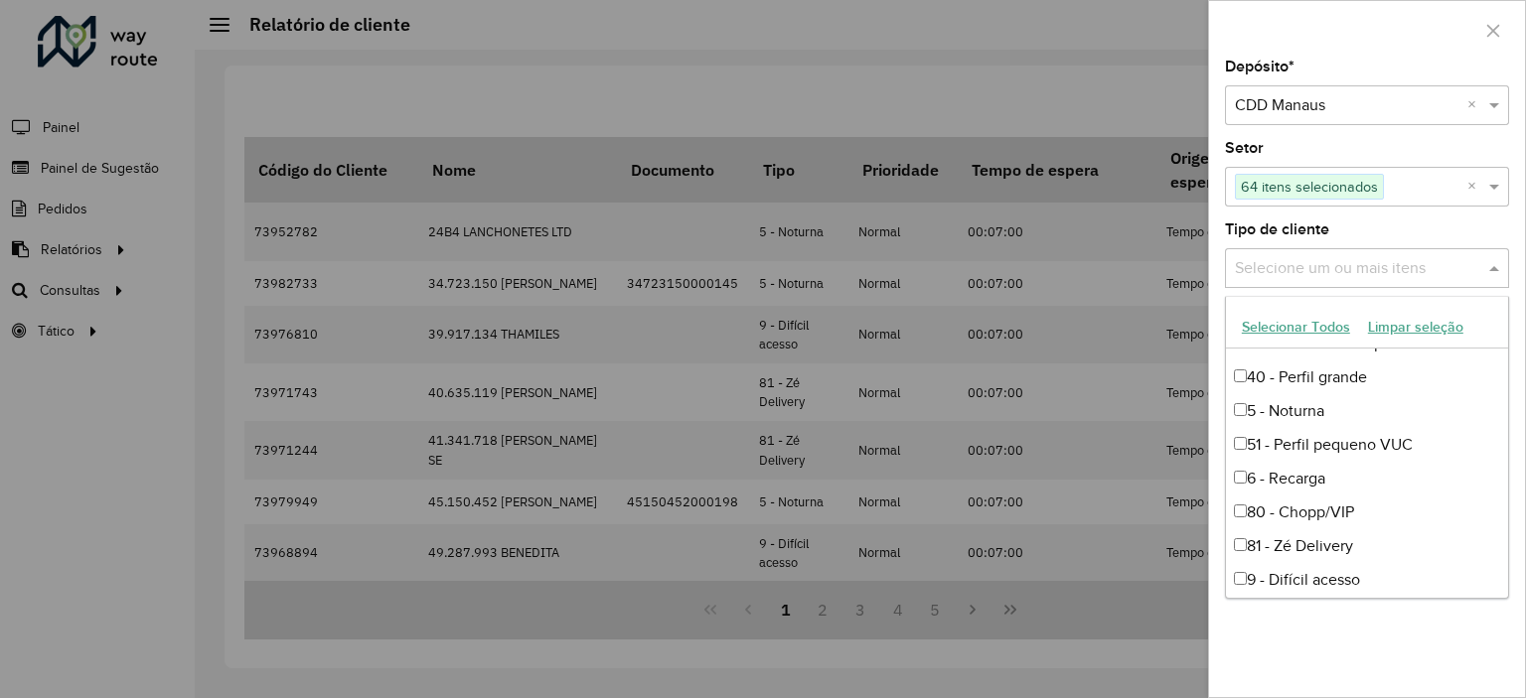
scroll to position [133, 0]
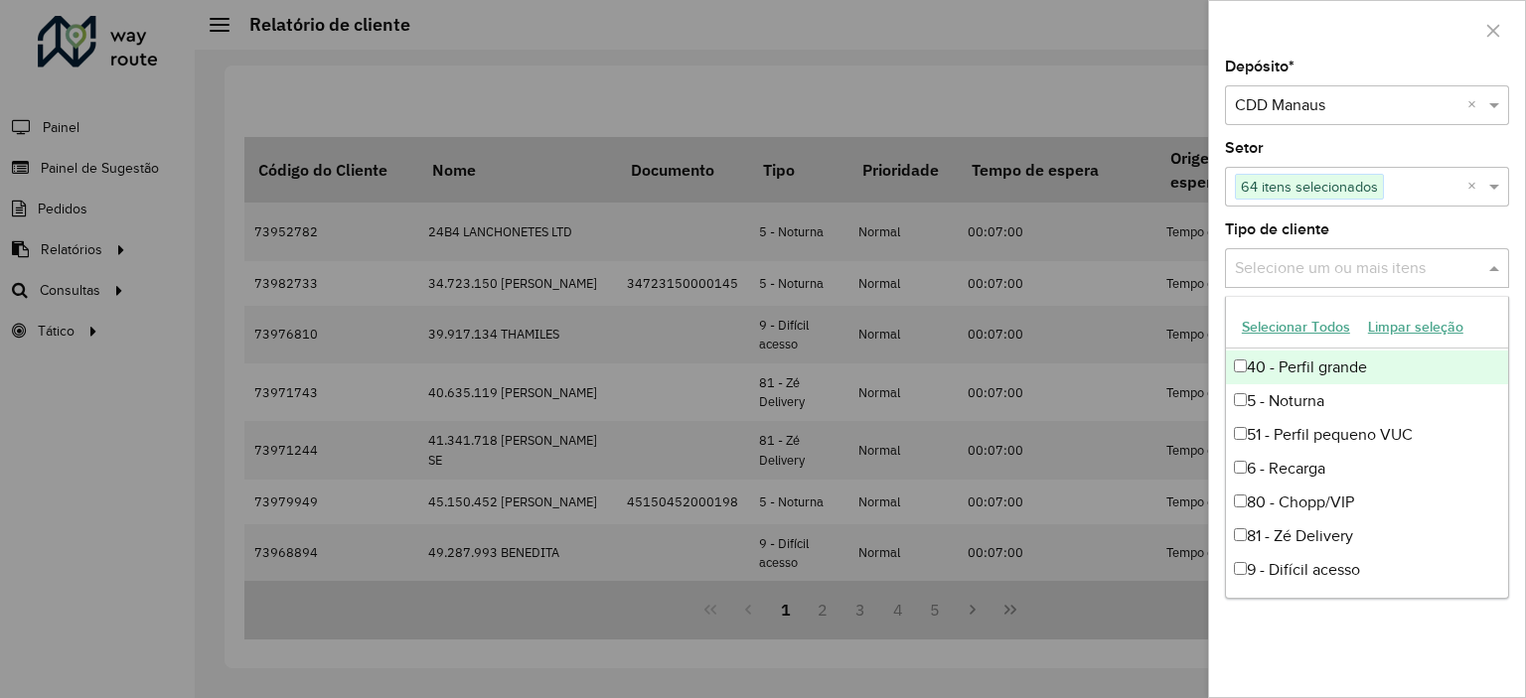
click at [1366, 218] on div "Depósito * Selecione um depósito × CDD Manaus × Setor Selecione um ou mais iten…" at bounding box center [1367, 379] width 316 height 638
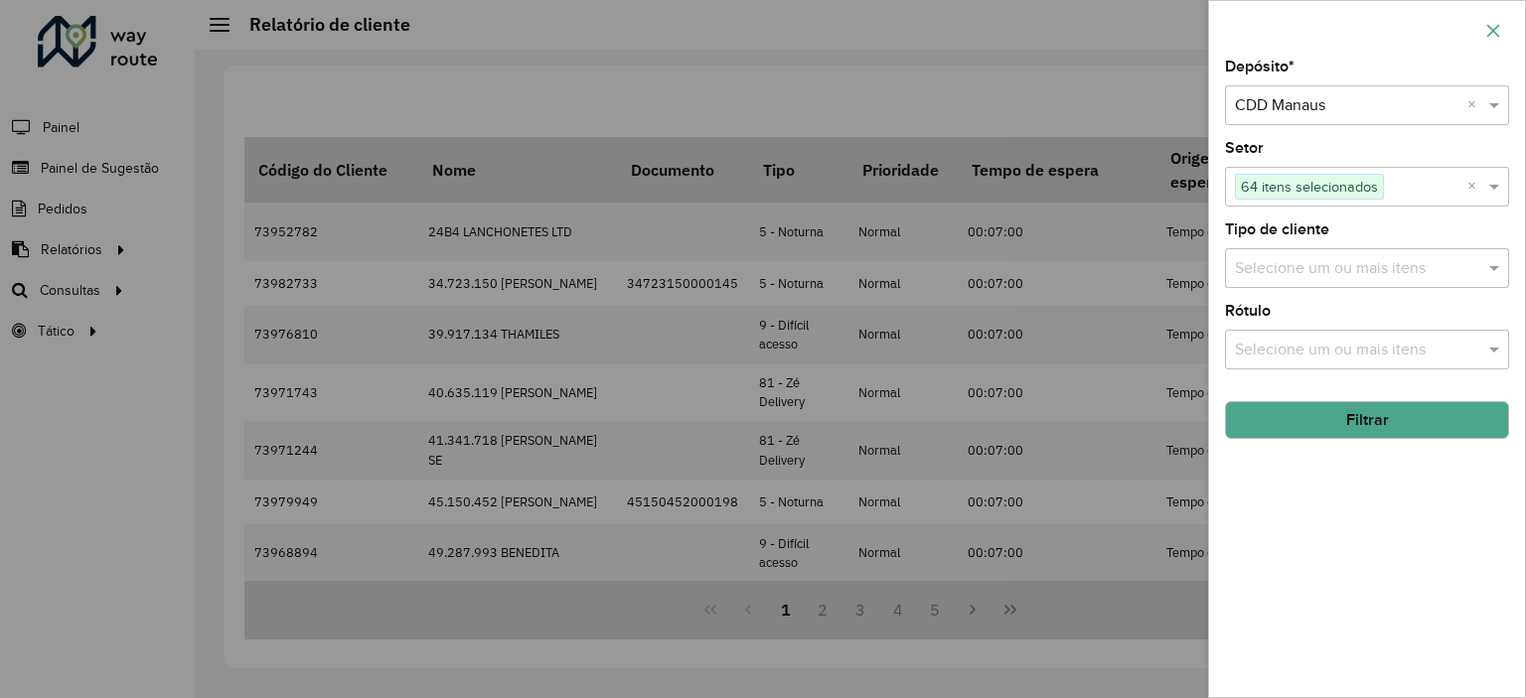
click at [1486, 27] on icon "button" at bounding box center [1493, 31] width 16 height 16
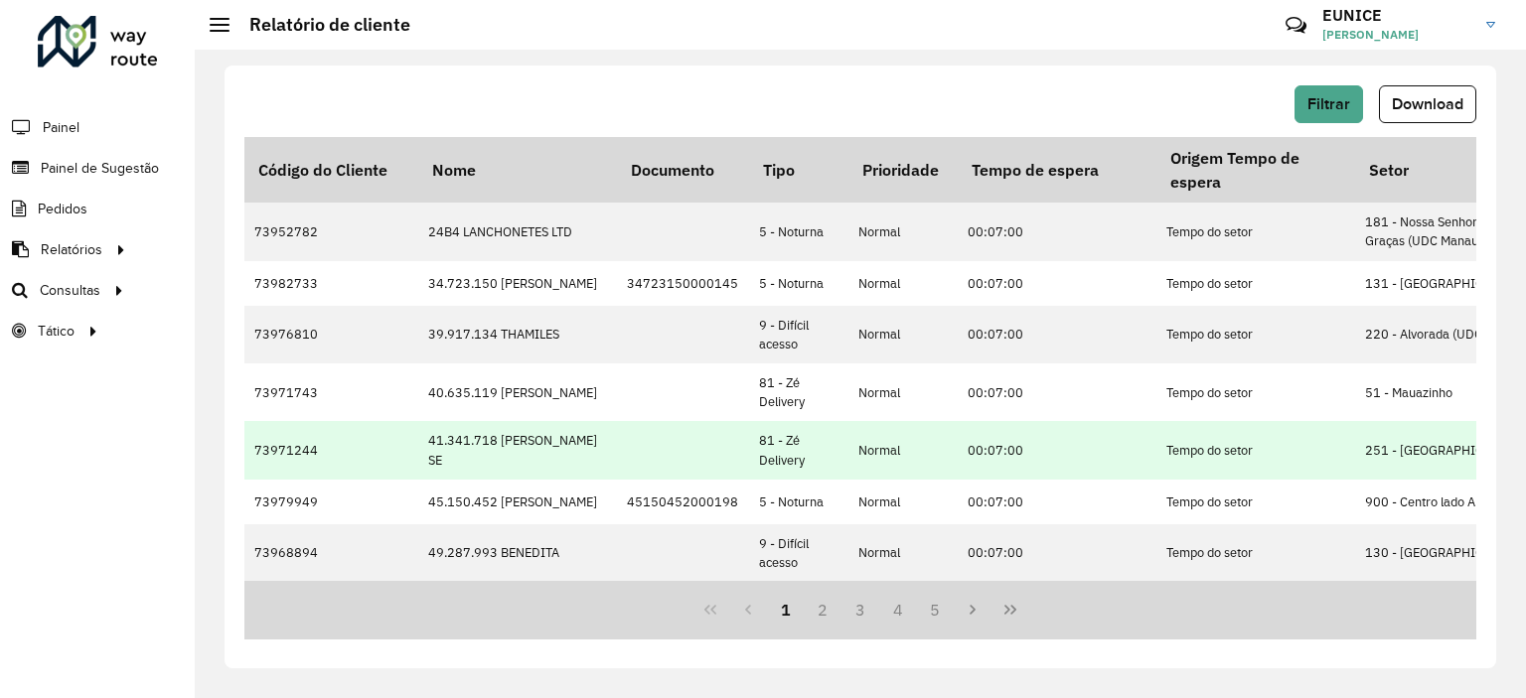
scroll to position [774, 0]
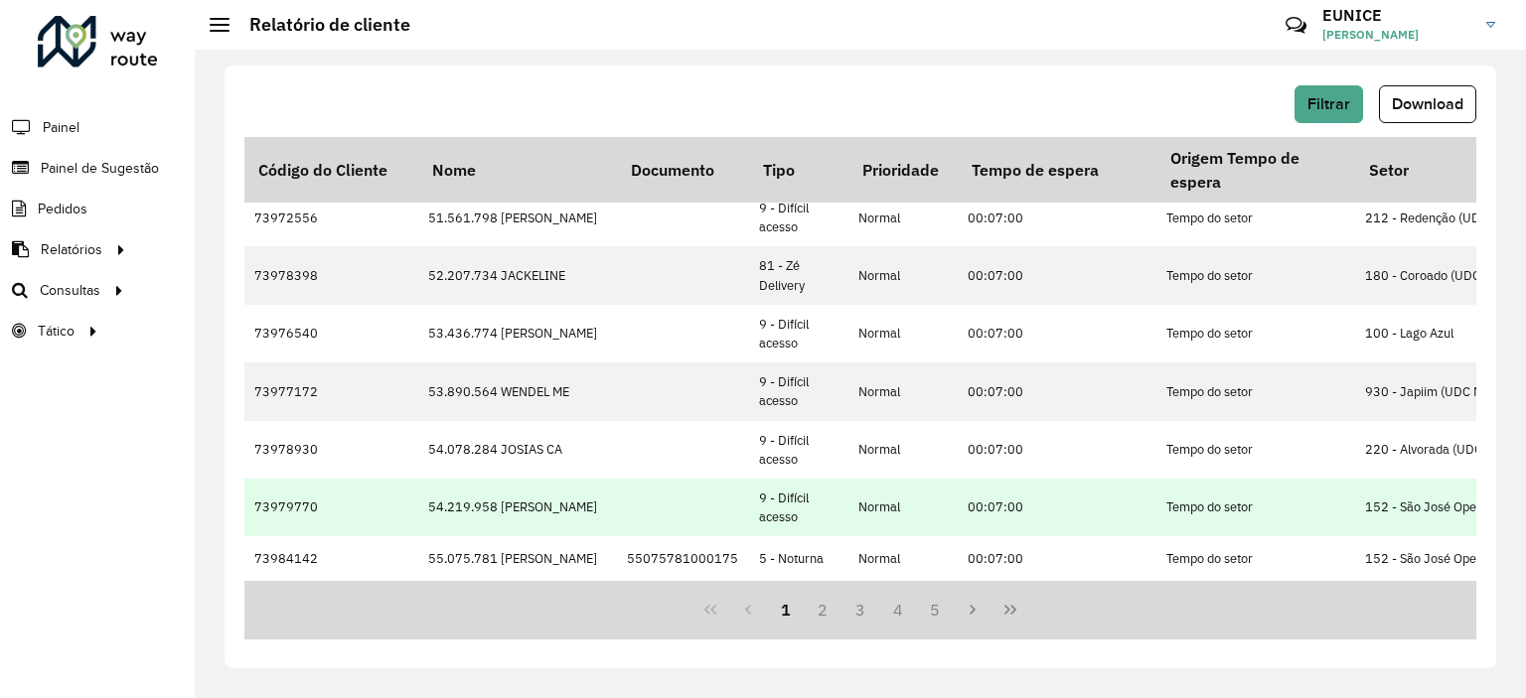
click at [576, 498] on td "54.219.958 [PERSON_NAME]" at bounding box center [517, 508] width 199 height 58
